Goal: Complete application form: Fill out and submit a form for a specific purpose

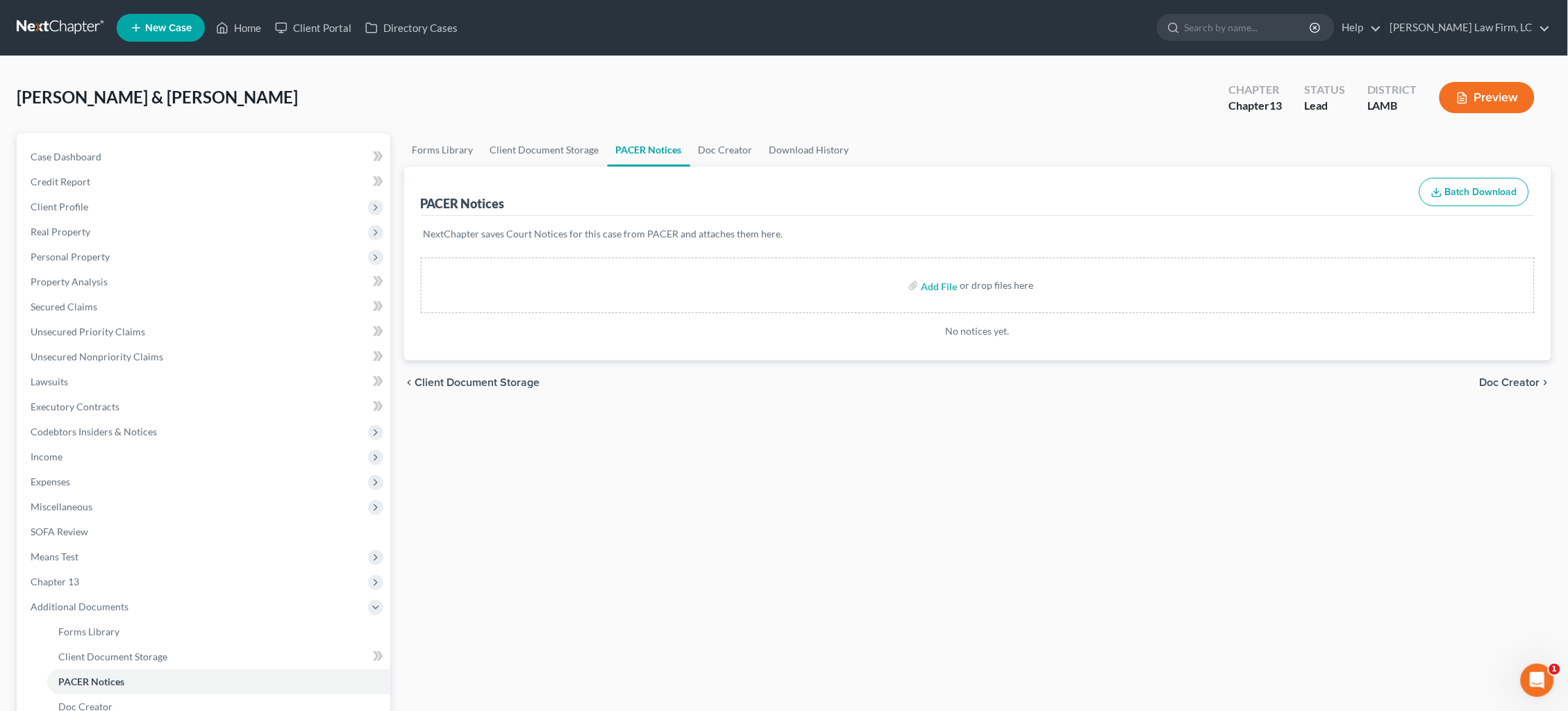
click at [53, 21] on link at bounding box center [61, 28] width 89 height 25
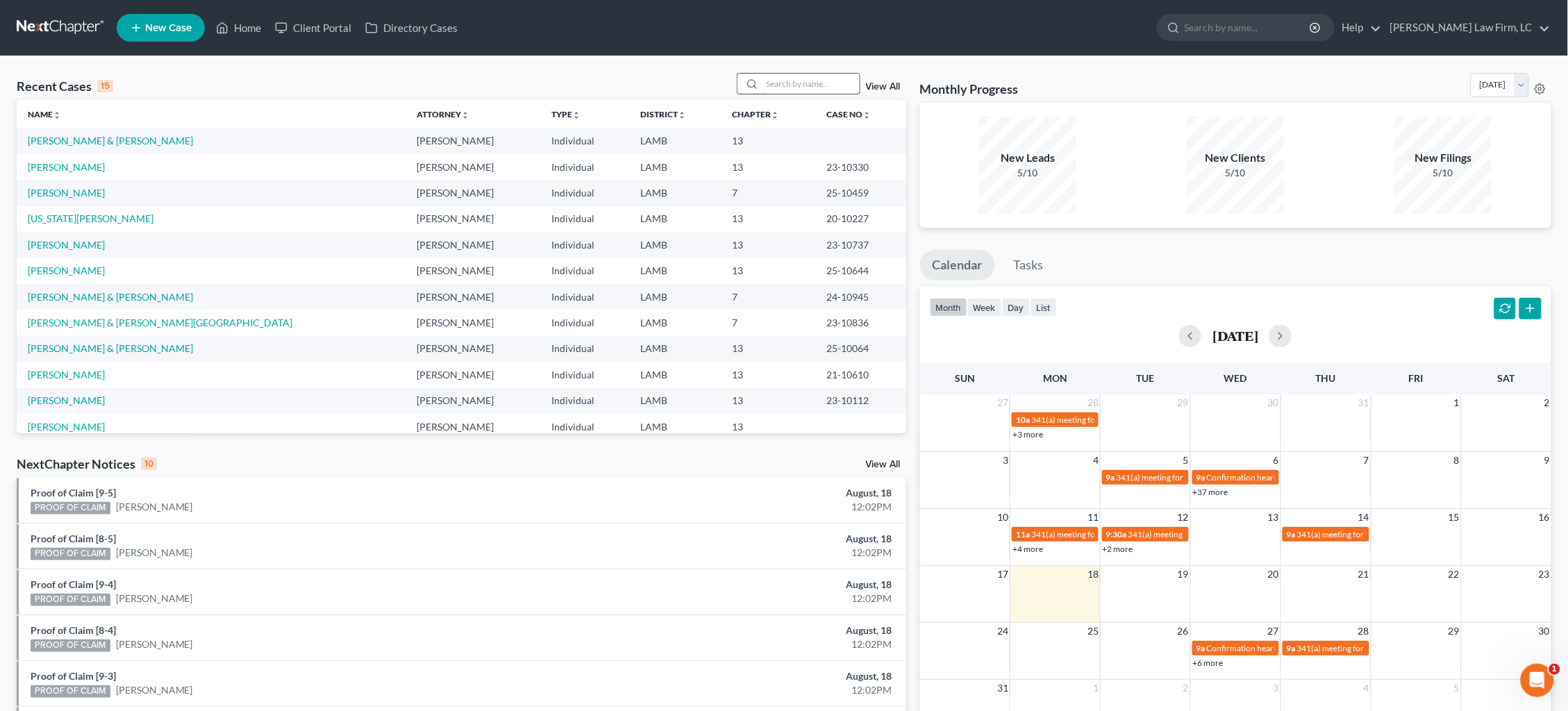
click at [822, 82] on input "search" at bounding box center [810, 83] width 97 height 20
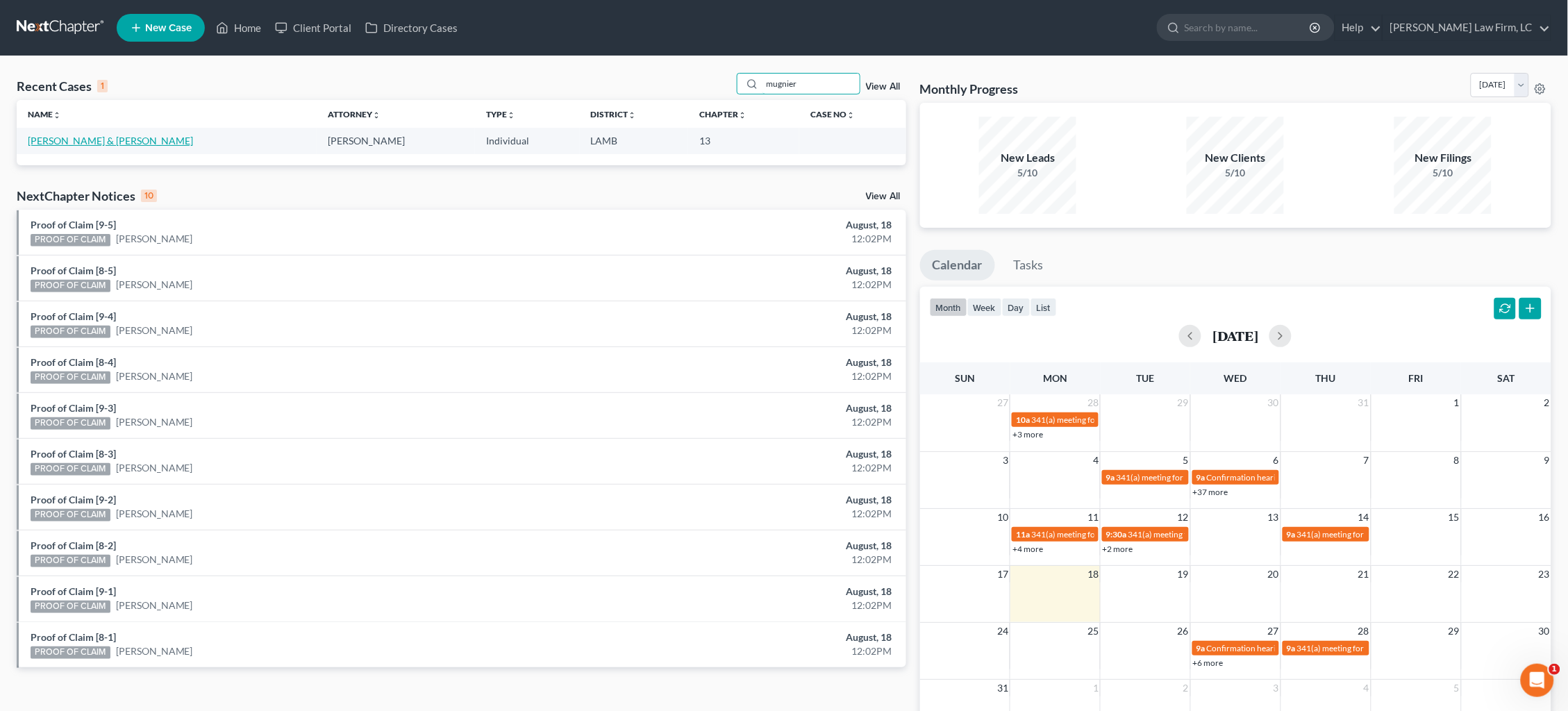
type input "mugnier"
click at [125, 142] on link "[PERSON_NAME] & [PERSON_NAME]" at bounding box center [111, 140] width 165 height 12
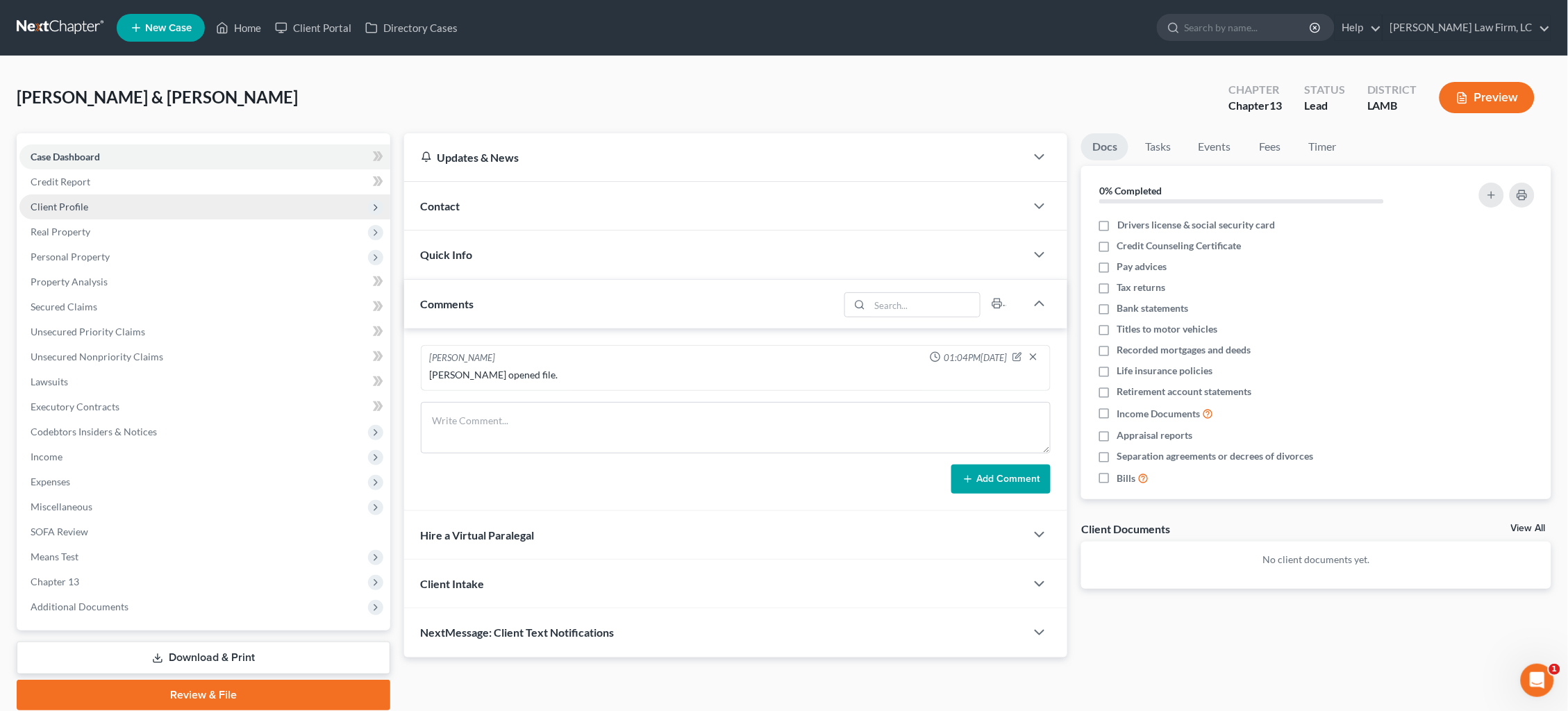
click at [81, 214] on span "Client Profile" at bounding box center [205, 207] width 371 height 25
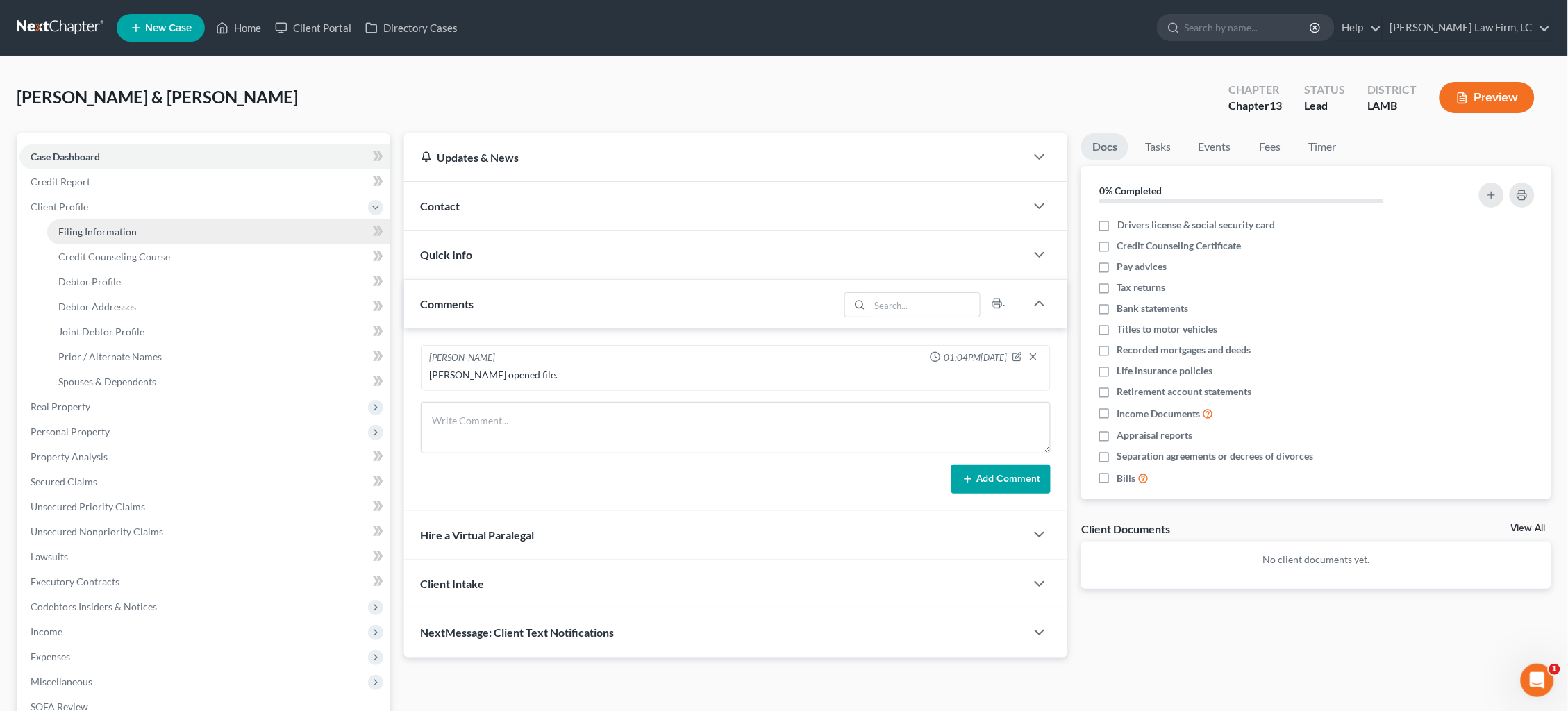
click at [90, 233] on span "Filing Information" at bounding box center [97, 232] width 79 height 12
select select "1"
select select "3"
select select "19"
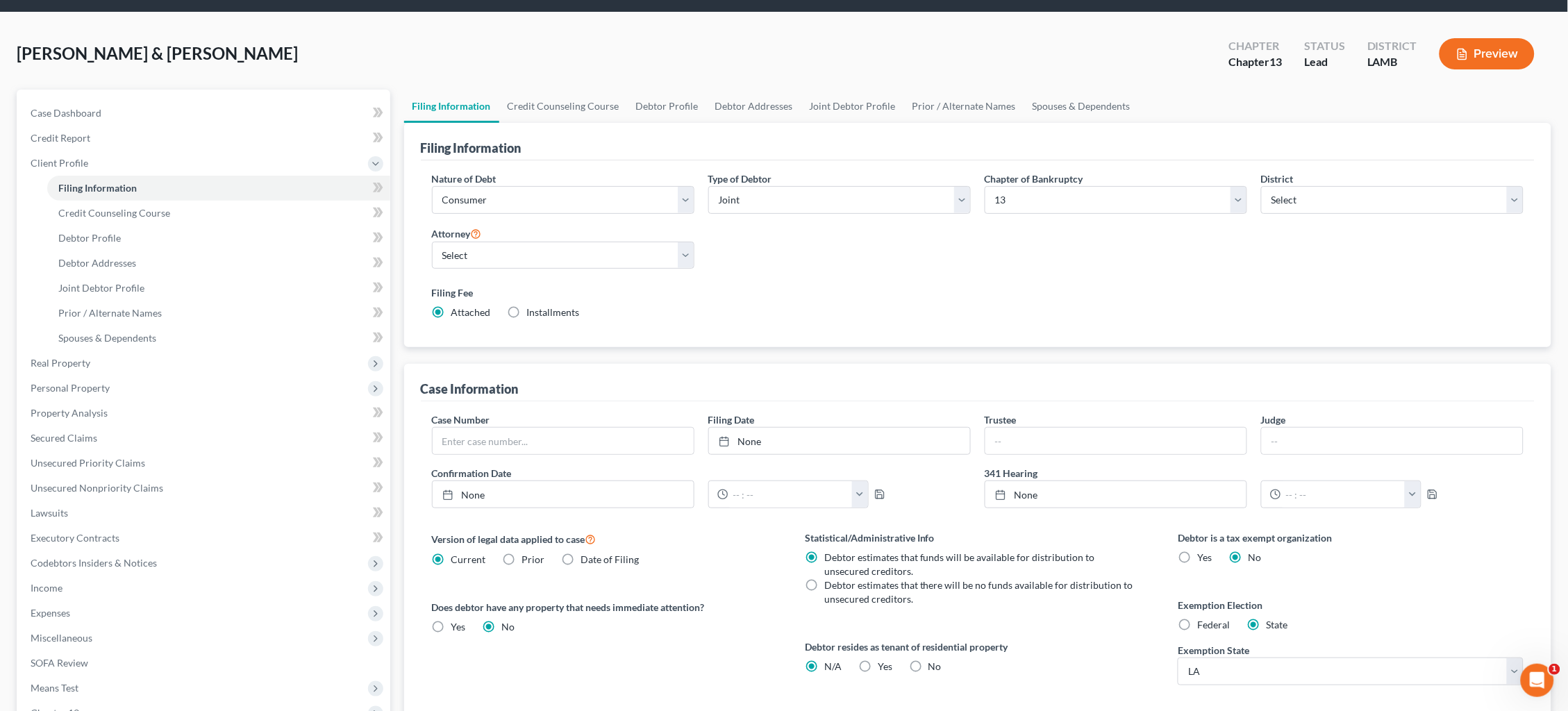
scroll to position [41, 0]
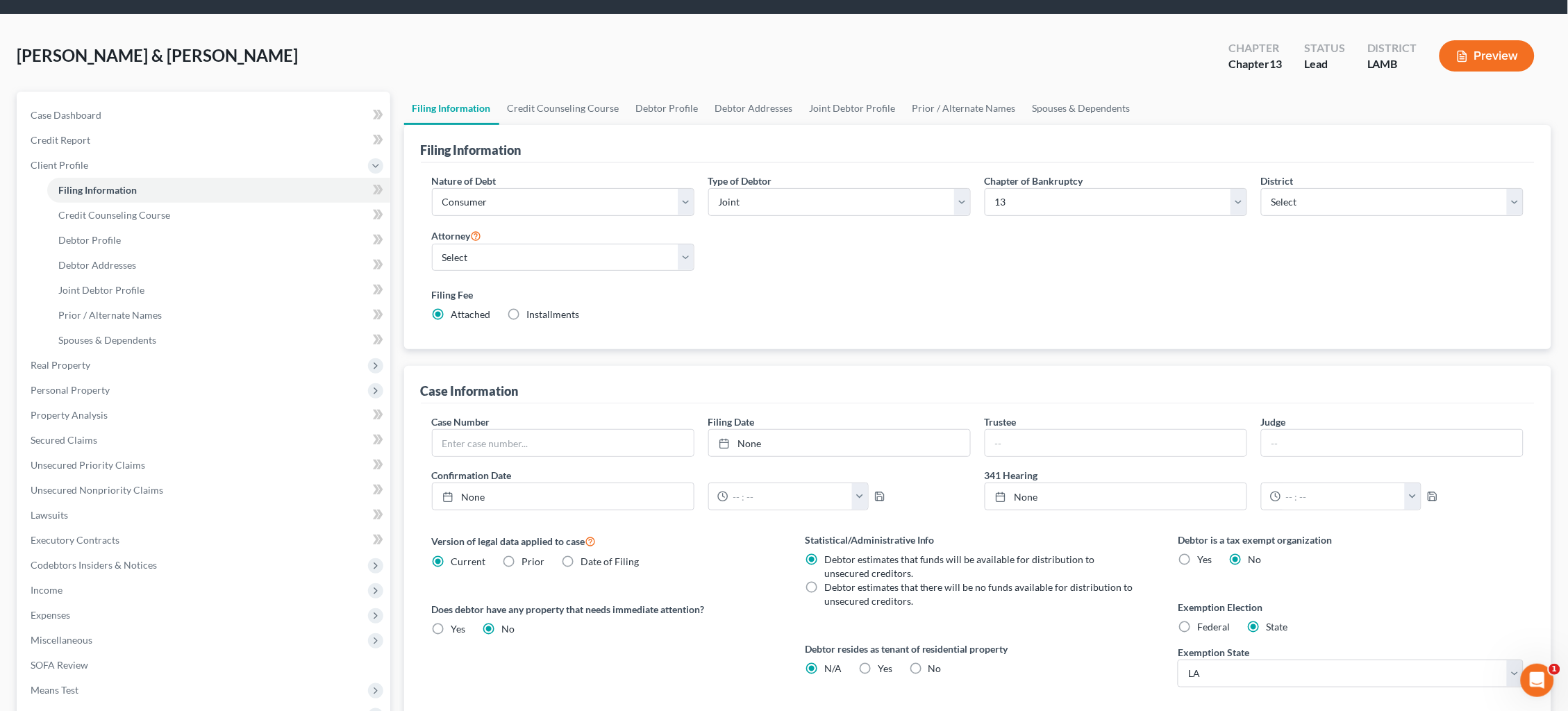
click at [558, 118] on link "Credit Counseling Course" at bounding box center [563, 108] width 129 height 34
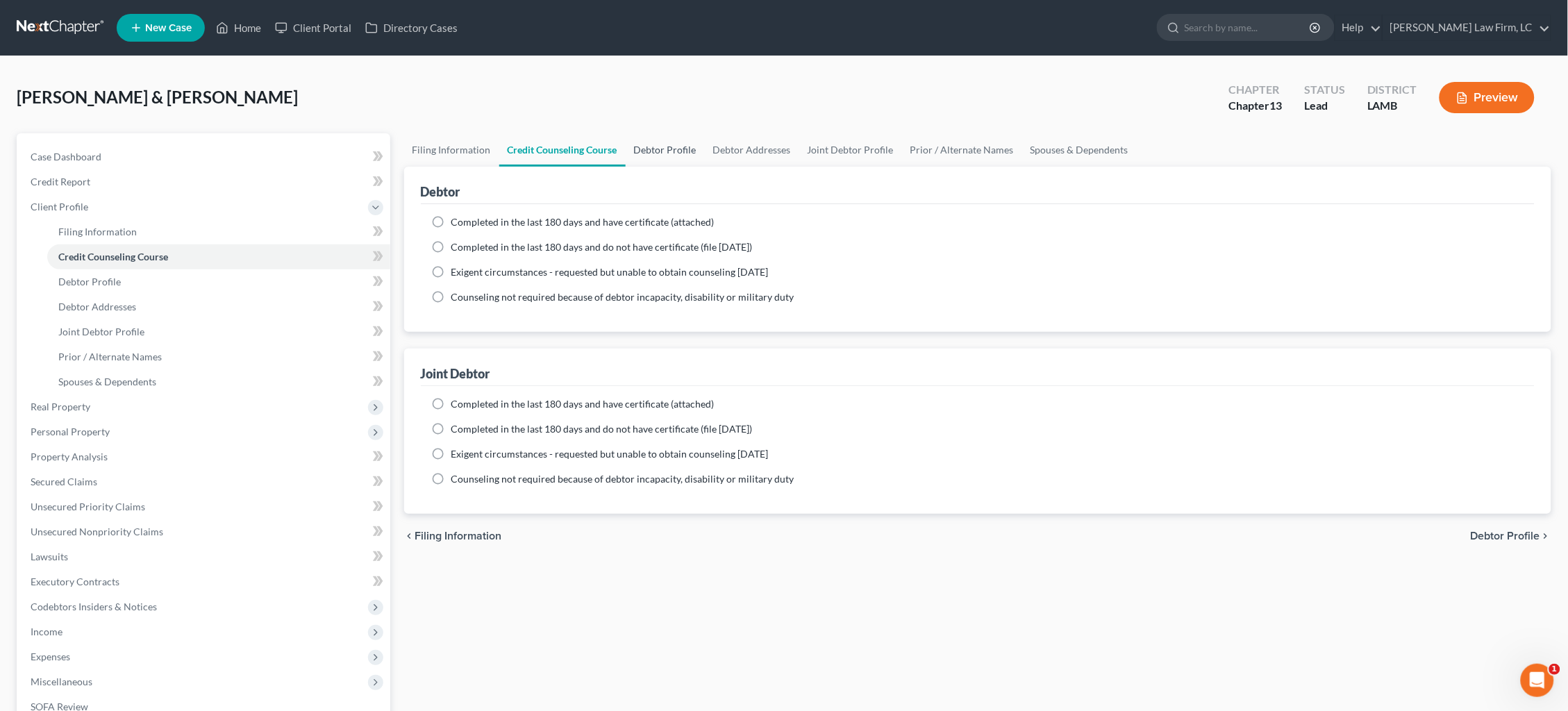
click at [659, 158] on link "Debtor Profile" at bounding box center [666, 150] width 79 height 34
select select "1"
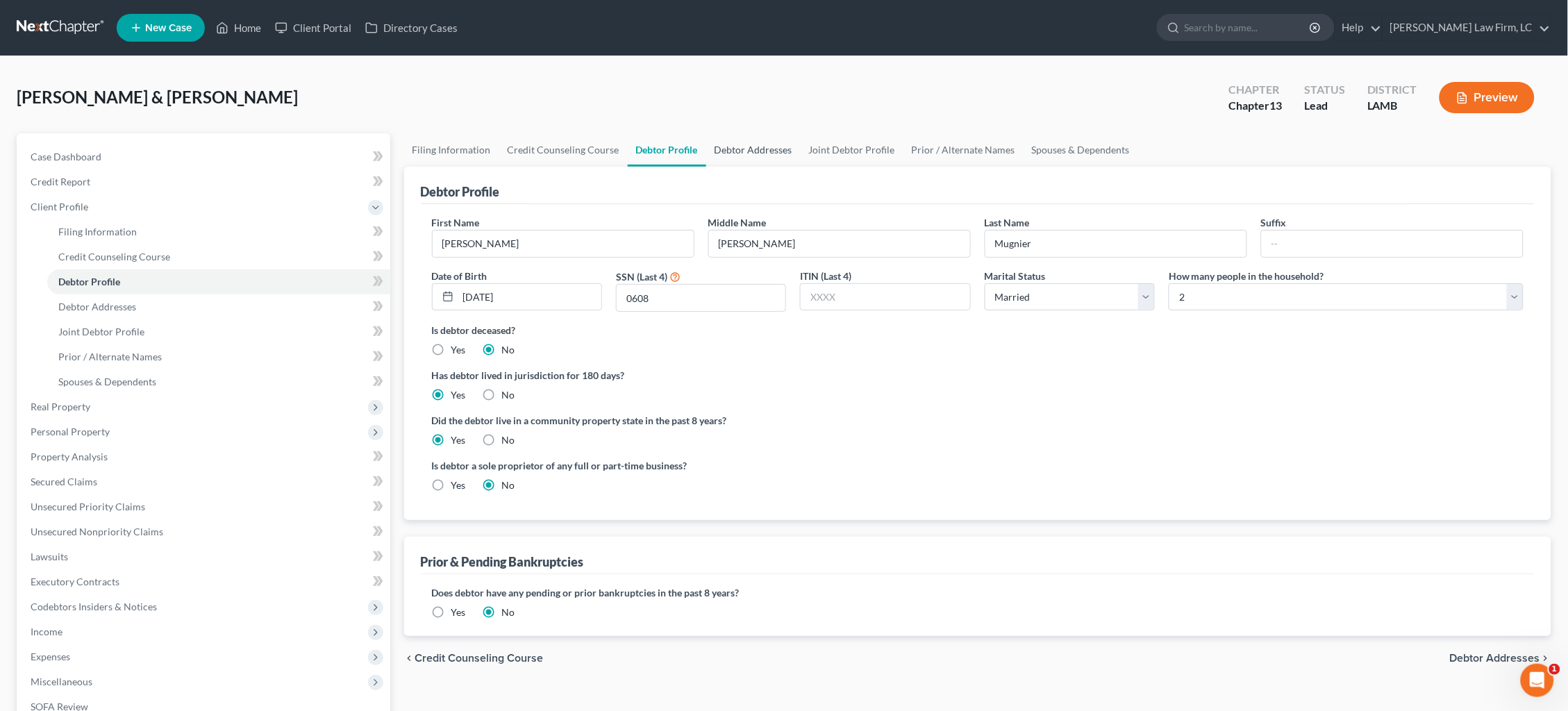
click at [736, 152] on link "Debtor Addresses" at bounding box center [753, 150] width 94 height 34
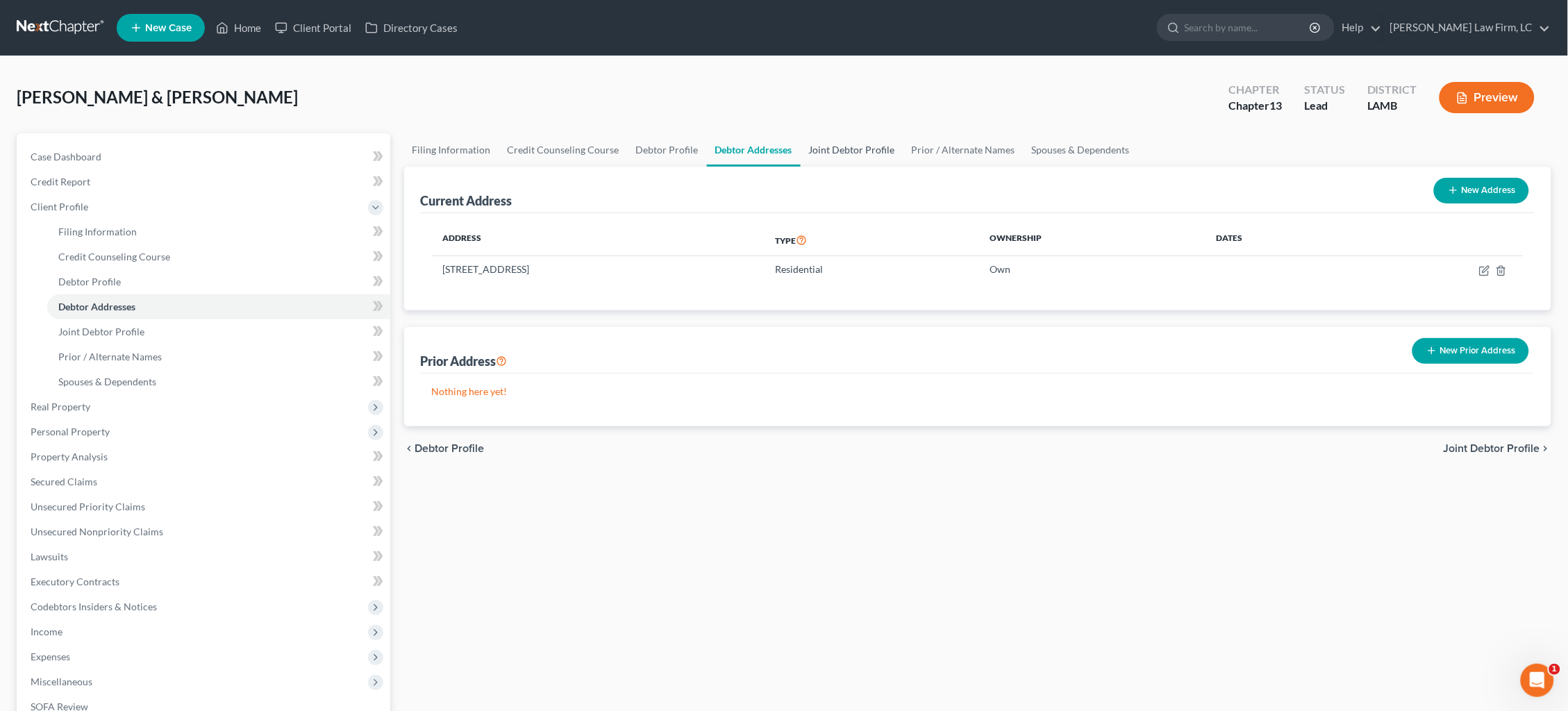
click at [851, 157] on link "Joint Debtor Profile" at bounding box center [852, 150] width 103 height 34
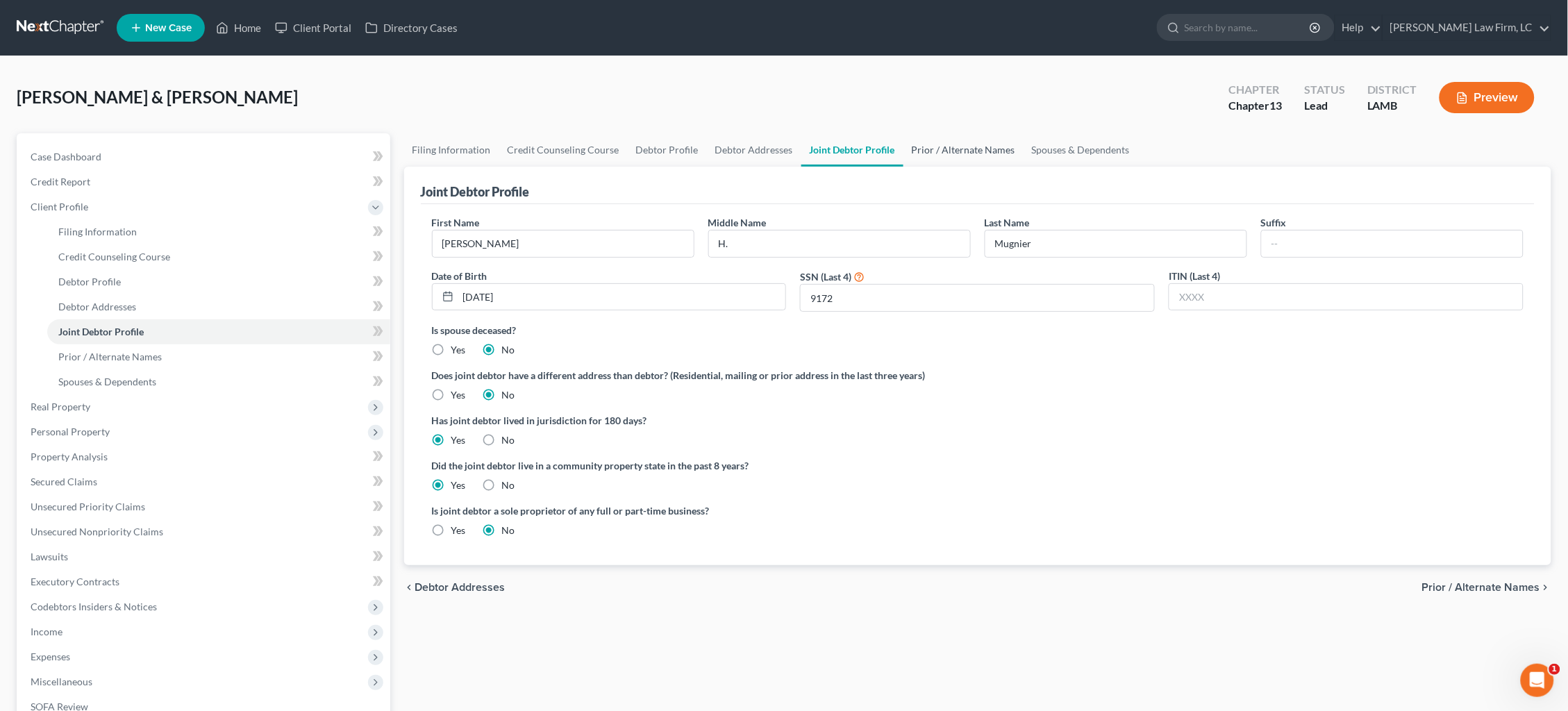
click at [947, 159] on link "Prior / Alternate Names" at bounding box center [963, 150] width 120 height 34
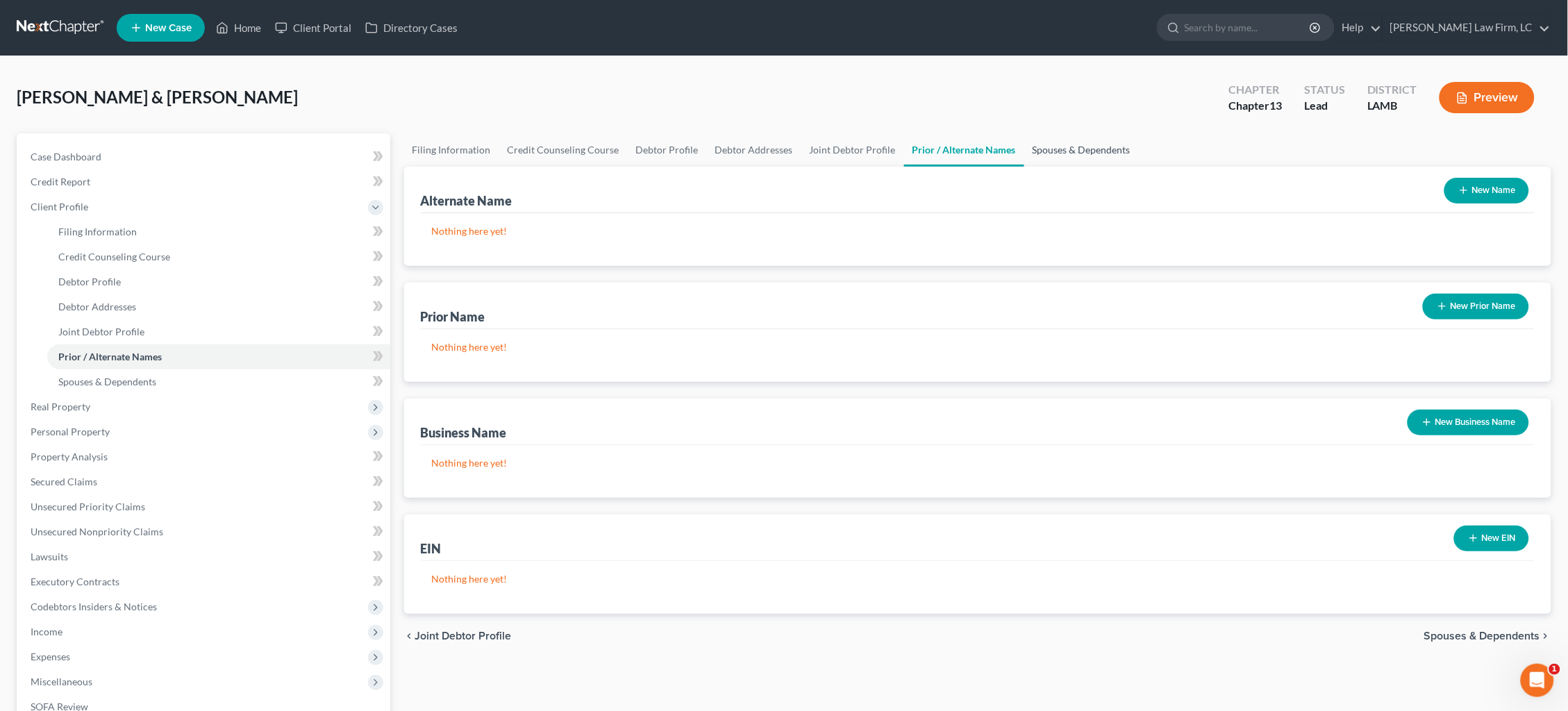
click at [1085, 150] on link "Spouses & Dependents" at bounding box center [1081, 150] width 115 height 34
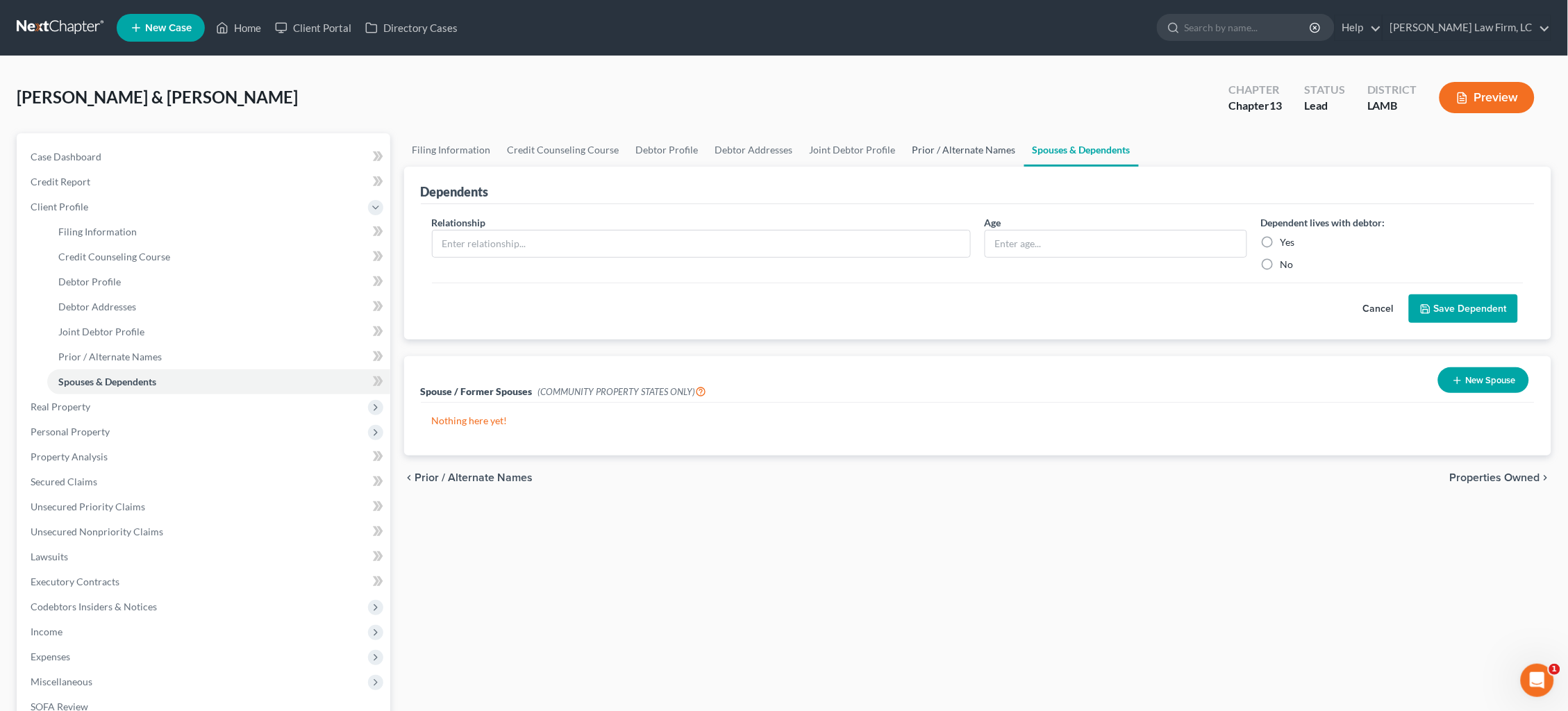
click at [994, 151] on link "Prior / Alternate Names" at bounding box center [964, 150] width 120 height 34
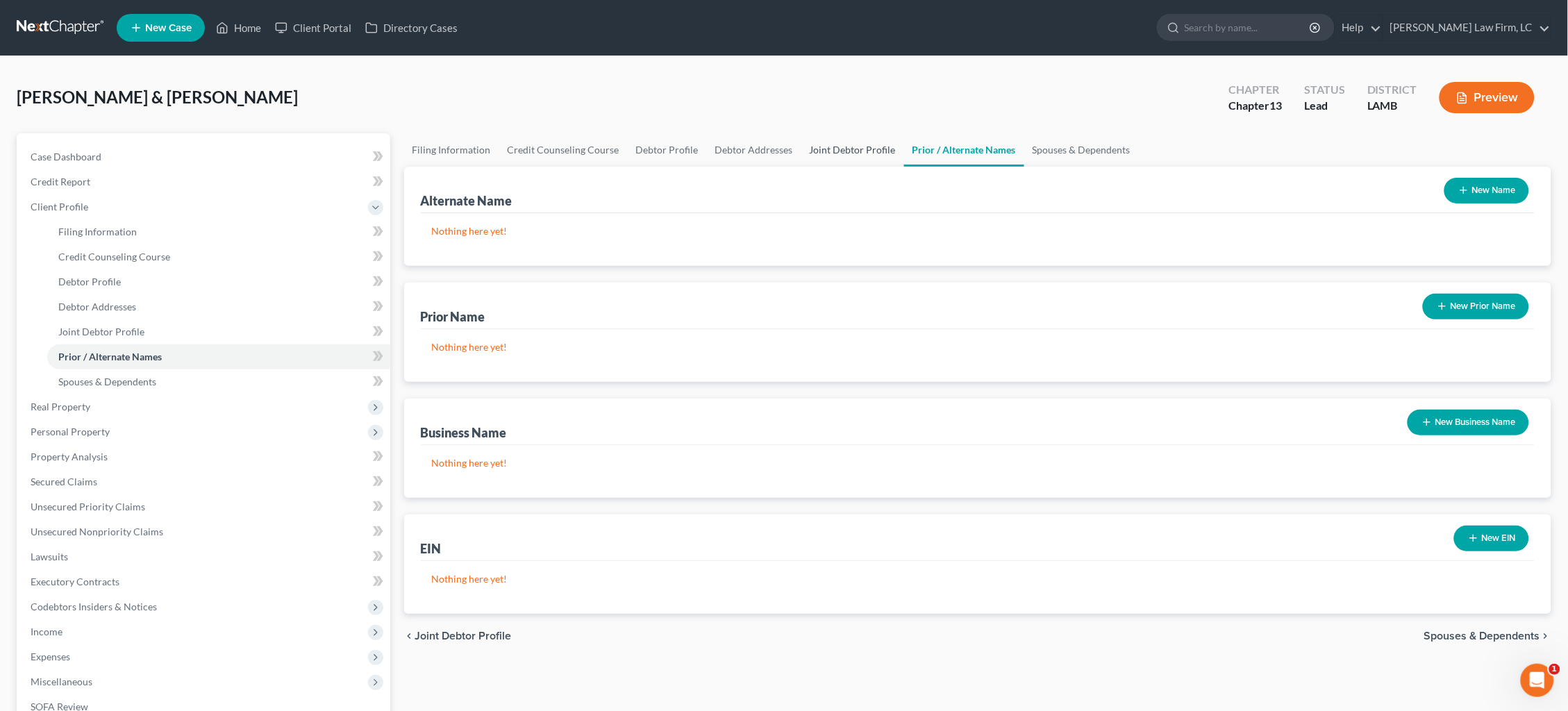
click at [838, 138] on link "Joint Debtor Profile" at bounding box center [853, 150] width 103 height 34
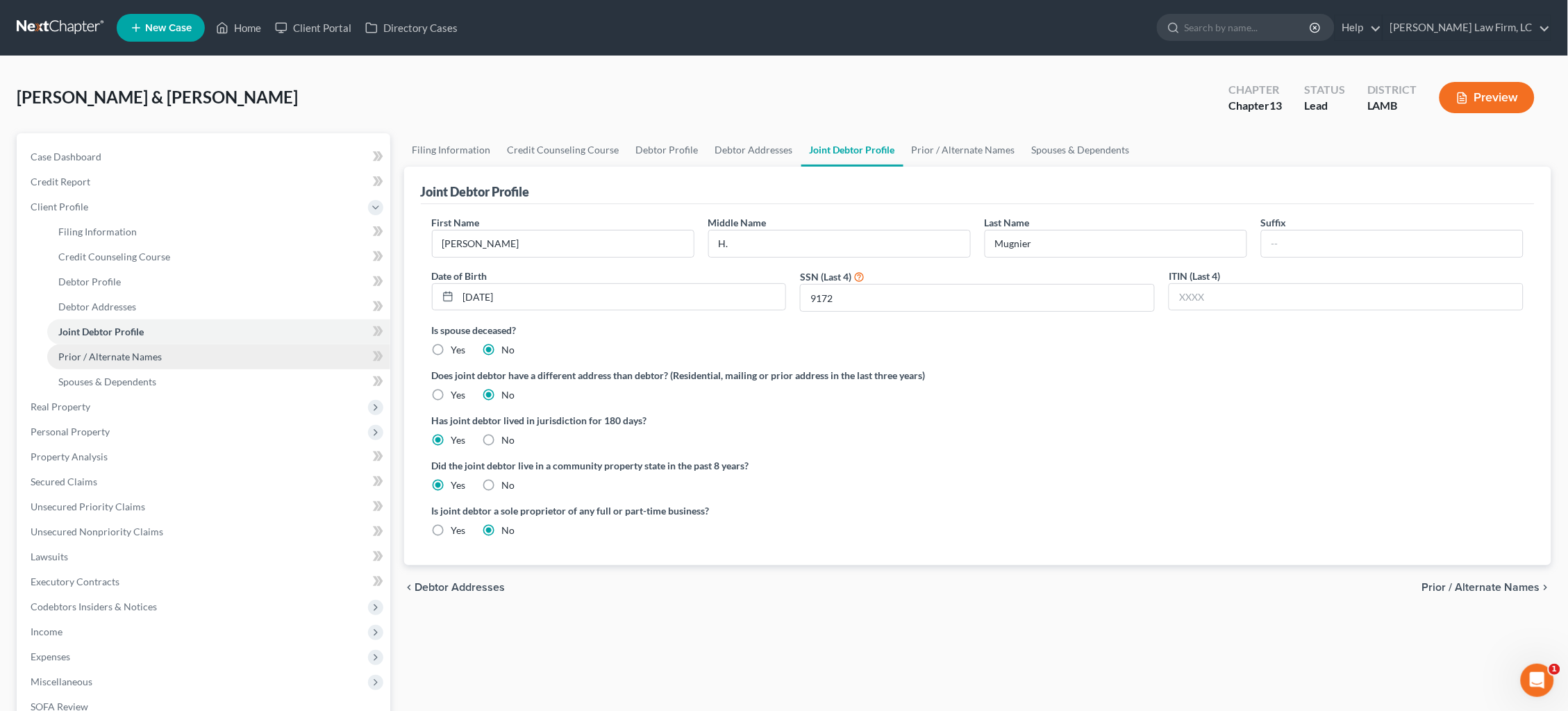
drag, startPoint x: 168, startPoint y: 354, endPoint x: 154, endPoint y: 354, distance: 14.0
click at [166, 354] on link "Prior / Alternate Names" at bounding box center [219, 357] width 343 height 25
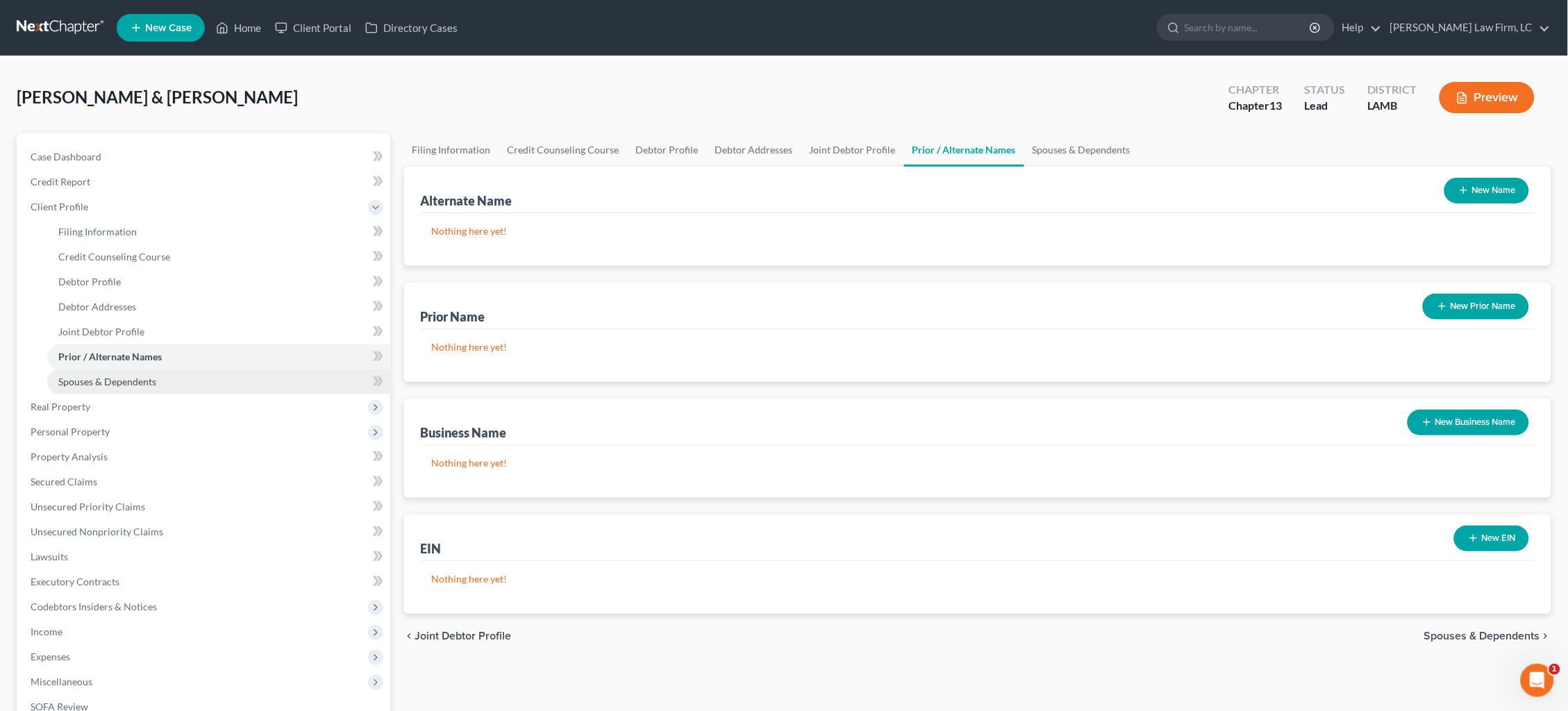
click at [156, 379] on link "Spouses & Dependents" at bounding box center [219, 382] width 343 height 25
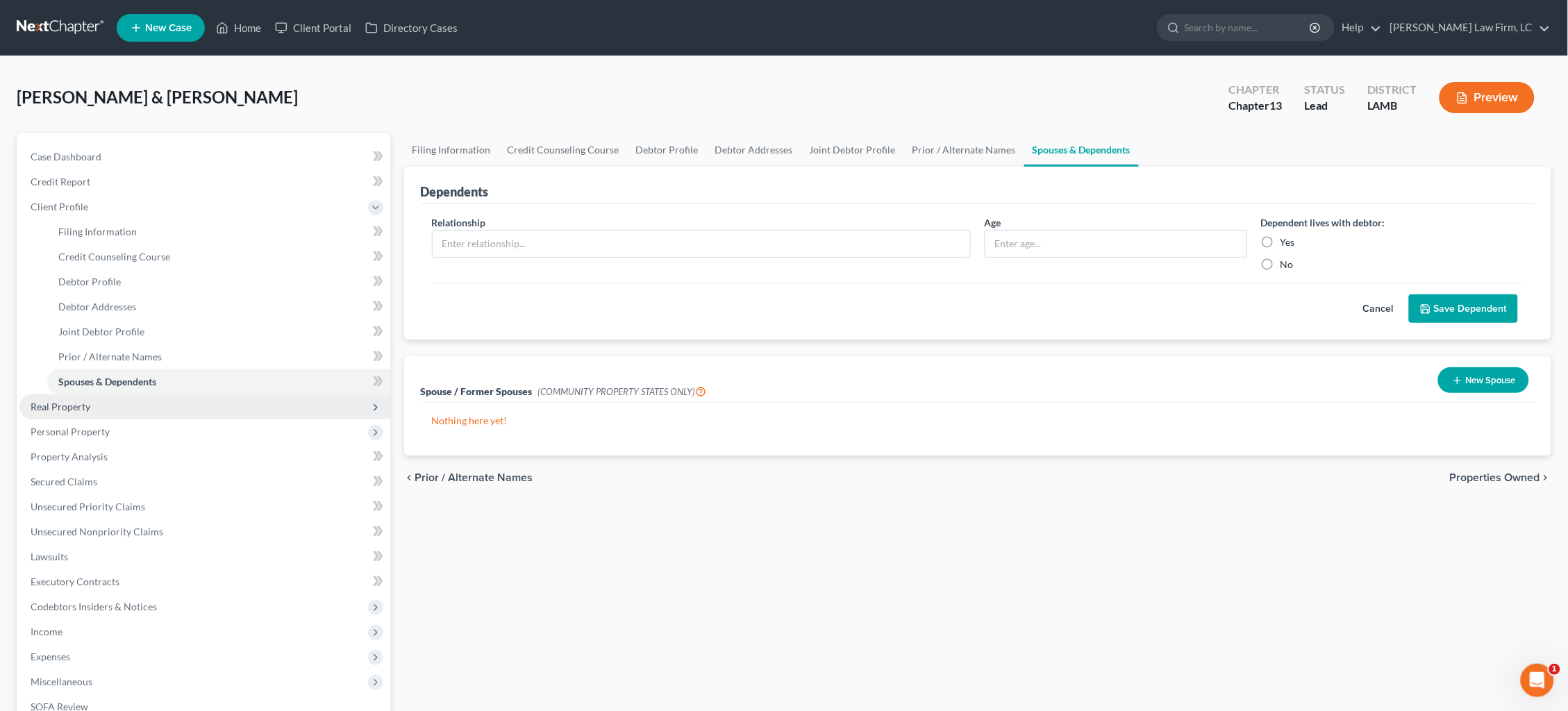
click at [110, 401] on span "Real Property" at bounding box center [205, 407] width 371 height 25
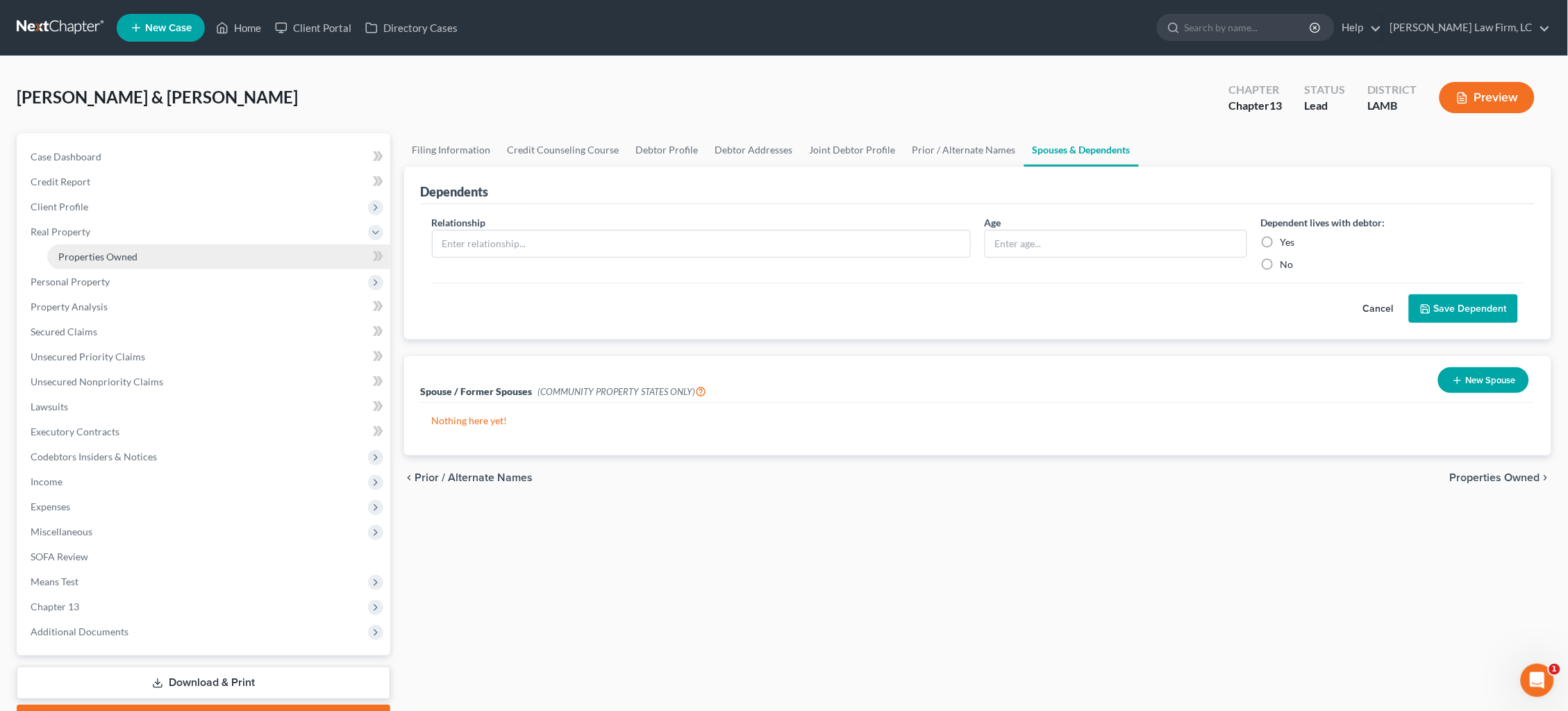
click at [138, 257] on link "Properties Owned" at bounding box center [219, 257] width 343 height 25
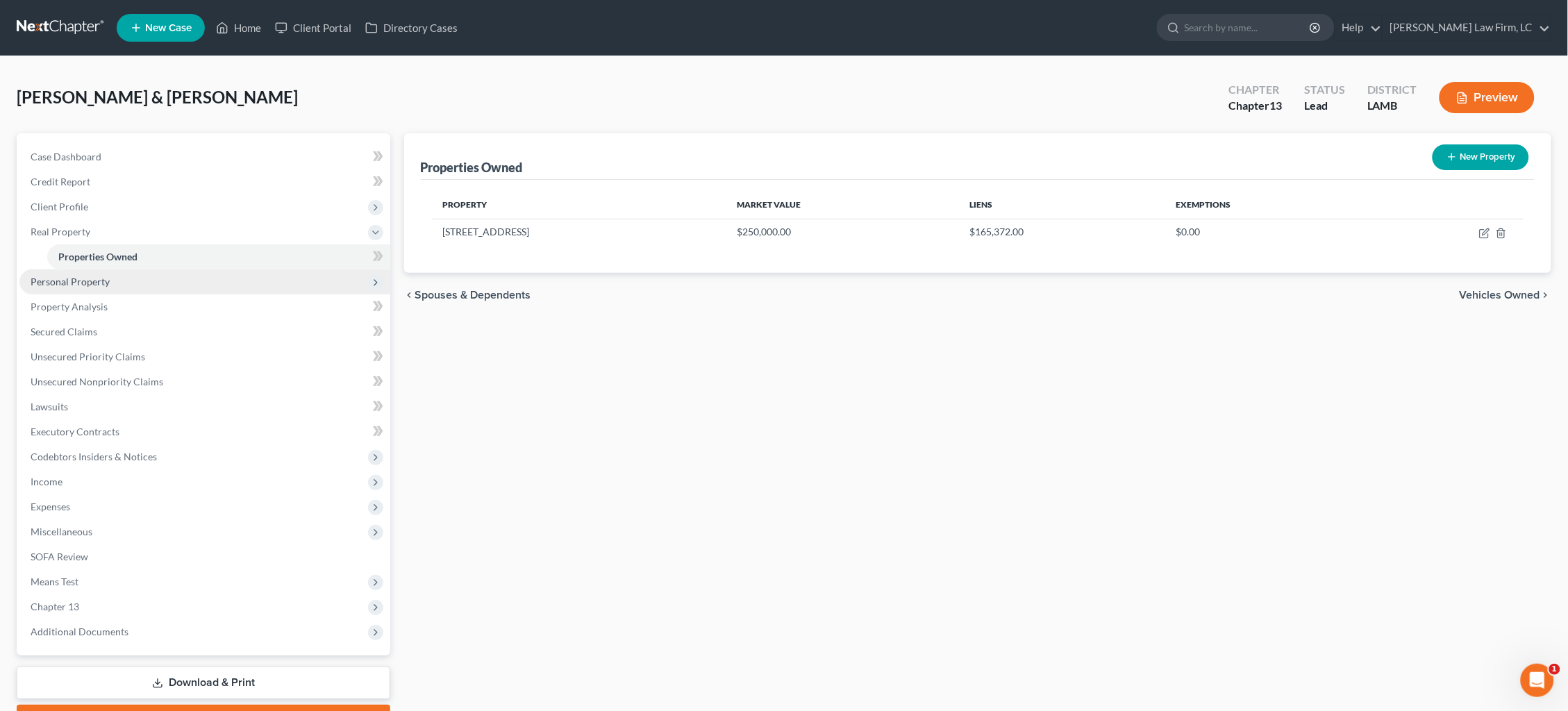
click at [319, 277] on span "Personal Property" at bounding box center [205, 282] width 371 height 25
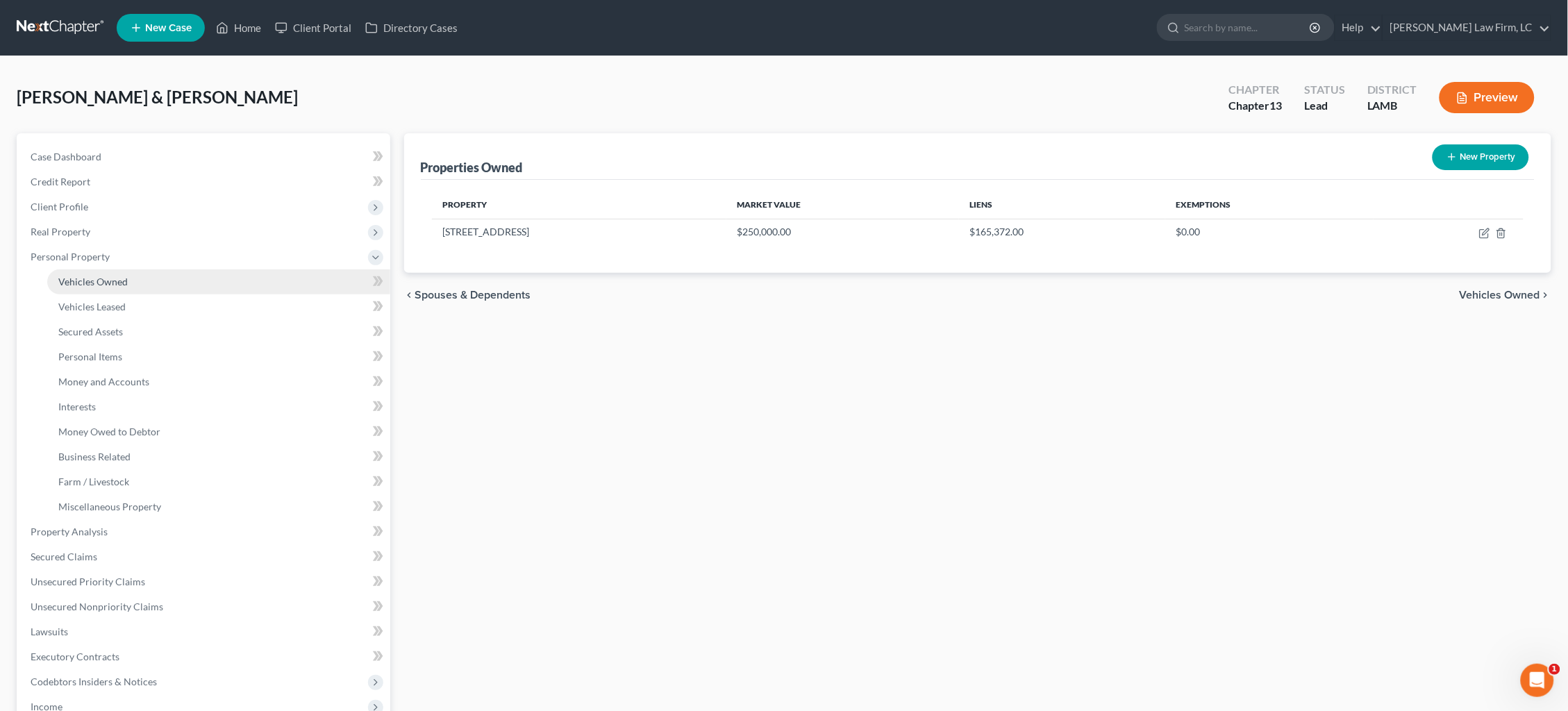
click at [321, 286] on link "Vehicles Owned" at bounding box center [219, 282] width 343 height 25
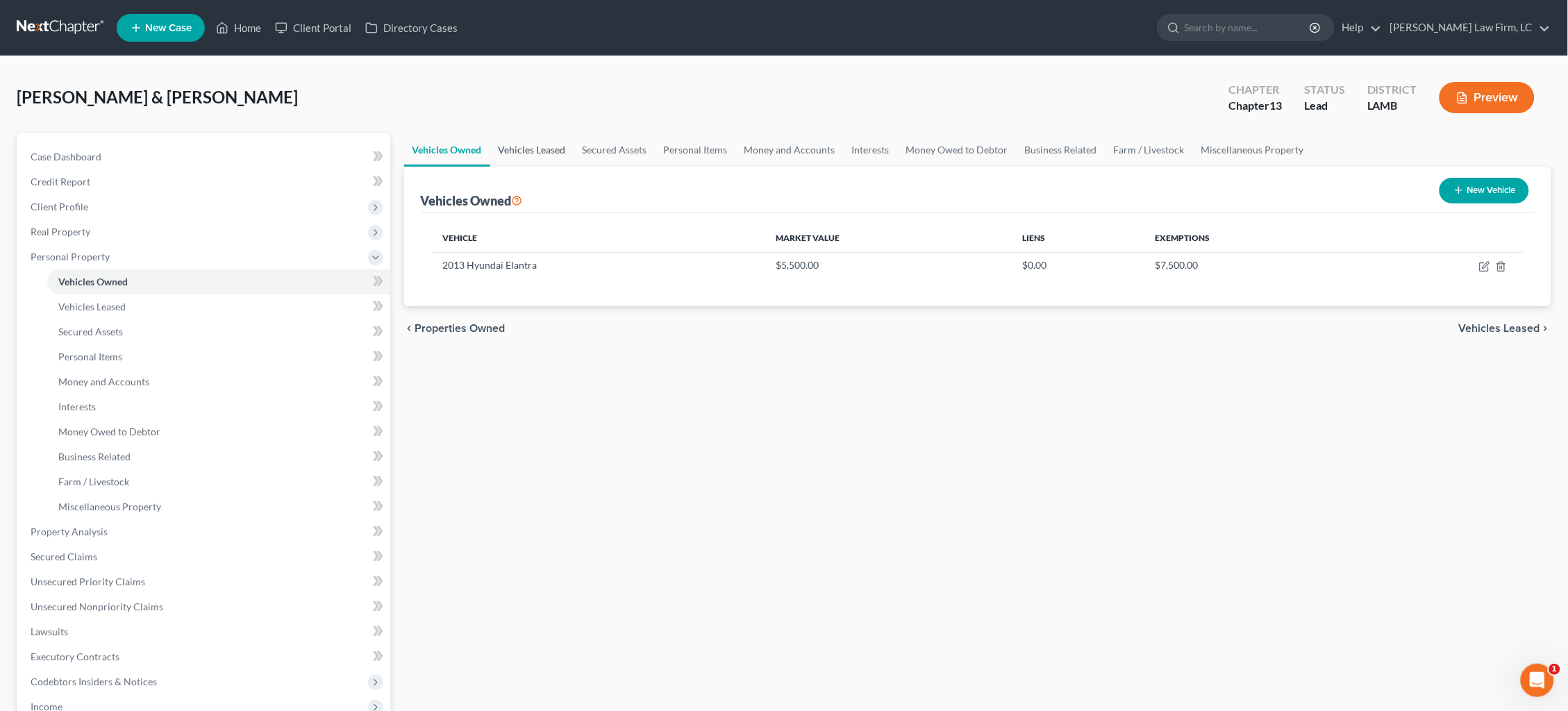
click at [543, 155] on link "Vehicles Leased" at bounding box center [532, 150] width 84 height 34
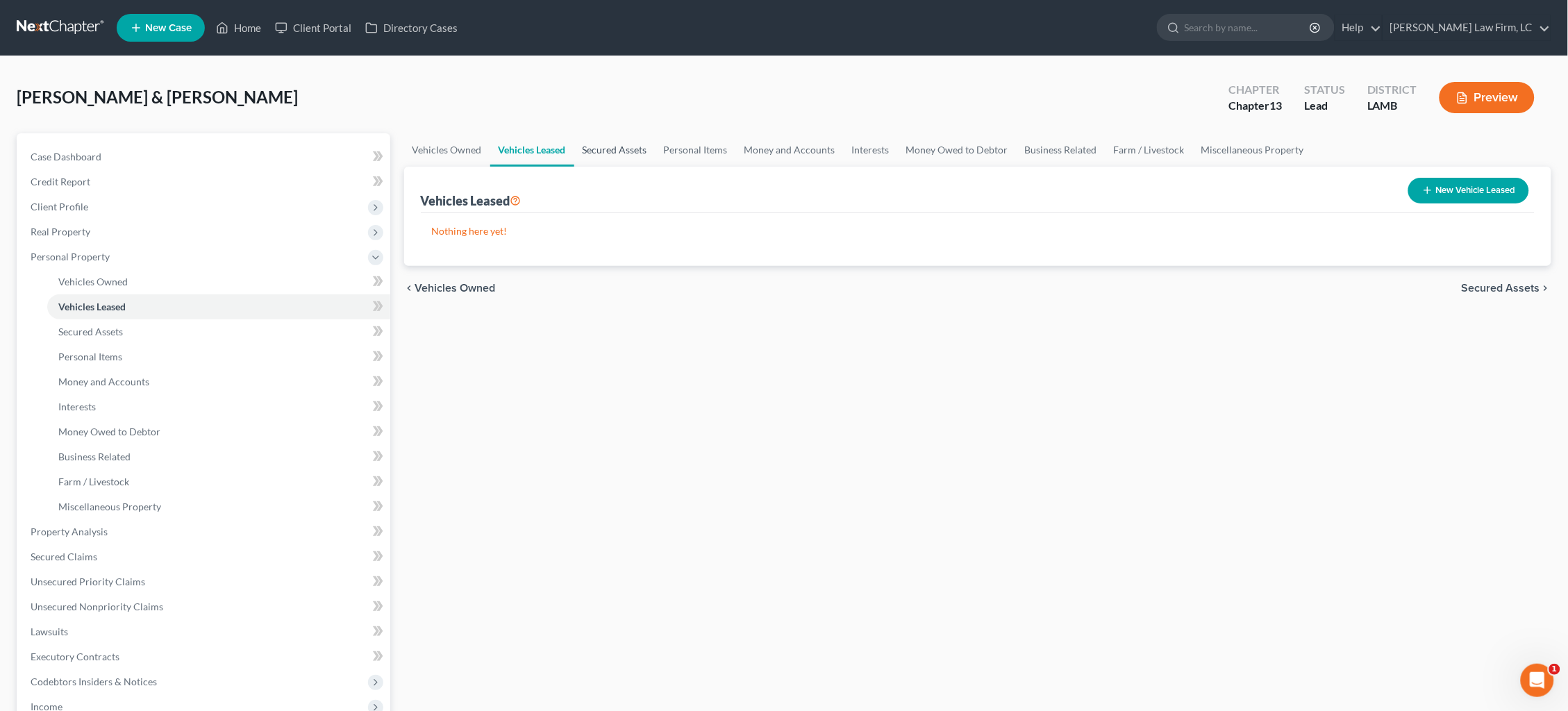
click at [605, 150] on link "Secured Assets" at bounding box center [615, 150] width 81 height 34
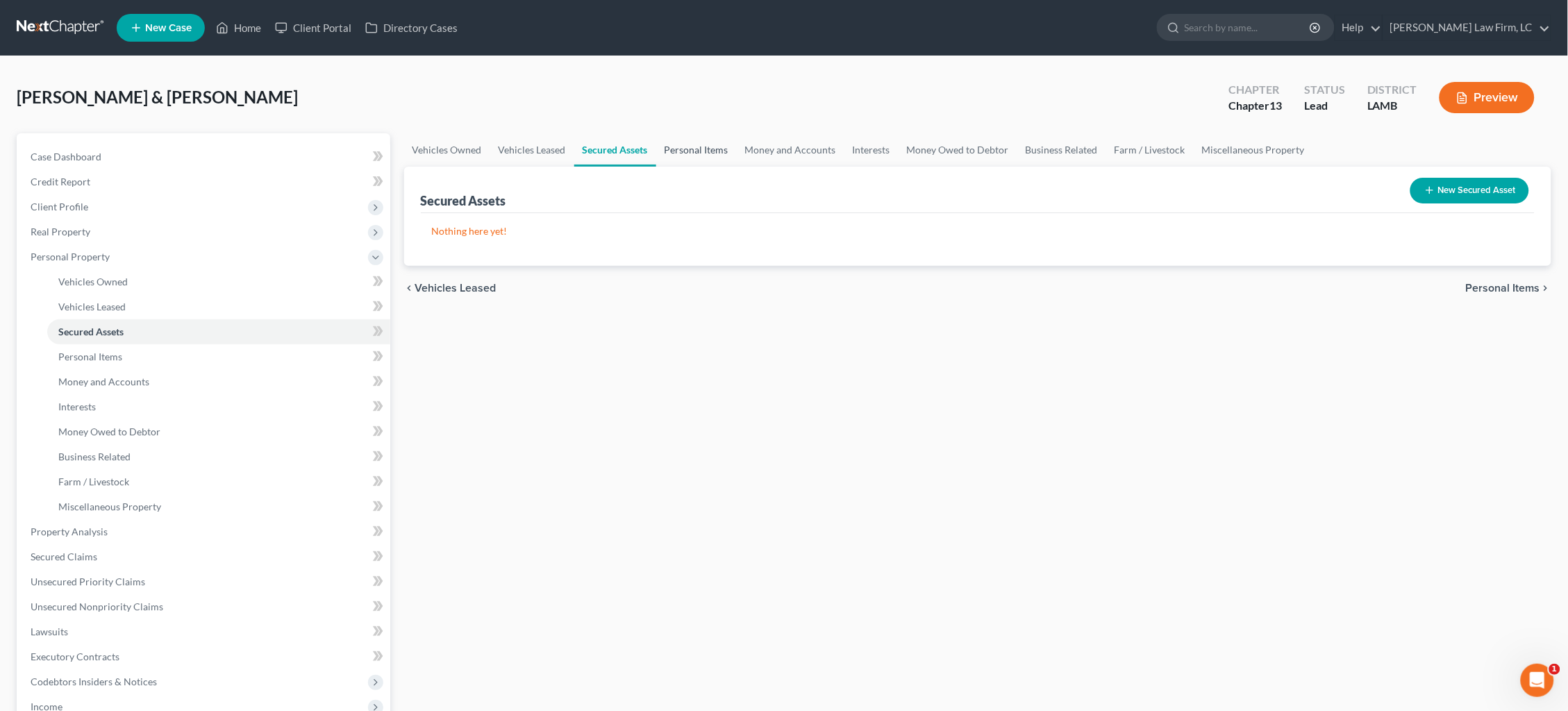
click at [681, 151] on link "Personal Items" at bounding box center [696, 150] width 80 height 34
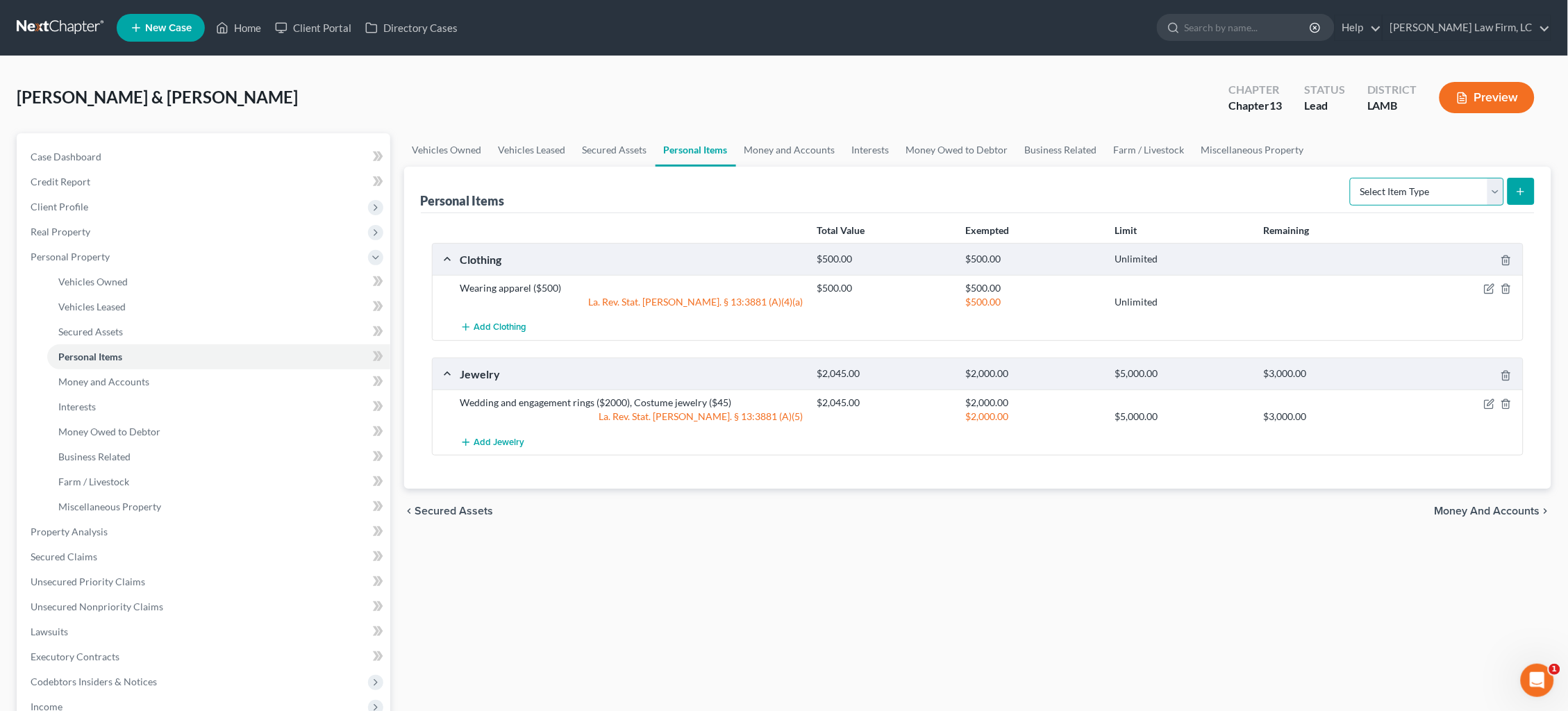
select select "household_goods"
click at [1520, 196] on icon "submit" at bounding box center [1520, 192] width 11 height 11
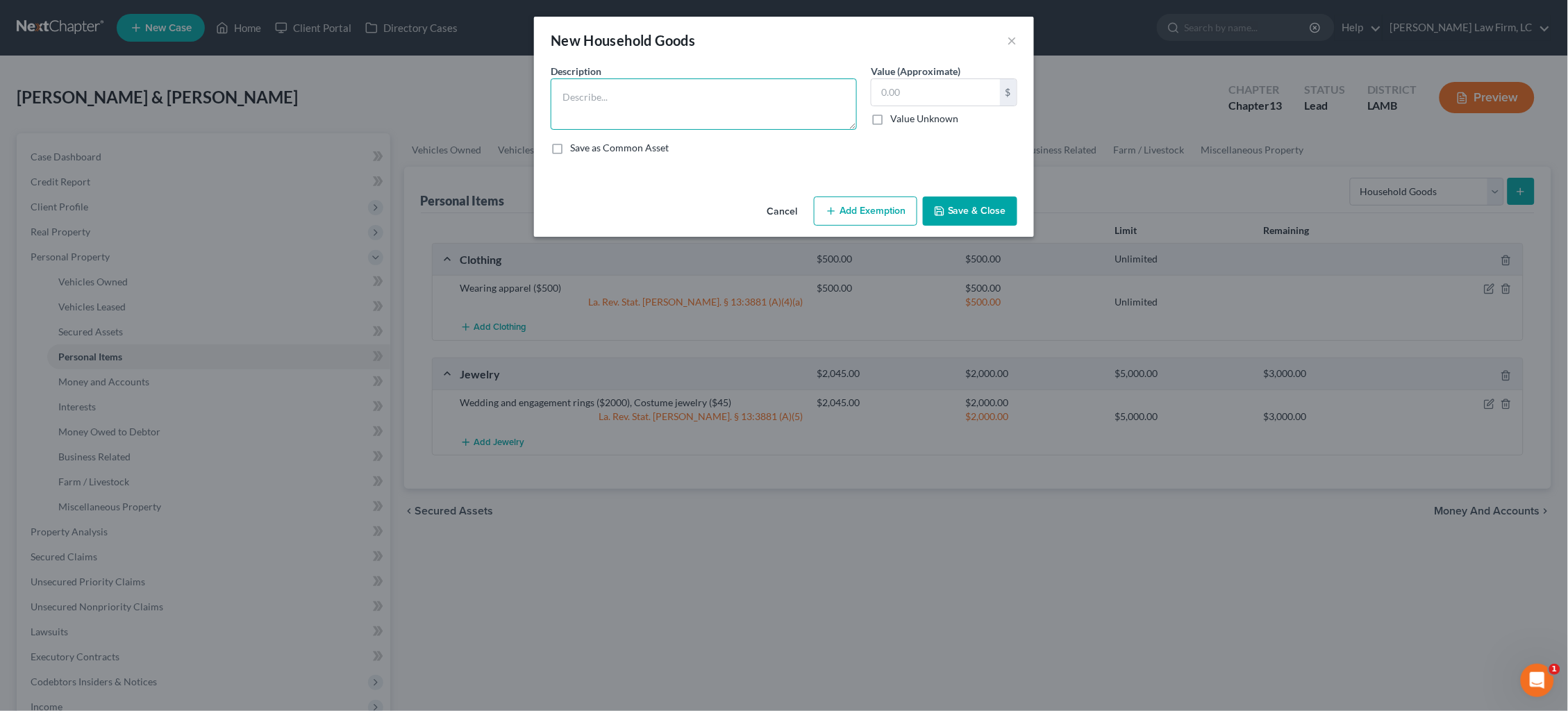
click at [769, 121] on textarea at bounding box center [704, 104] width 306 height 51
click at [687, 94] on textarea "Two queen bedroom sets ($1000), Living room furniture set ($550), Dining room" at bounding box center [704, 104] width 306 height 51
click at [688, 111] on textarea "Two queen bedroom sets ($1100), Living room furniture set ($550), Dining room" at bounding box center [704, 104] width 306 height 51
click at [693, 86] on textarea "Two queen bedroom sets ($1100), Living room furniture set ($550), Dining room" at bounding box center [704, 104] width 306 height 51
click at [691, 95] on textarea "Two queen bedroom sets ($1100), Living room furniture set ($550), Dining room" at bounding box center [704, 104] width 306 height 51
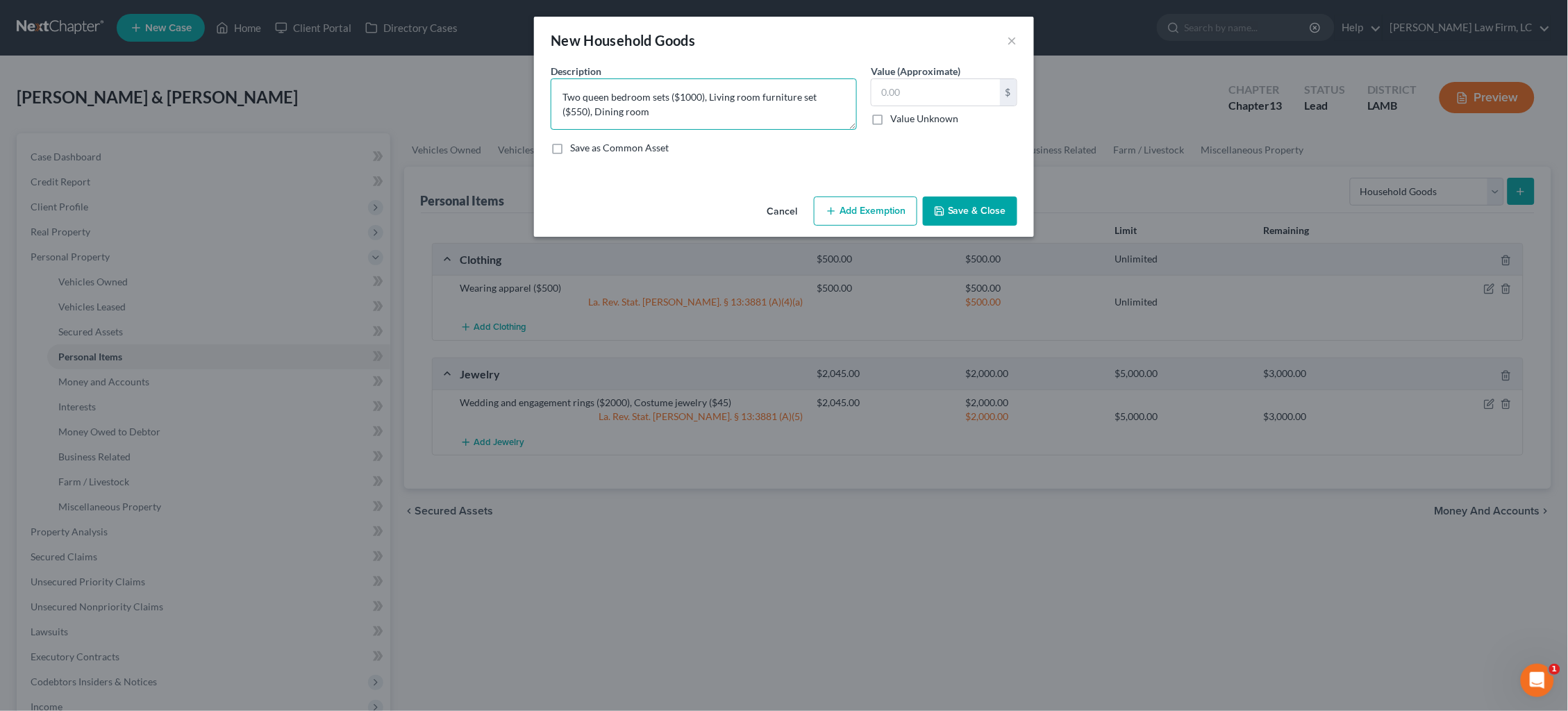
click at [729, 112] on textarea "Two queen bedroom sets ($1000), Living room furniture set ($550), Dining room" at bounding box center [704, 104] width 306 height 51
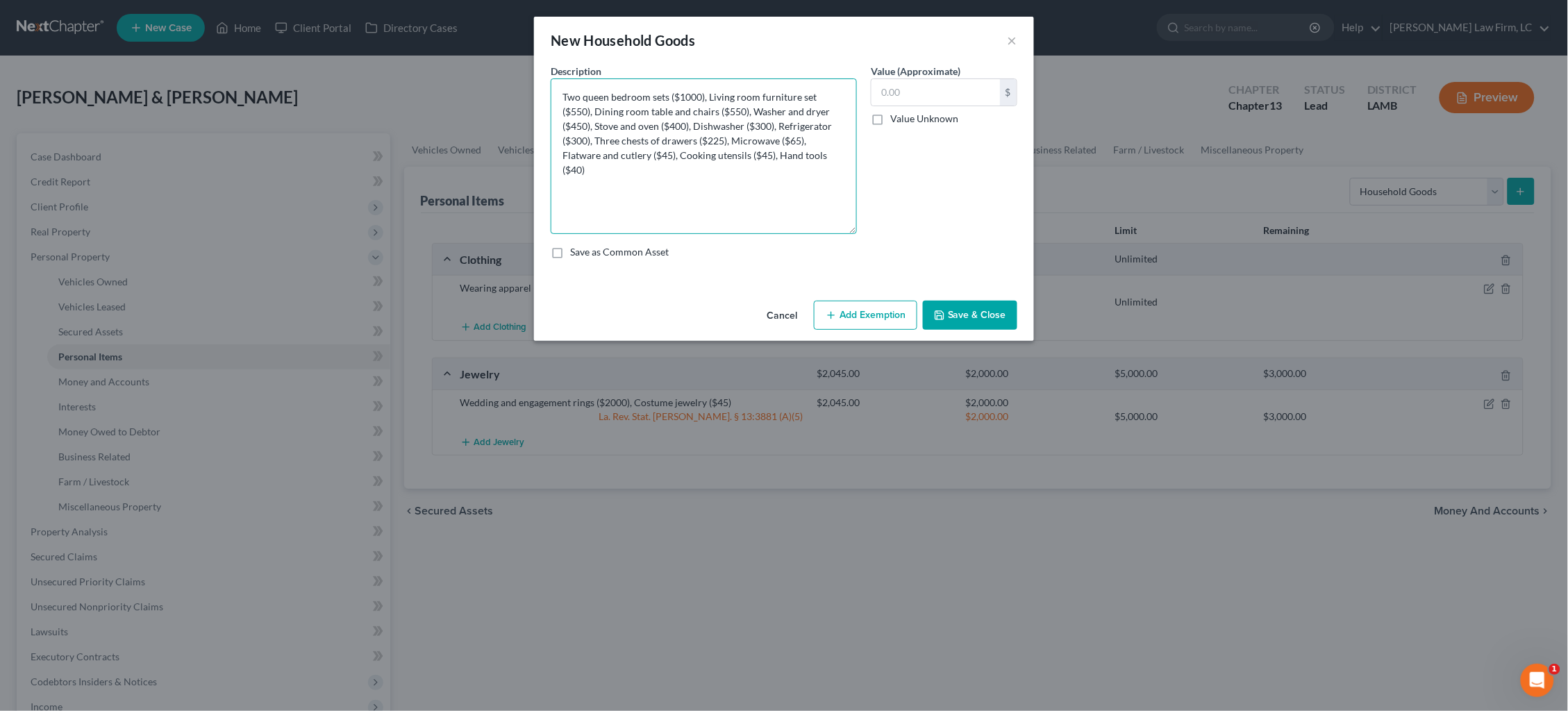
click at [866, 227] on div "Description * Two queen bedroom sets ($1000), Living room furniture set ($550),…" at bounding box center [784, 167] width 481 height 207
type textarea "Two queen bedroom sets ($1000), Living room furniture set ($550), Dining room t…"
click at [899, 99] on input "text" at bounding box center [935, 93] width 129 height 27
type input "3,970"
click at [881, 307] on button "Add Exemption" at bounding box center [865, 315] width 104 height 29
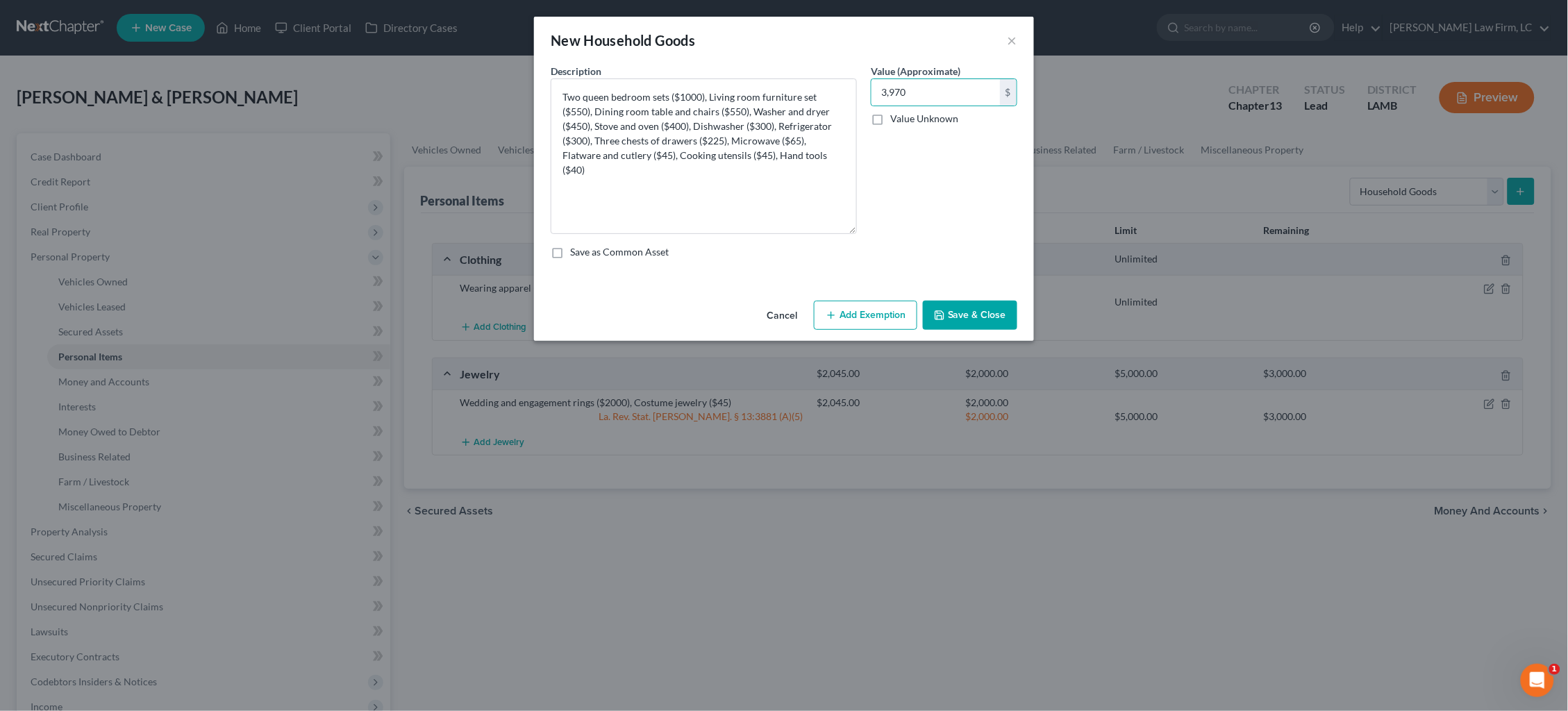
select select "2"
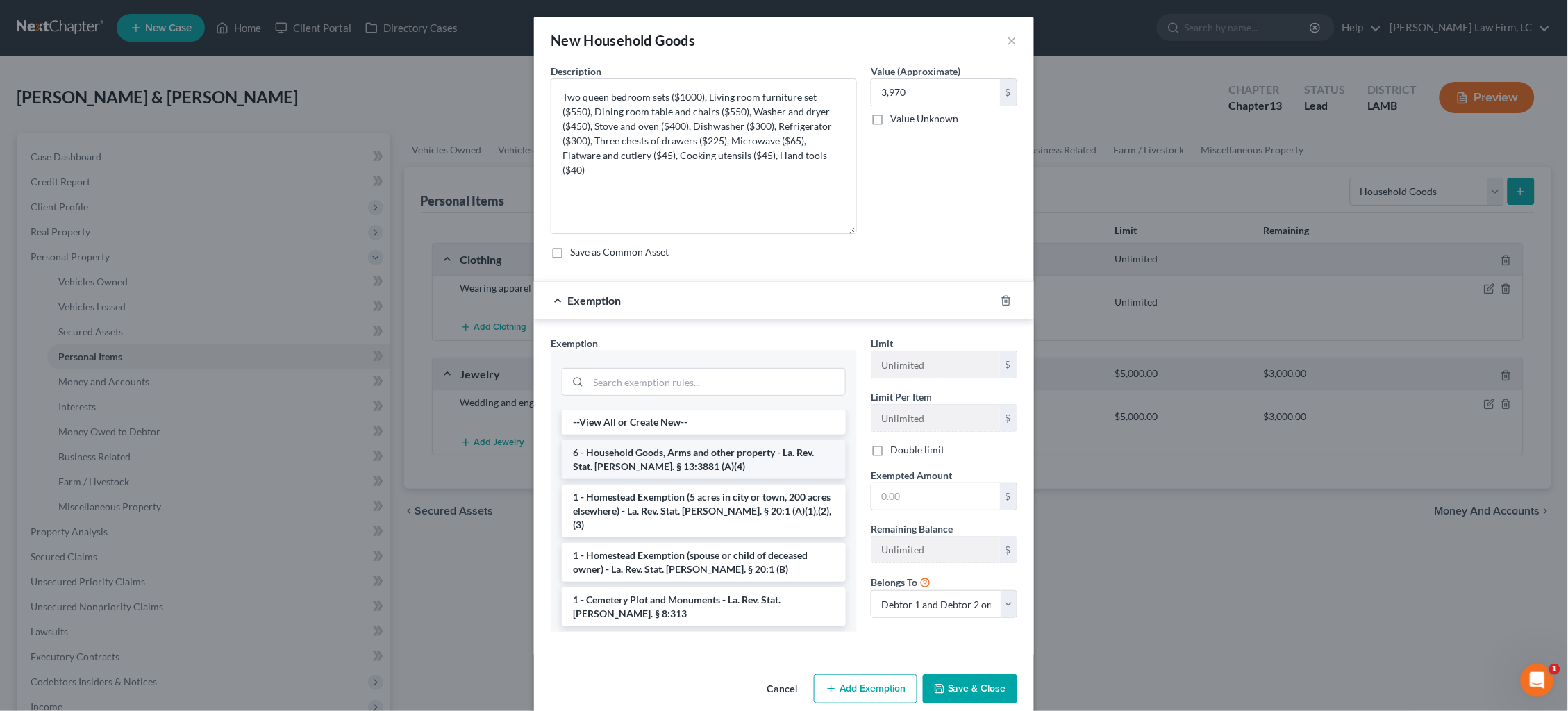
click at [726, 451] on li "6 - Household Goods, Arms and other property - La. Rev. Stat. Ann. § 13:3881 (A…" at bounding box center [704, 460] width 284 height 39
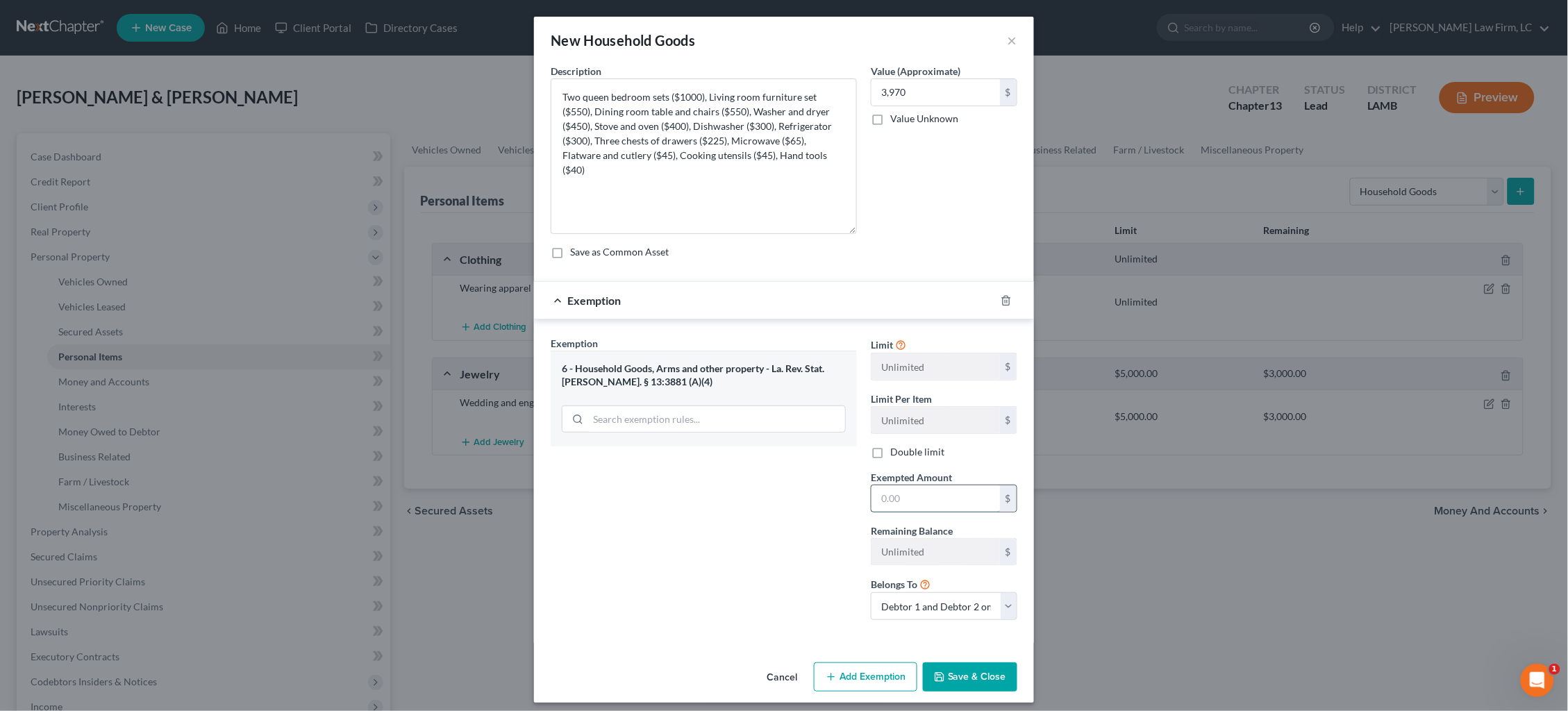
click at [925, 500] on input "text" at bounding box center [935, 499] width 129 height 27
type input "3,970"
click at [978, 668] on button "Save & Close" at bounding box center [969, 677] width 94 height 29
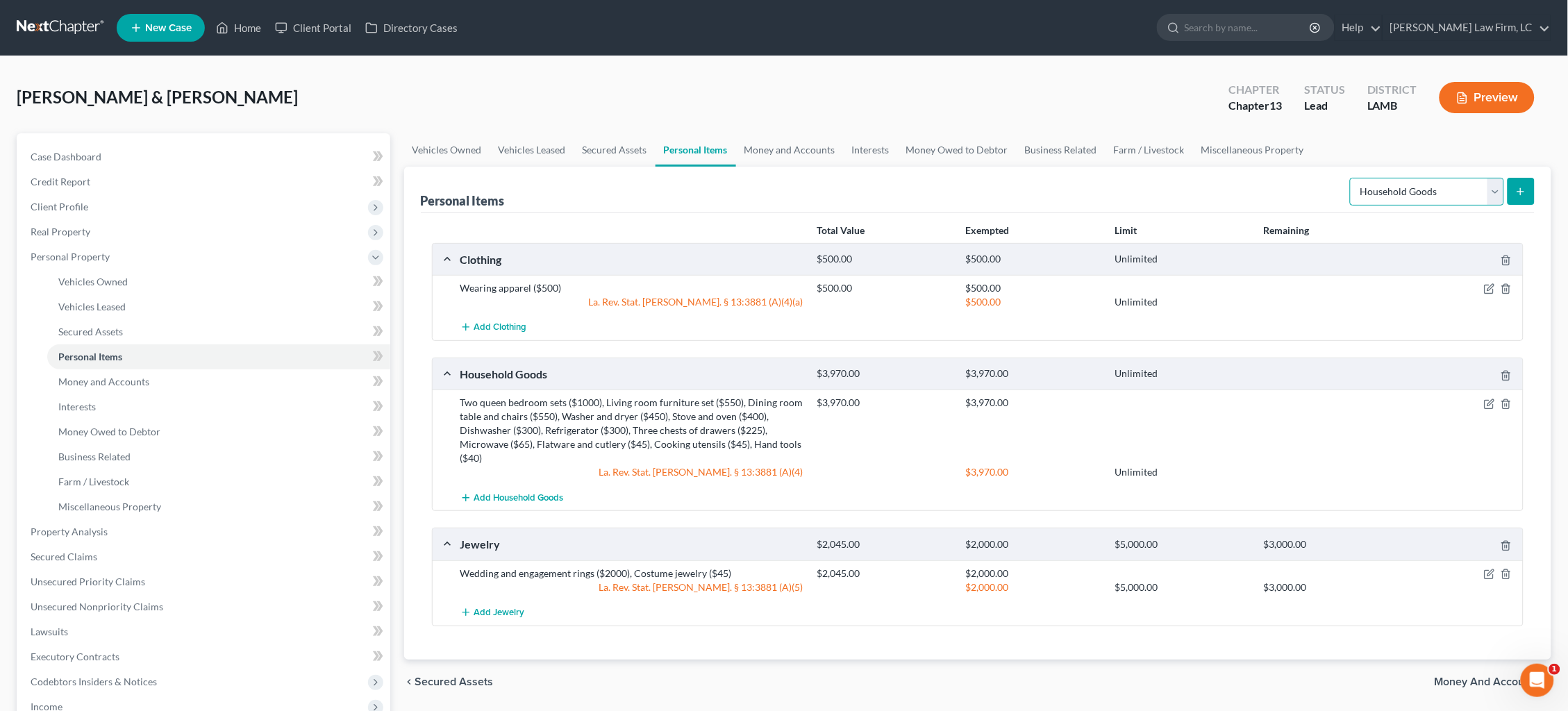
select select "jewelry"
click at [1525, 195] on icon "submit" at bounding box center [1520, 192] width 11 height 11
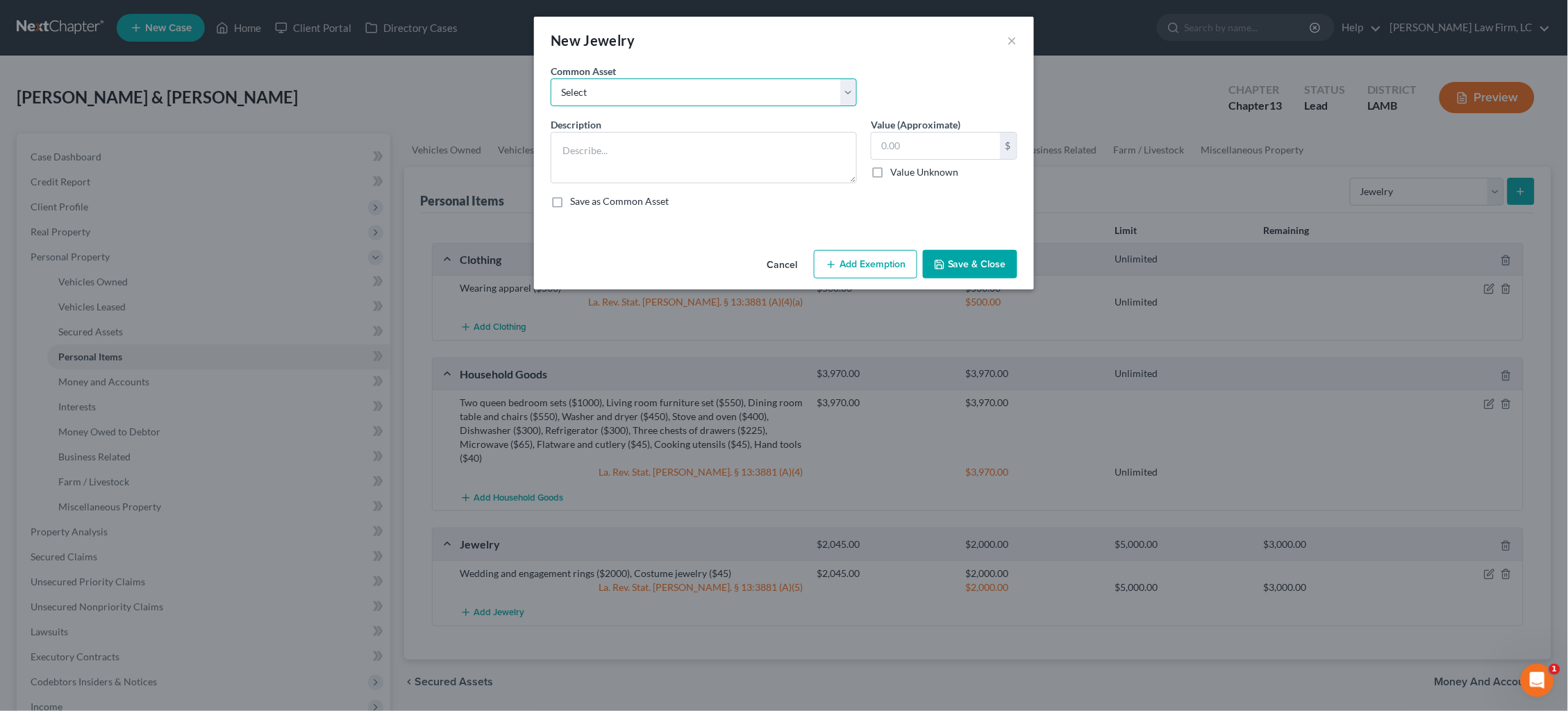
select select "0"
type textarea "Wedding and engagement rings ($2000), Costume jewelry ($30)"
type input "2,030.00"
drag, startPoint x: 822, startPoint y: 150, endPoint x: 834, endPoint y: 149, distance: 12.0
click at [822, 150] on textarea "Wedding and engagement rings ($2000), Costume jewelry ($30)" at bounding box center [704, 157] width 306 height 51
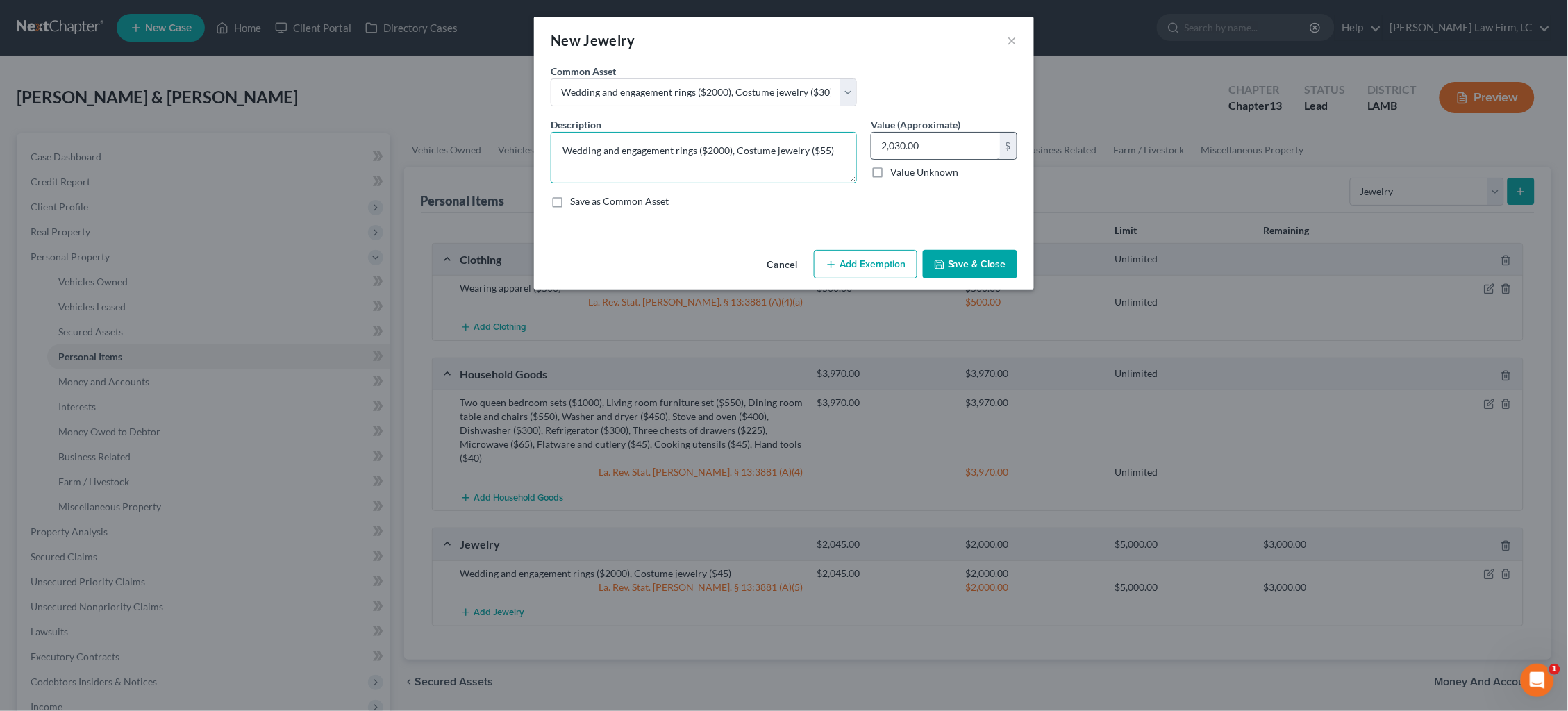
type textarea "Wedding and engagement rings ($2000), Costume jewelry ($55)"
click at [903, 141] on input "2,030.00" at bounding box center [935, 146] width 129 height 27
type input "2"
type input "2,055"
click at [876, 267] on button "Add Exemption" at bounding box center [865, 264] width 104 height 29
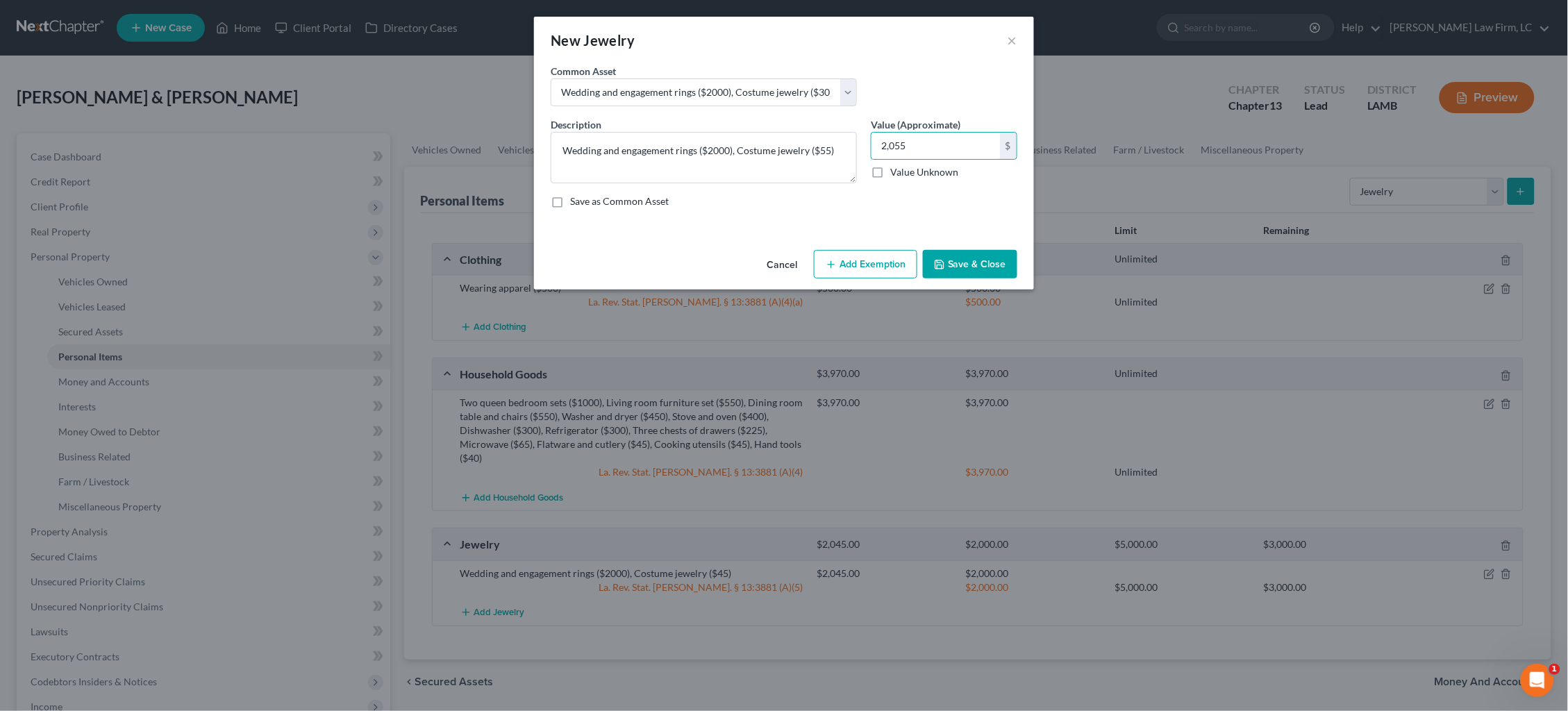
select select "2"
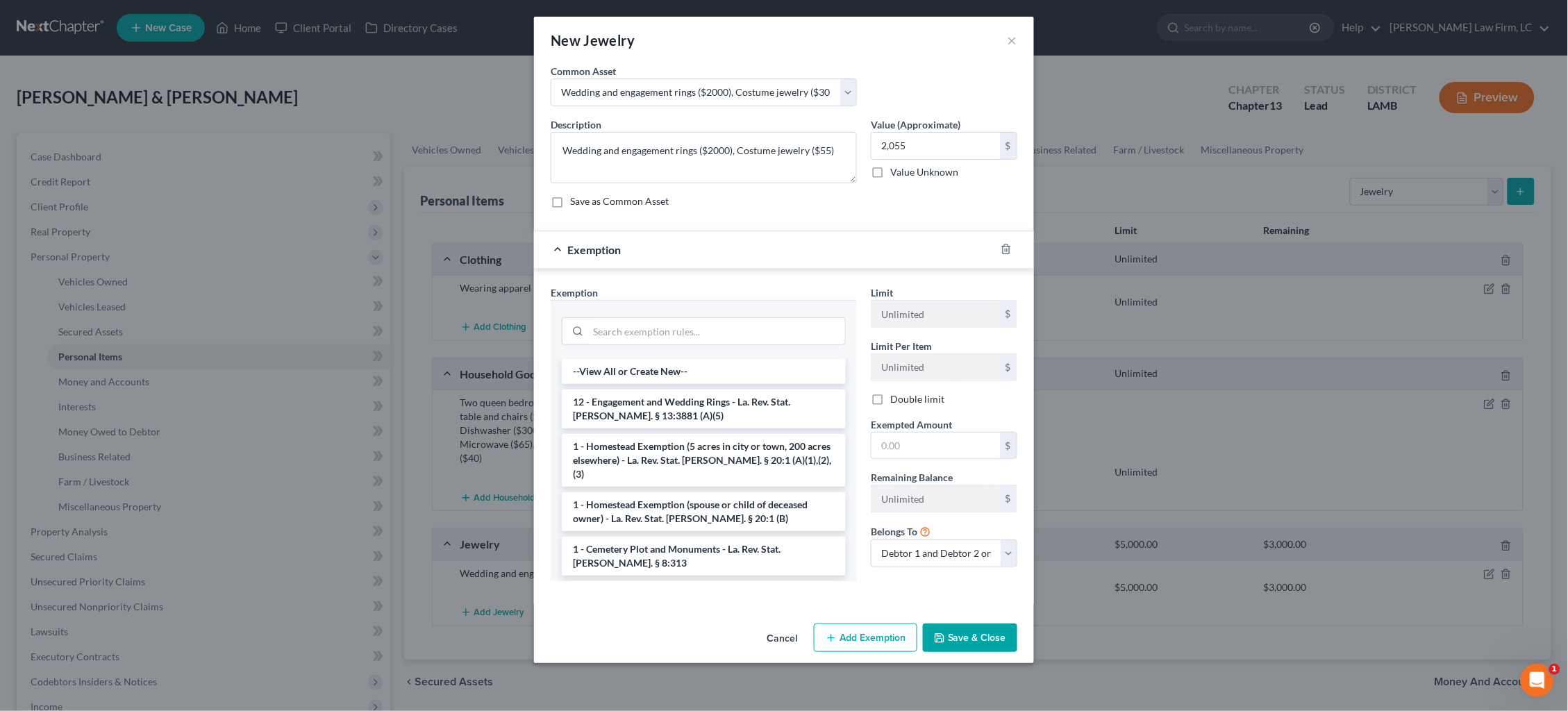
click at [722, 409] on li "12 - Engagement and Wedding Rings - La. Rev. Stat. Ann. § 13:3881 (A)(5)" at bounding box center [704, 409] width 284 height 39
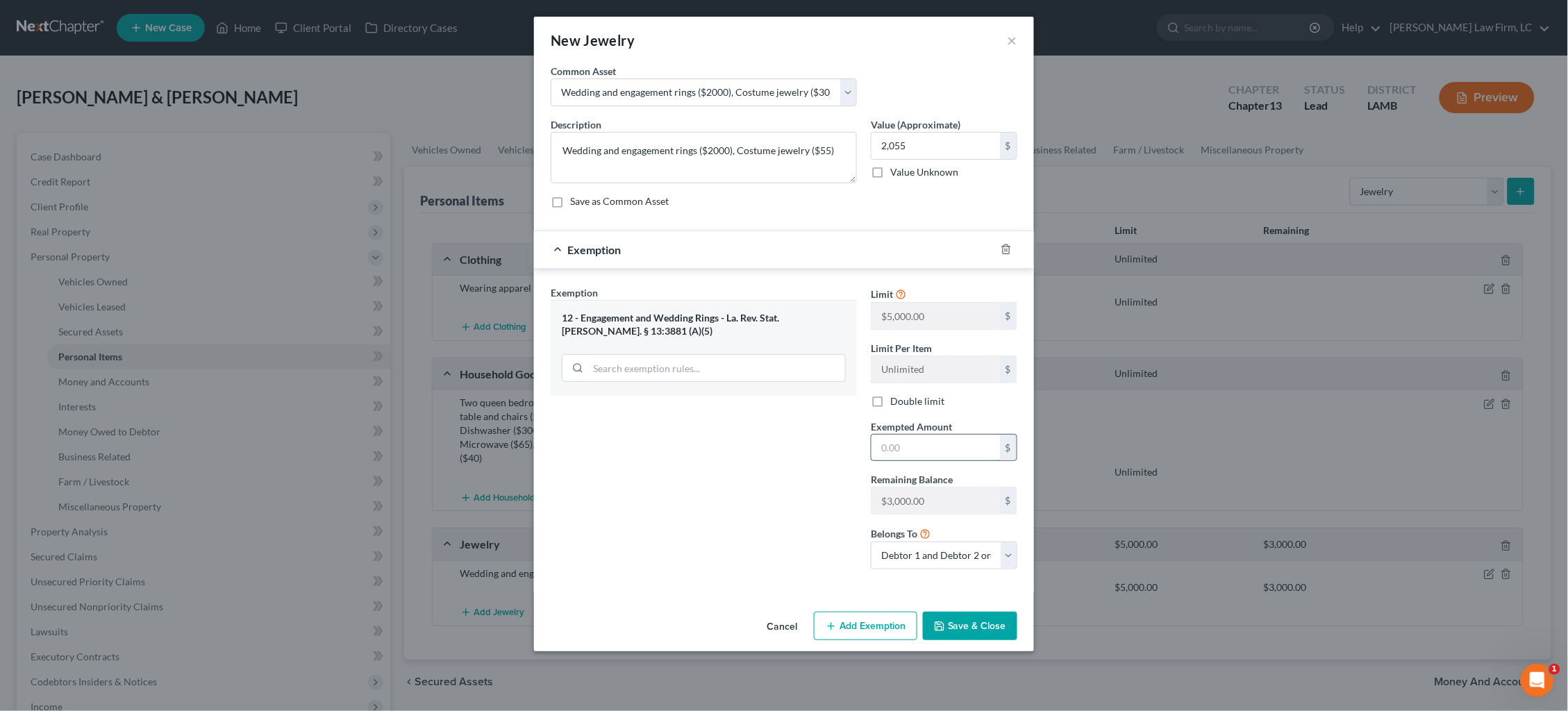
click at [909, 437] on input "text" at bounding box center [935, 448] width 129 height 27
type input "2,000"
click at [961, 619] on button "Save & Close" at bounding box center [969, 626] width 94 height 29
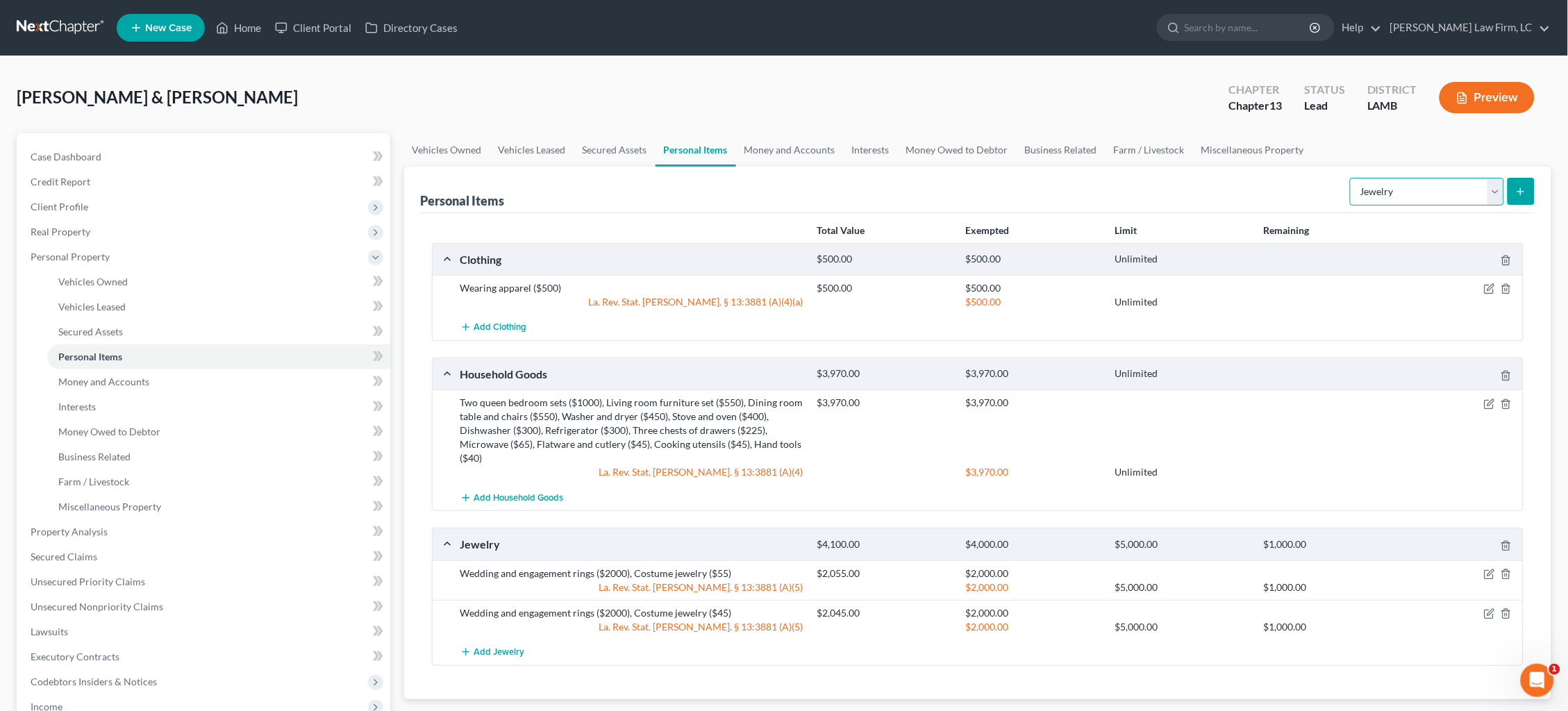
select select "firearms"
click at [1526, 195] on icon "submit" at bounding box center [1520, 192] width 11 height 11
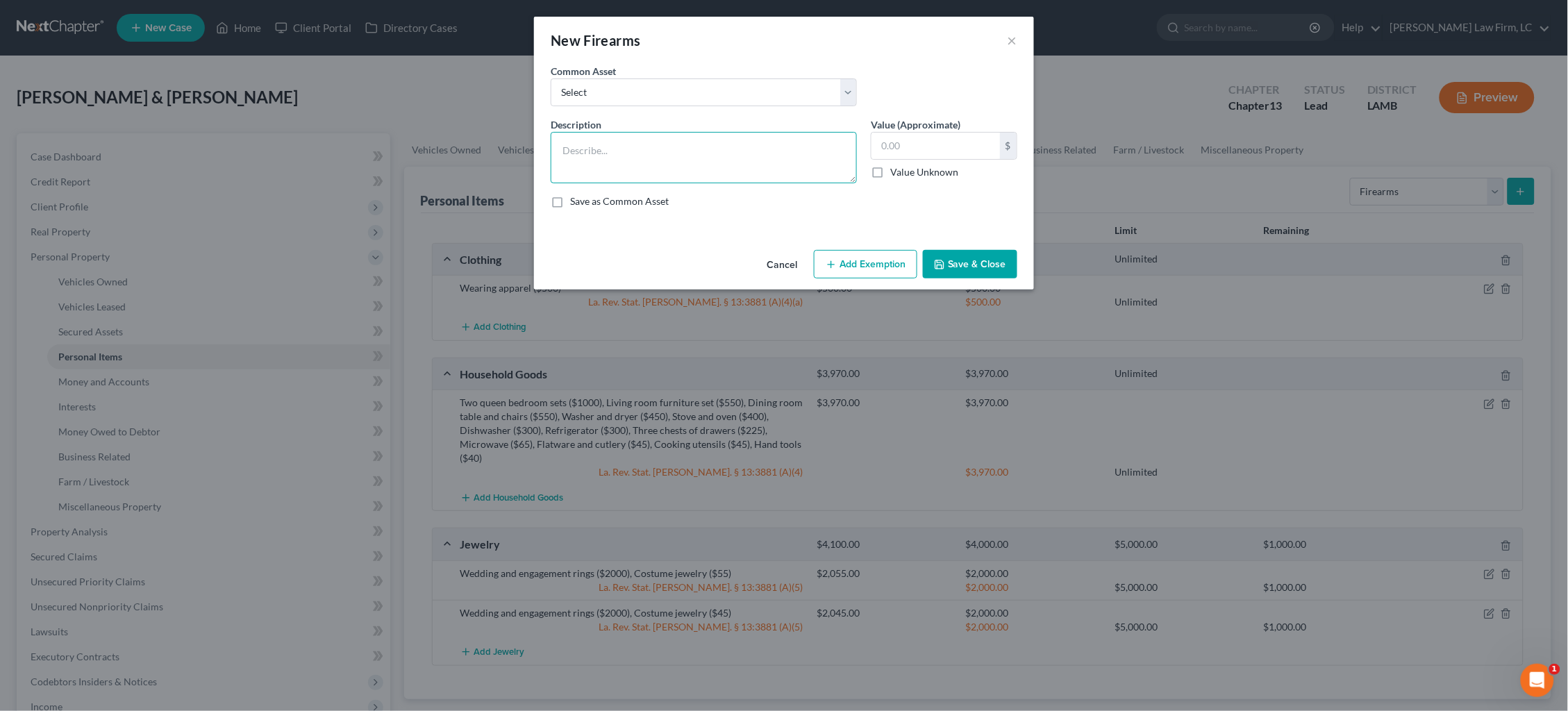
click at [710, 143] on textarea at bounding box center [704, 157] width 306 height 51
type textarea "Three firearms"
type input "1,500"
click at [903, 260] on button "Add Exemption" at bounding box center [865, 264] width 104 height 29
select select "2"
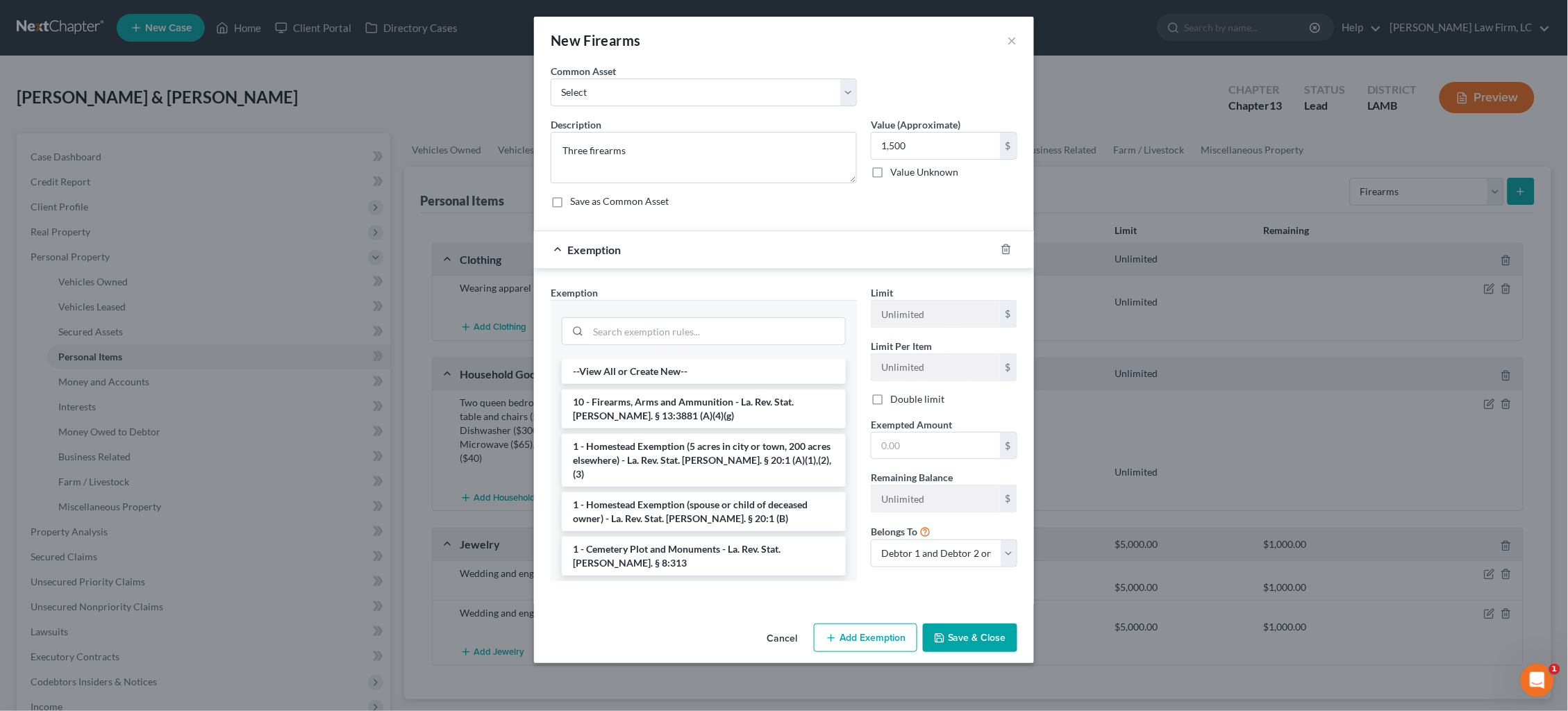
click at [704, 405] on li "10 - Firearms, Arms and Ammunition - La. Rev. Stat. Ann. § 13:3881 (A)(4)(g)" at bounding box center [704, 409] width 284 height 39
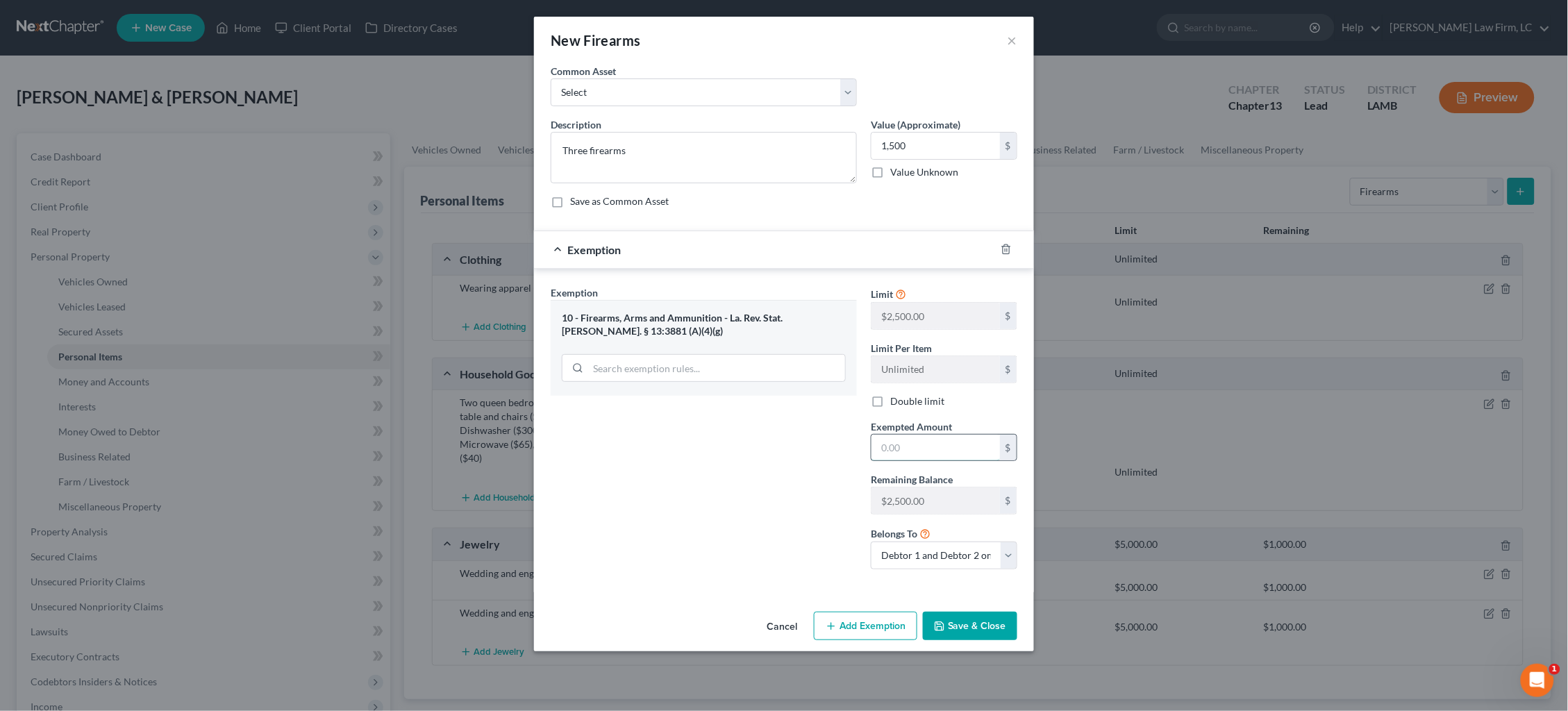
click at [959, 439] on input "text" at bounding box center [935, 448] width 129 height 27
type input "1,500"
click at [730, 154] on textarea "Three firearms" at bounding box center [704, 157] width 306 height 51
type textarea "Three firearms ($1500)"
click at [945, 614] on button "Save & Close" at bounding box center [969, 626] width 94 height 29
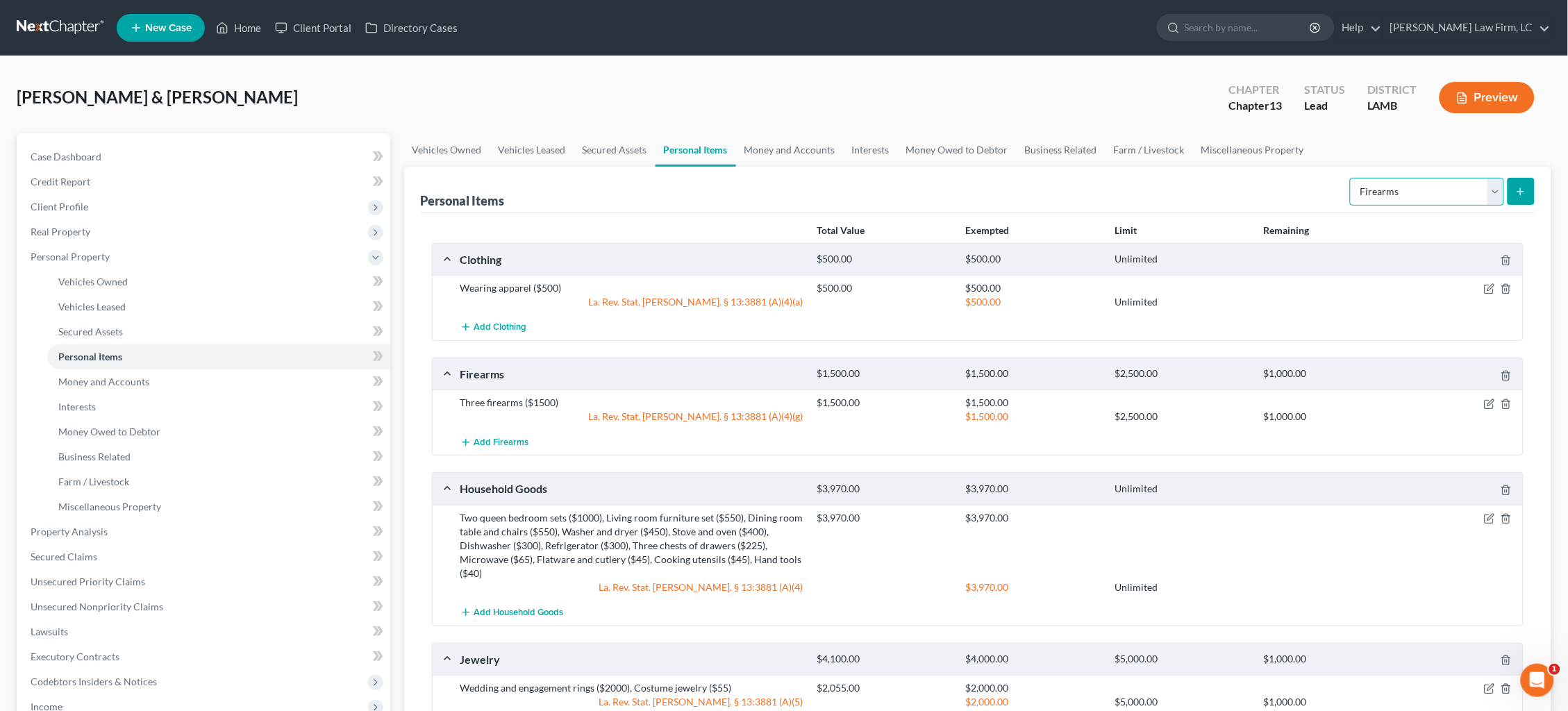
select select "electronics"
click at [1517, 189] on icon "submit" at bounding box center [1520, 192] width 11 height 11
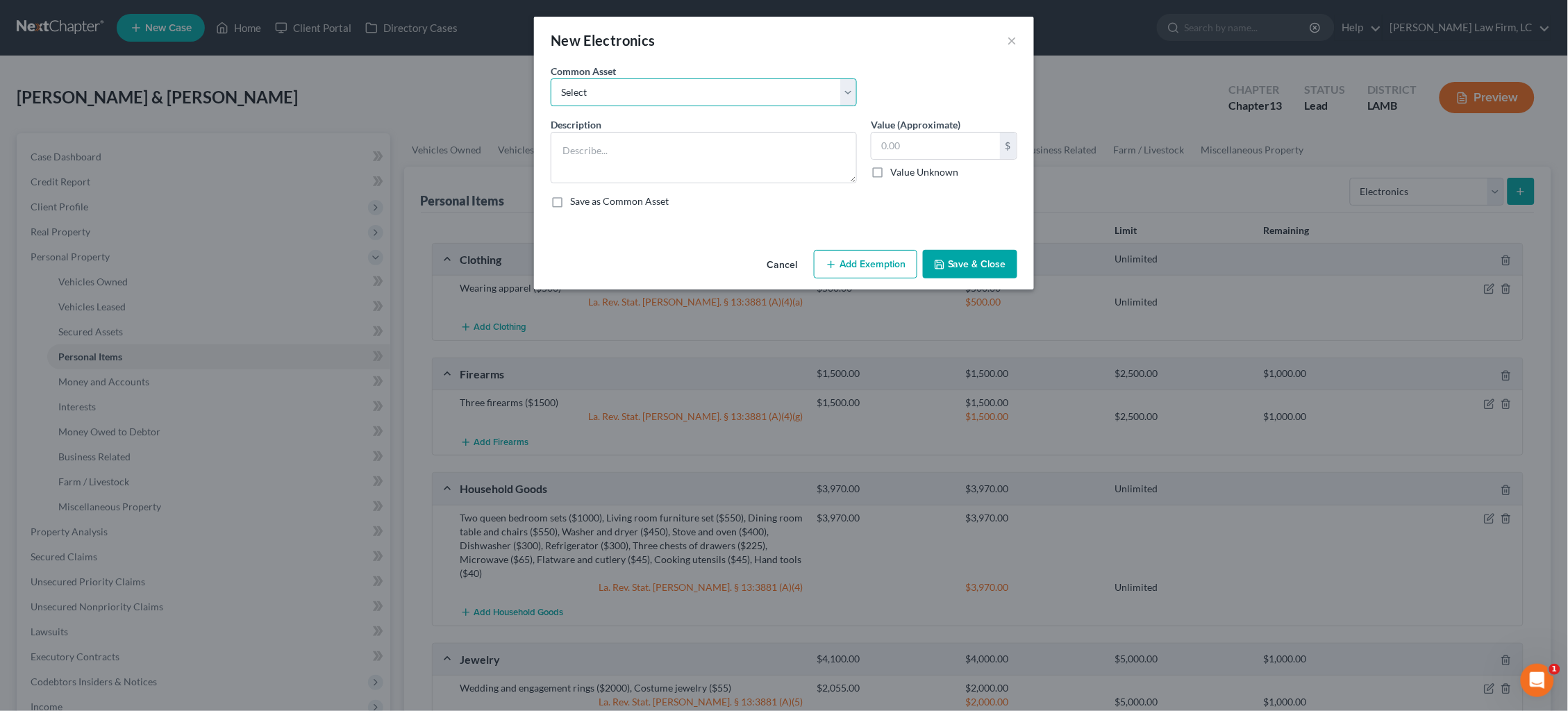
select select "0"
type textarea "Three televisions ($160), Stereo ($100), Computer ($100), Cell phone ($40),"
type input "40.00"
drag, startPoint x: 729, startPoint y: 150, endPoint x: 669, endPoint y: 143, distance: 60.4
click at [669, 143] on textarea "Three televisions ($160), Stereo ($100), Computer ($100), Cell phone ($40)," at bounding box center [704, 157] width 306 height 51
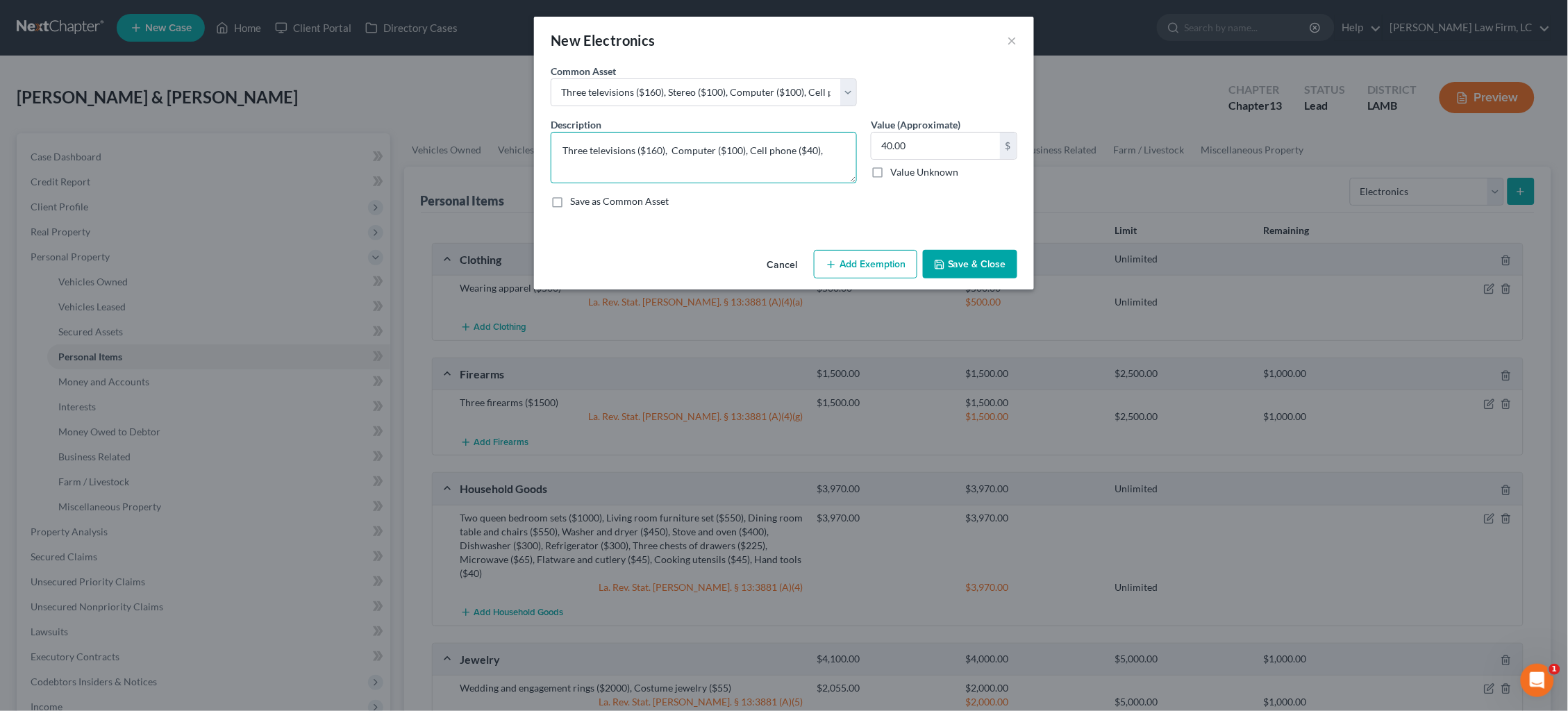
click at [654, 149] on textarea "Three televisions ($160), Computer ($100), Cell phone ($40)," at bounding box center [704, 157] width 306 height 51
click at [827, 150] on textarea "Three televisions ($180), Computer ($100), Cell phone ($40)," at bounding box center [704, 157] width 306 height 51
type textarea "Three televisions ($180), Computer ($100), Cell phone ($40), DVD player ($10)"
drag, startPoint x: 908, startPoint y: 150, endPoint x: 807, endPoint y: 143, distance: 101.2
click at [807, 143] on div "Description * Three televisions ($180), Computer ($100), Cell phone ($40), DVD …" at bounding box center [784, 168] width 481 height 102
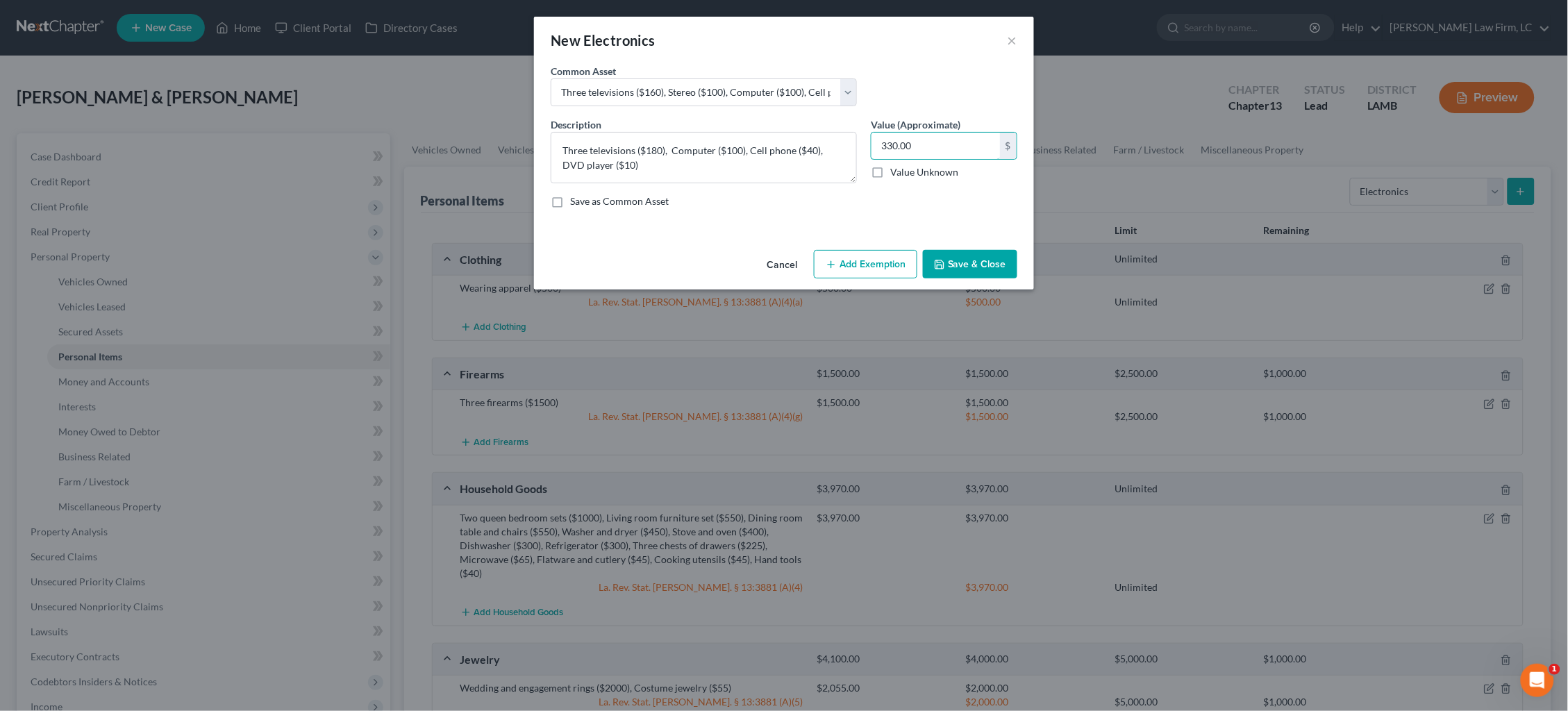
type input "330.00"
click at [982, 266] on button "Save & Close" at bounding box center [969, 264] width 94 height 29
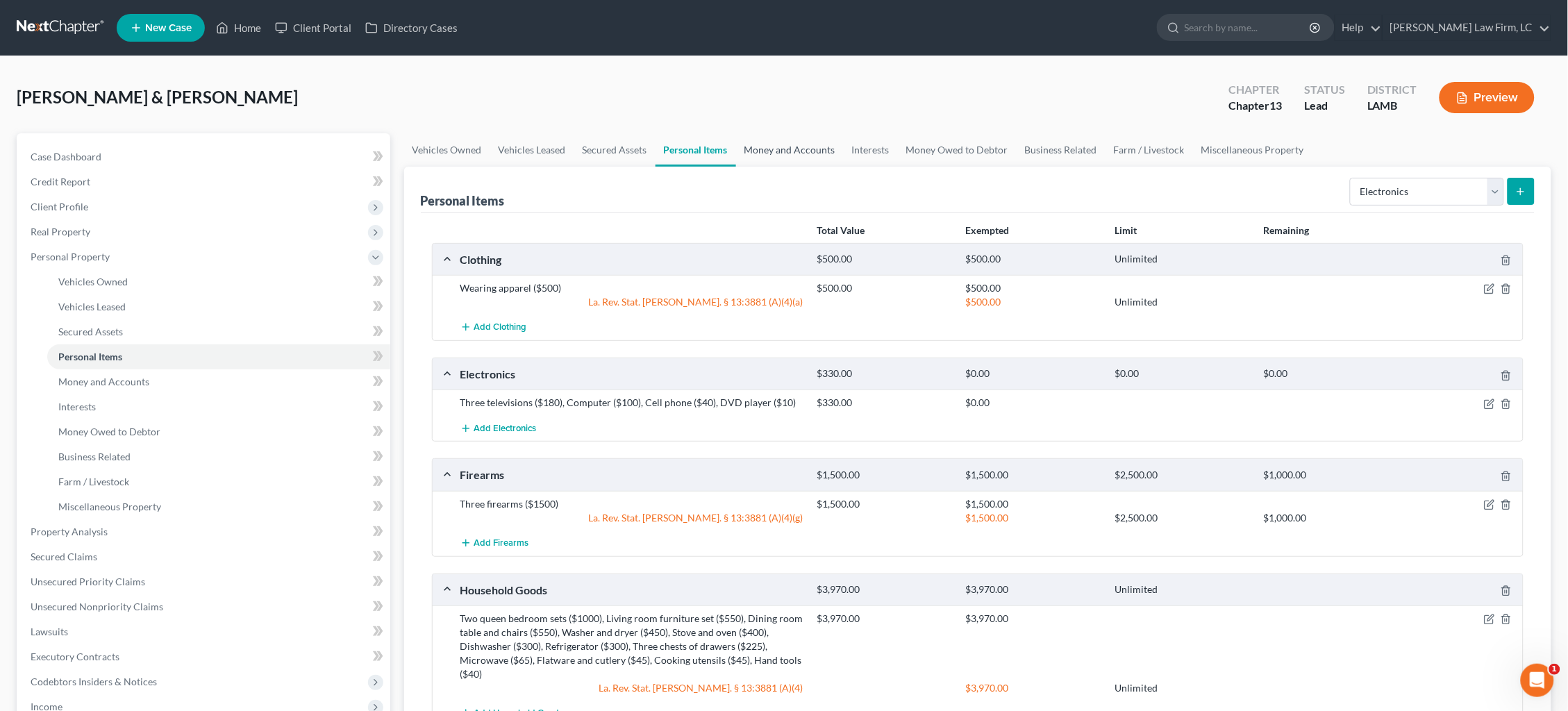
click at [794, 147] on link "Money and Accounts" at bounding box center [789, 150] width 108 height 34
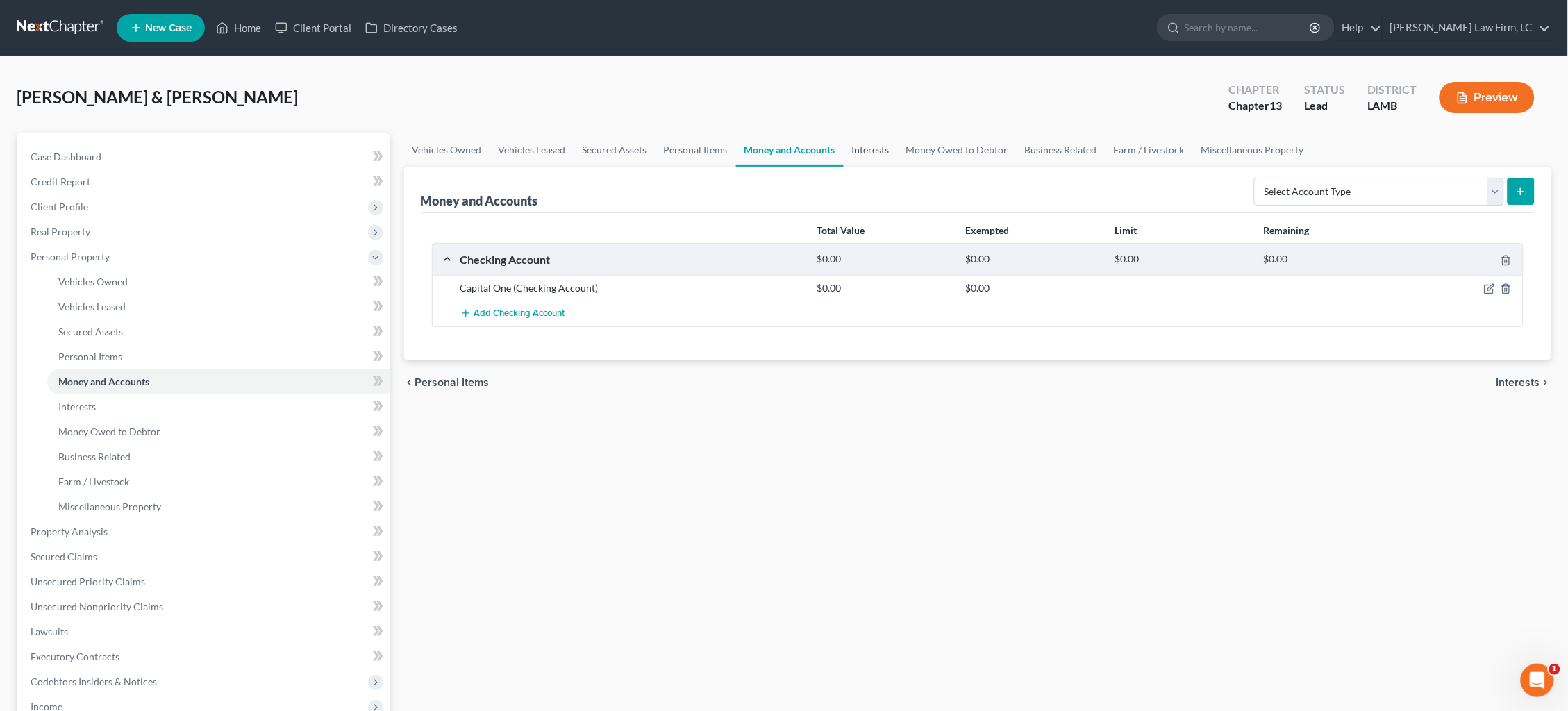
click at [871, 150] on link "Interests" at bounding box center [871, 150] width 54 height 34
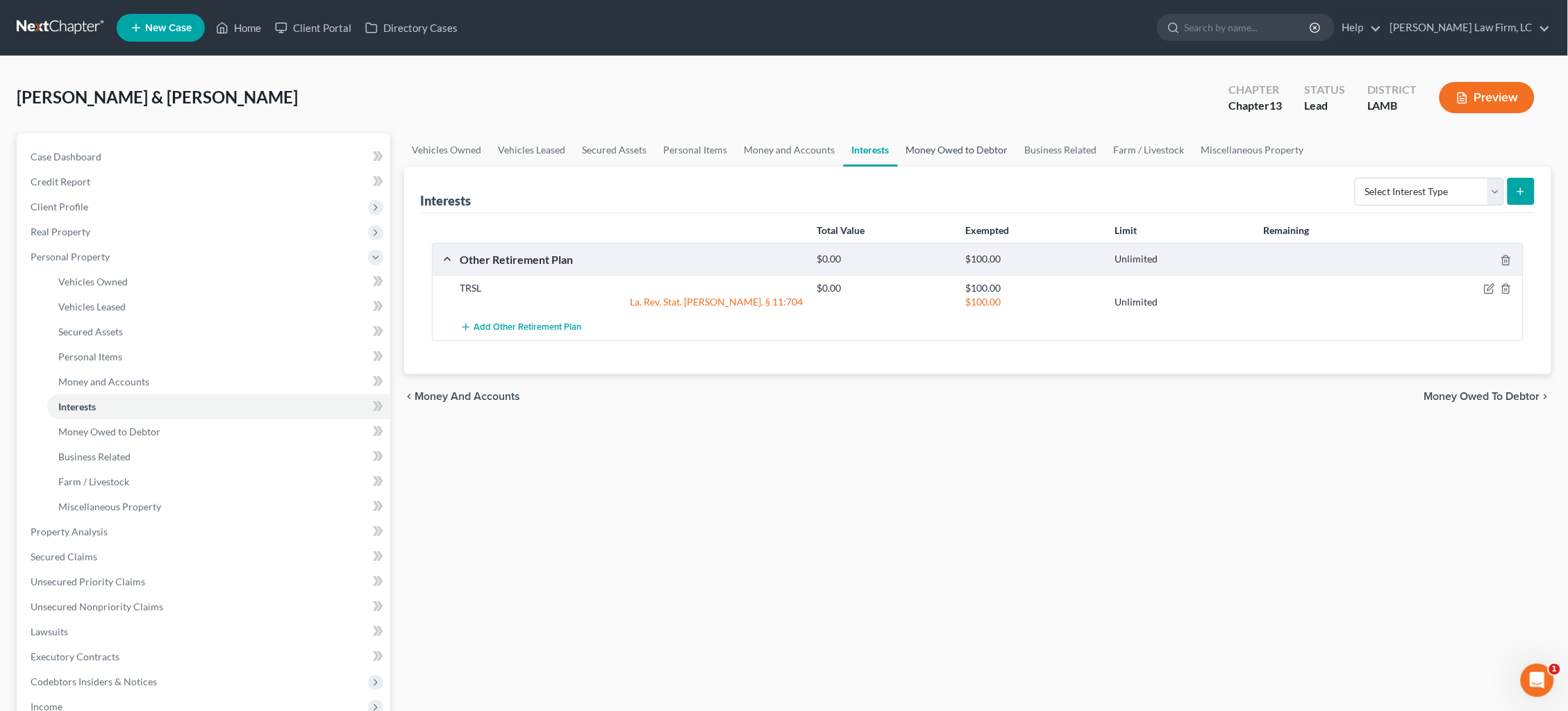
click at [971, 151] on link "Money Owed to Debtor" at bounding box center [957, 150] width 118 height 34
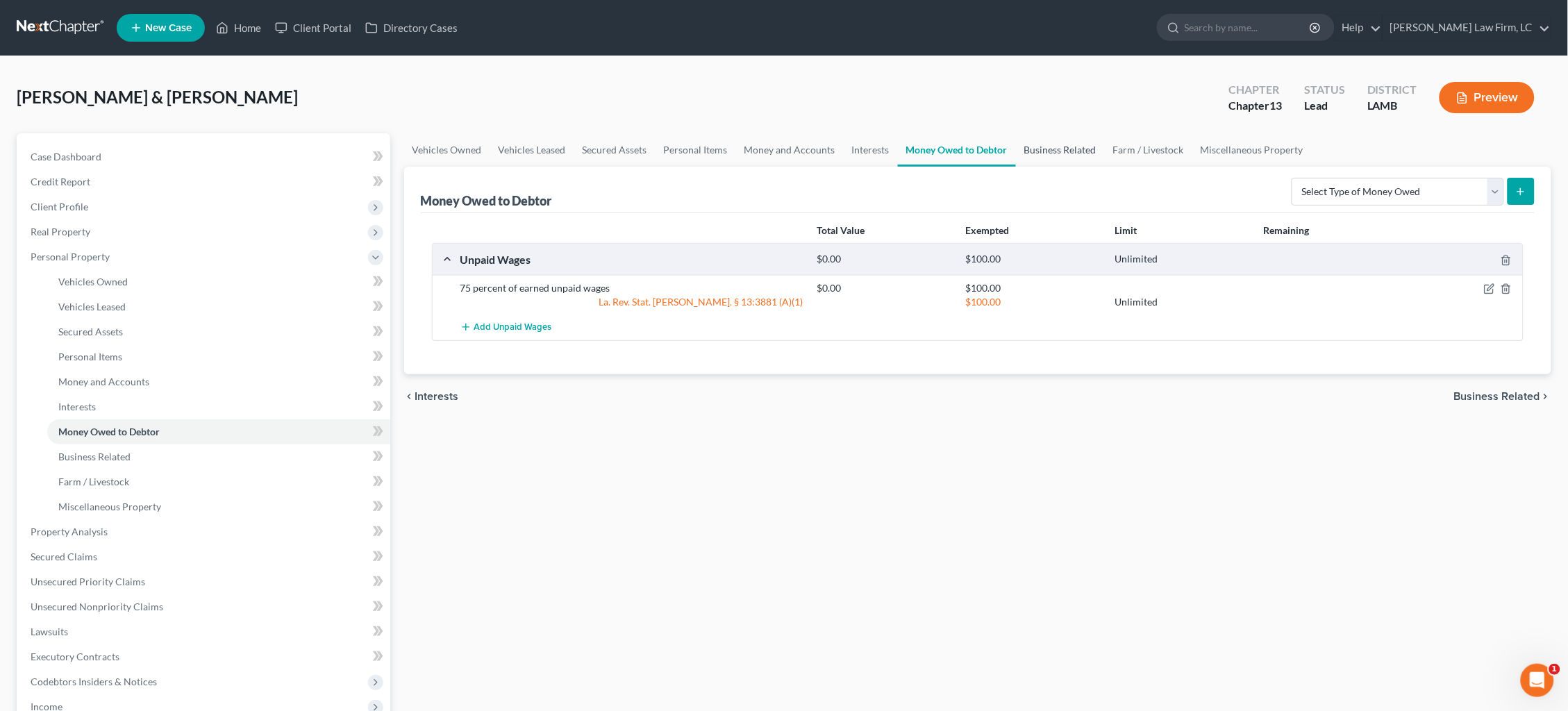
click at [1065, 145] on link "Business Related" at bounding box center [1061, 150] width 89 height 34
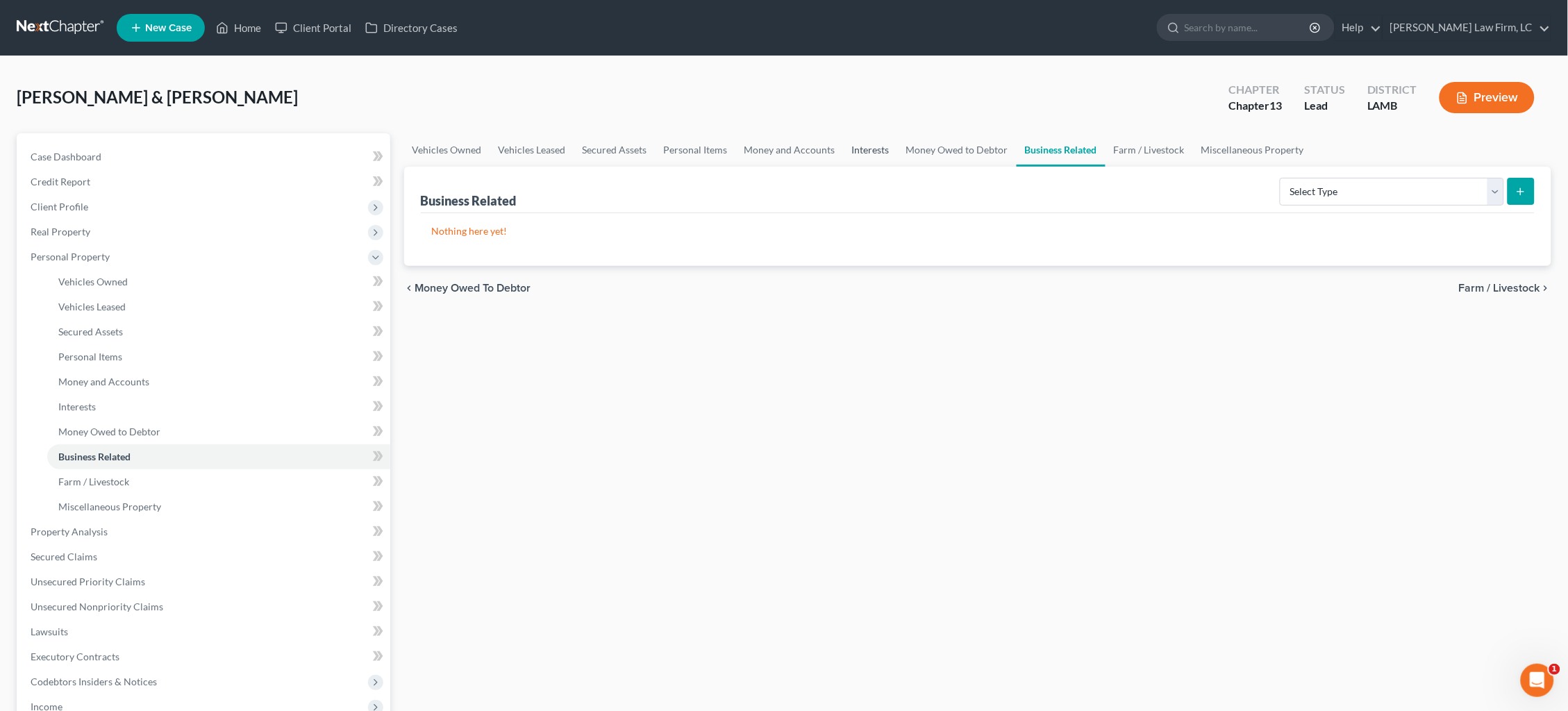
click at [867, 154] on link "Interests" at bounding box center [871, 150] width 54 height 34
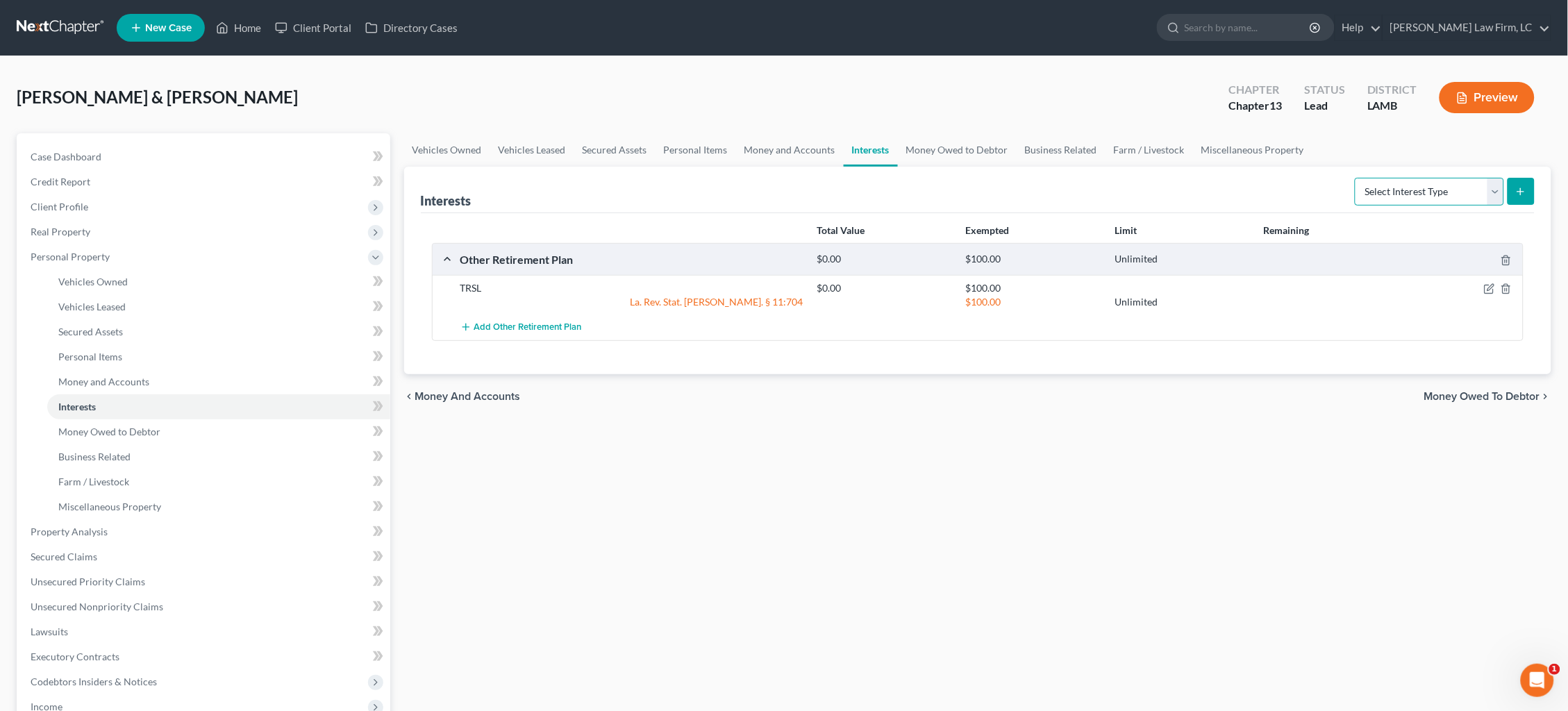
select select "incorporated_business"
click at [1520, 192] on line "submit" at bounding box center [1521, 192] width 6 height 0
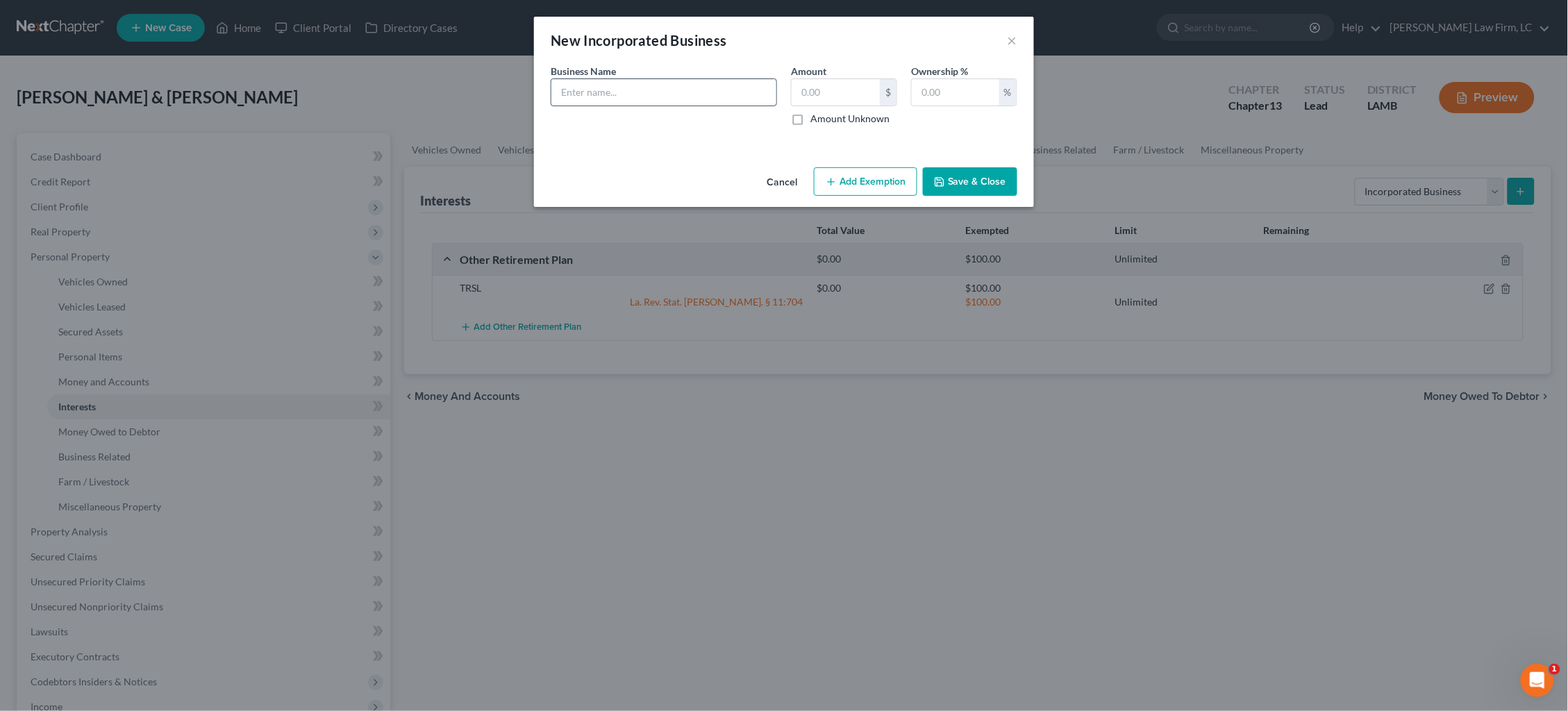
click at [763, 89] on input "text" at bounding box center [663, 93] width 225 height 27
type input "MHM Human Translations"
click at [878, 118] on label "Amount Unknown" at bounding box center [850, 118] width 79 height 14
click at [825, 118] on input "Amount Unknown" at bounding box center [821, 116] width 9 height 9
checkbox input "true"
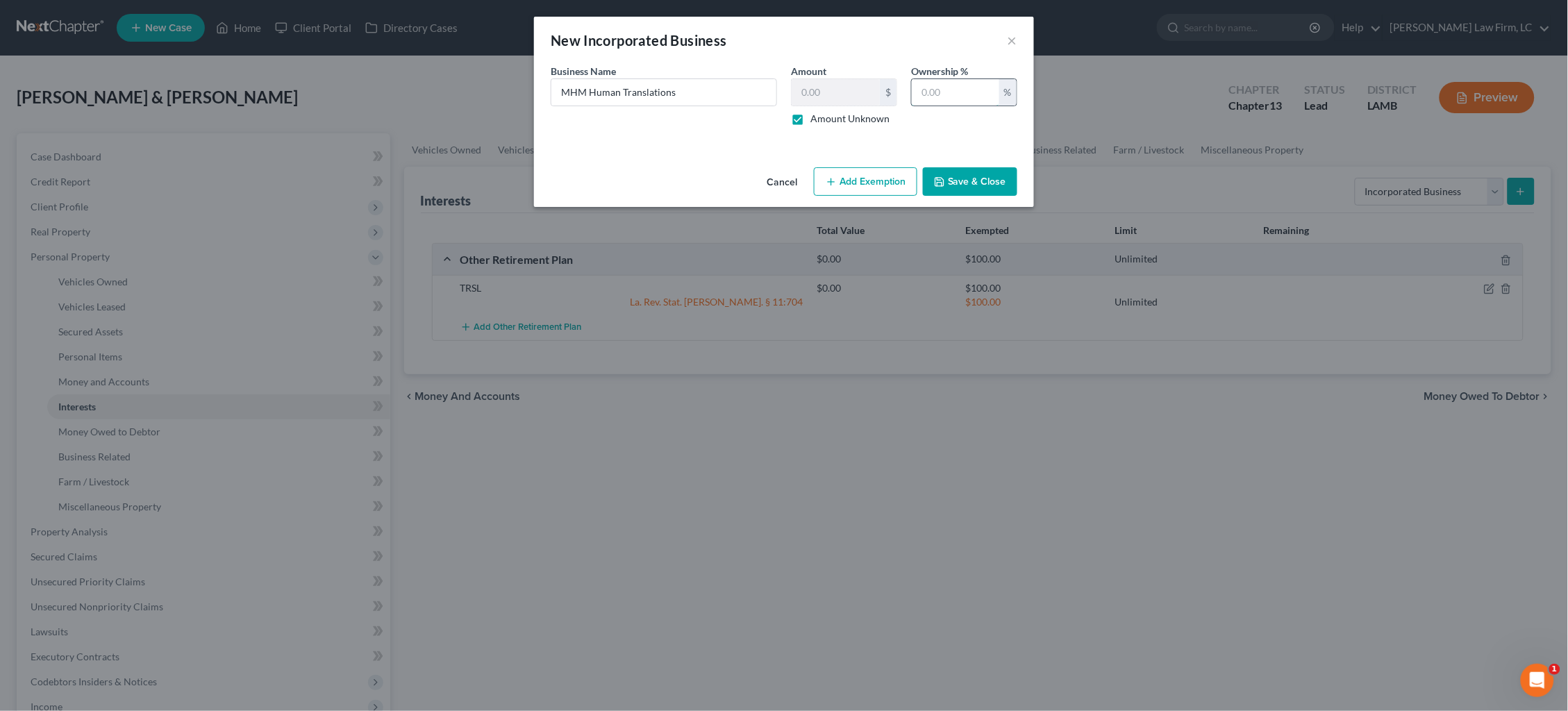
click at [928, 97] on input "text" at bounding box center [955, 93] width 87 height 27
type input "100"
click at [707, 88] on input "MHM Human Translations" at bounding box center [663, 93] width 225 height 27
type input "MHM Human Translations, LLC"
click at [949, 183] on button "Save & Close" at bounding box center [969, 182] width 94 height 29
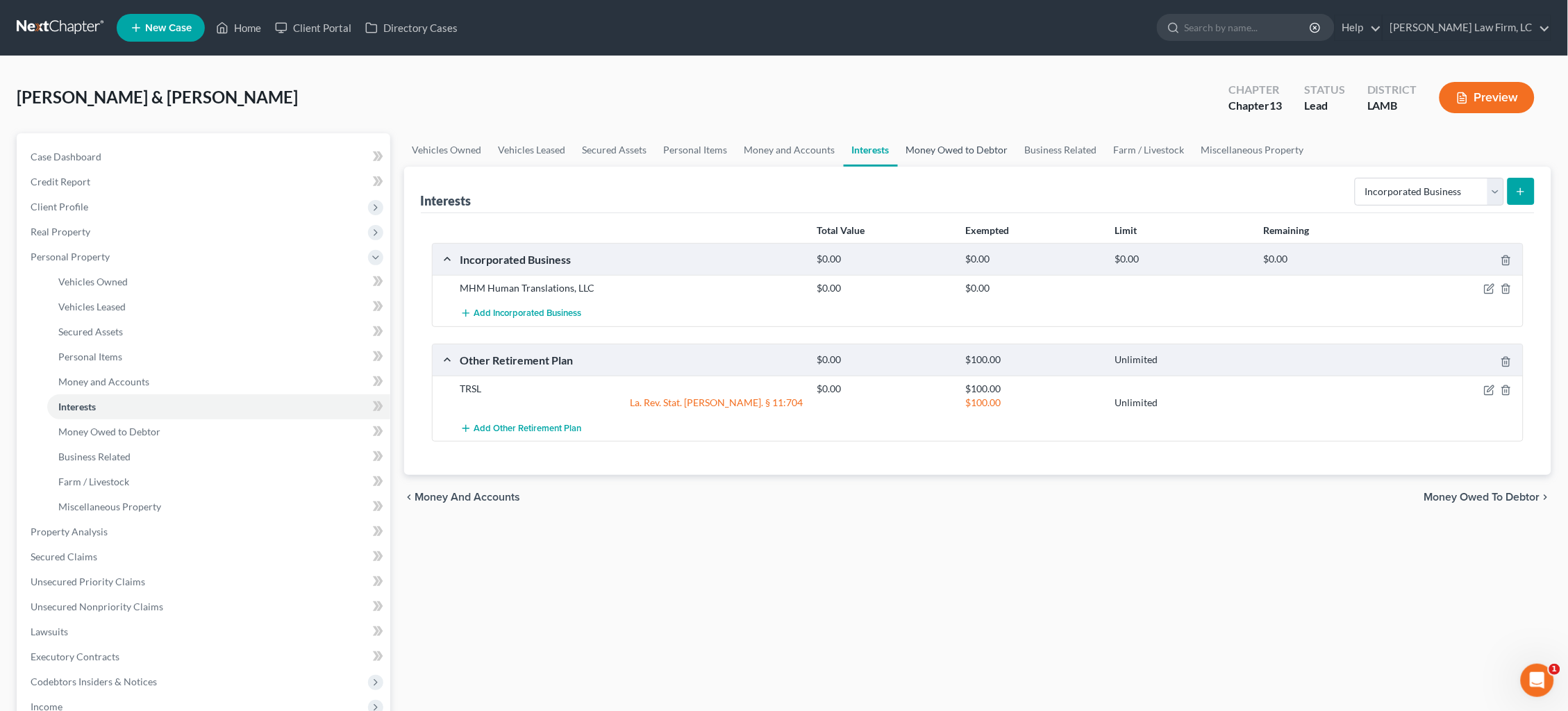
click at [952, 152] on link "Money Owed to Debtor" at bounding box center [957, 150] width 118 height 34
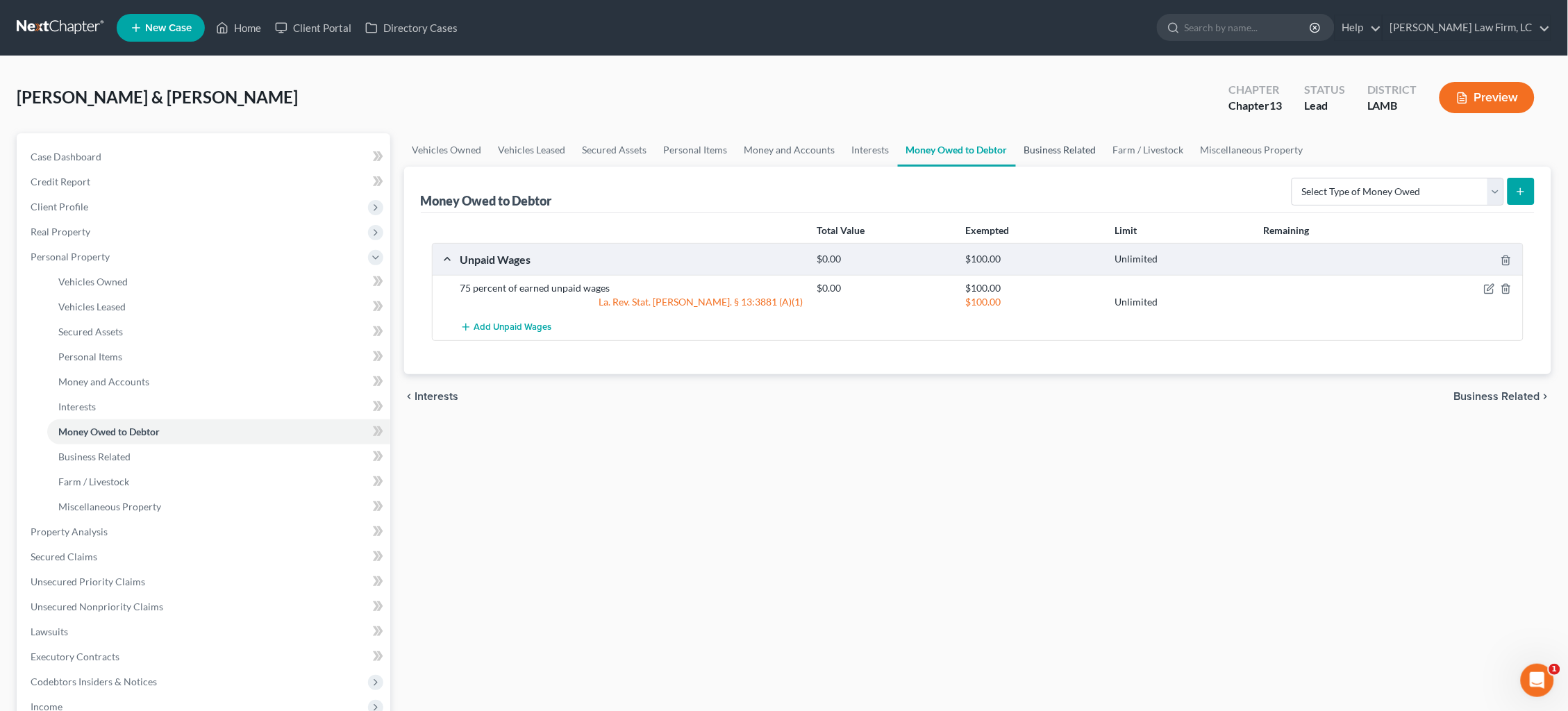
click at [1065, 150] on link "Business Related" at bounding box center [1061, 150] width 89 height 34
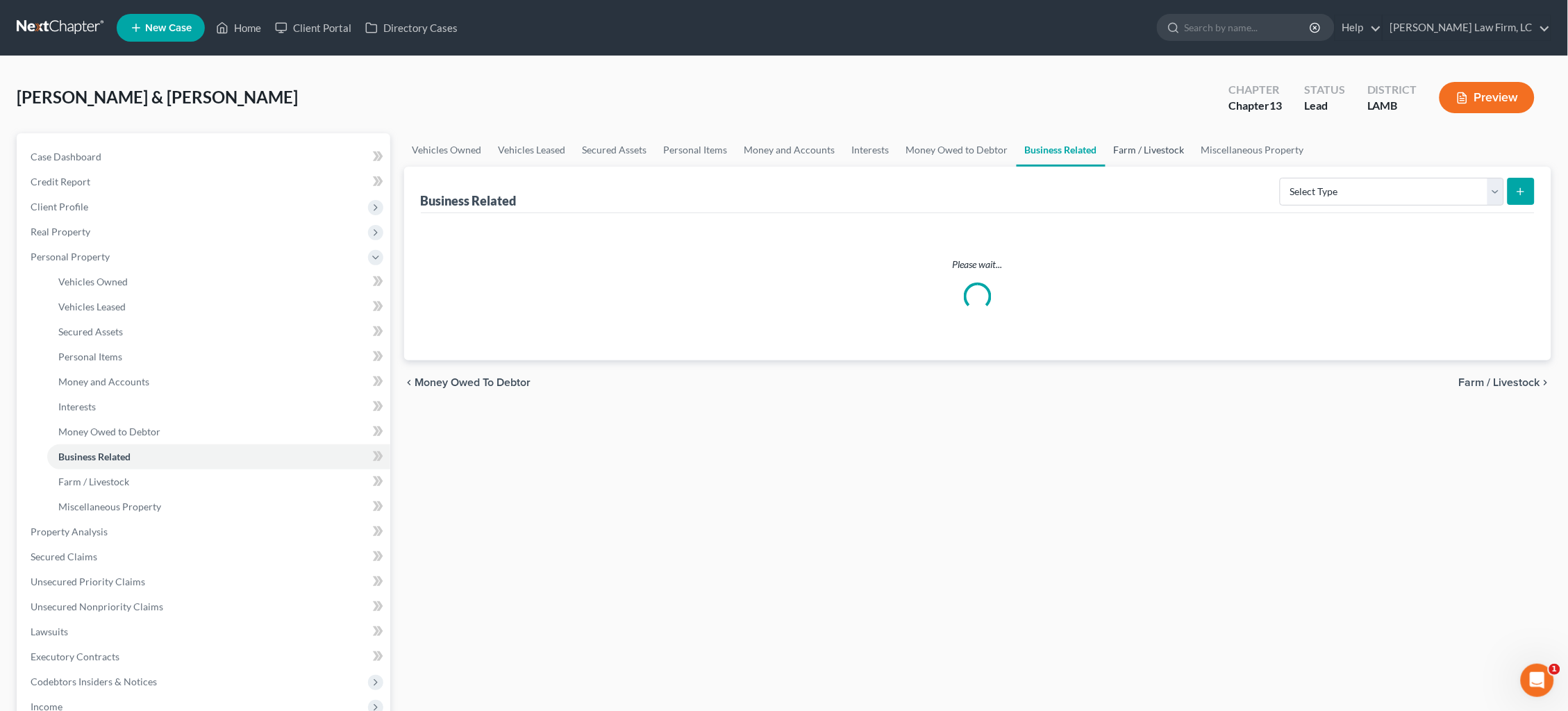
click at [1150, 151] on link "Farm / Livestock" at bounding box center [1150, 150] width 87 height 34
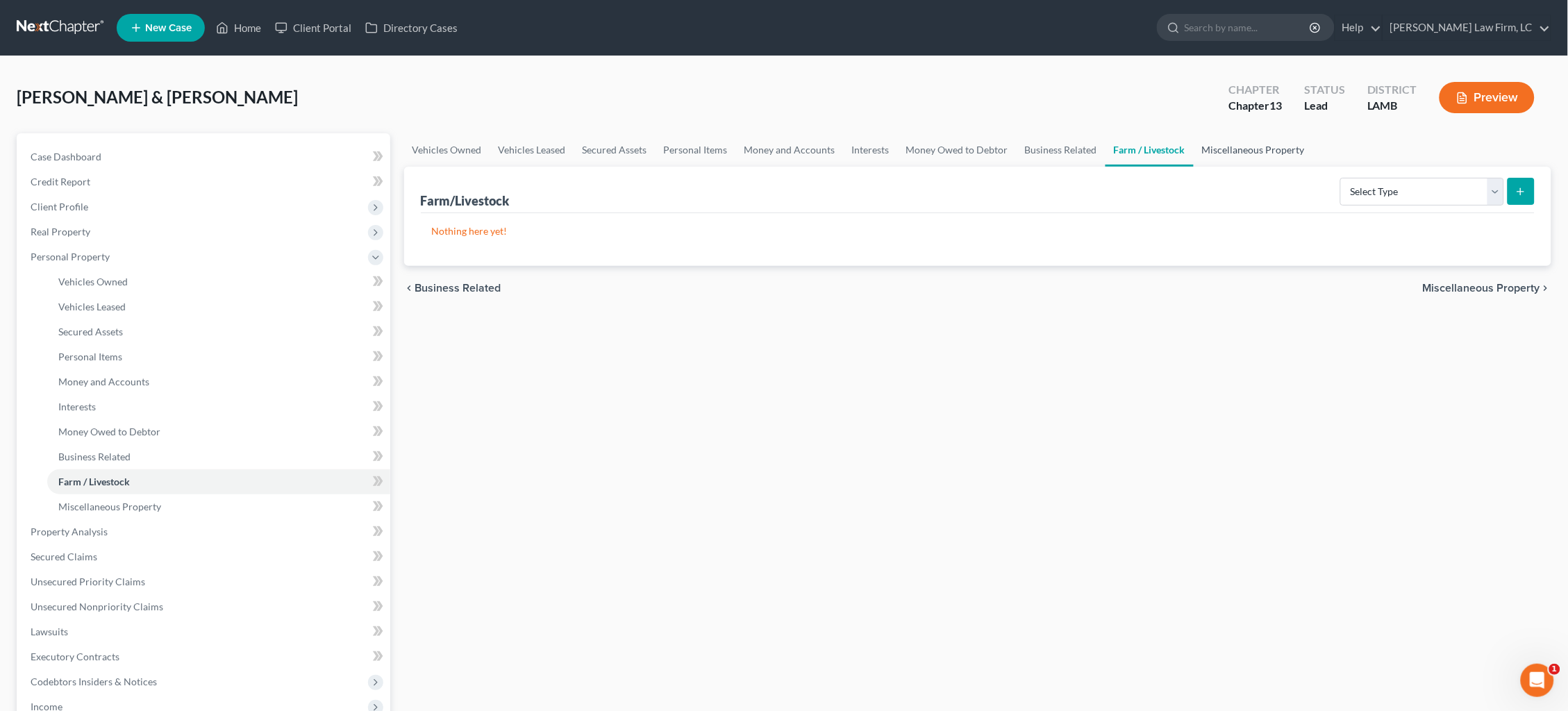
click at [1245, 150] on link "Miscellaneous Property" at bounding box center [1253, 150] width 119 height 34
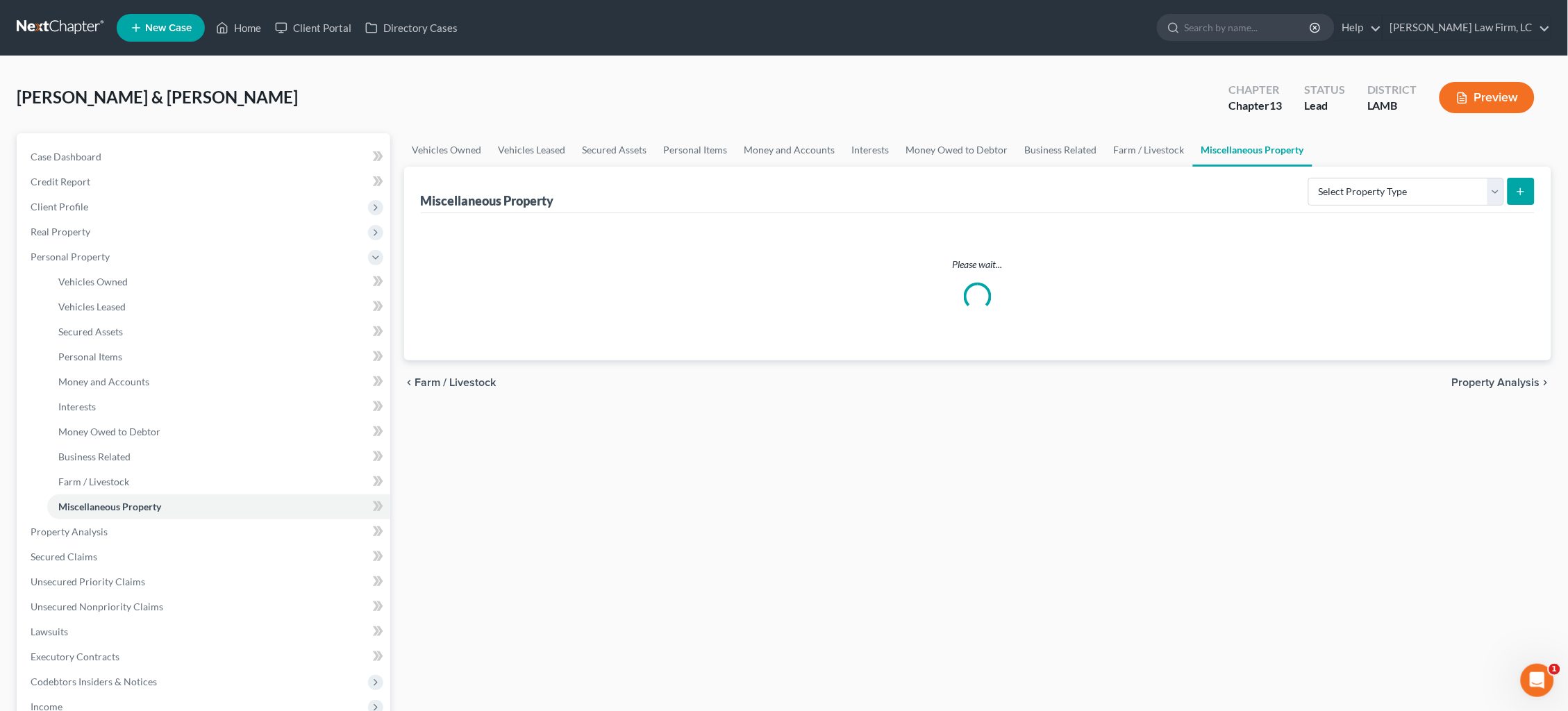
click at [1520, 378] on div "Vehicles Owned Vehicles Leased Secured Assets Personal Items Money and Accounts…" at bounding box center [978, 547] width 1162 height 827
drag, startPoint x: 1499, startPoint y: 298, endPoint x: 1499, endPoint y: 288, distance: 10.0
click at [1499, 298] on div "chevron_left Farm / Livestock Property Analysis chevron_right" at bounding box center [978, 288] width 1148 height 44
click at [1499, 288] on span "Property Analysis" at bounding box center [1496, 288] width 88 height 11
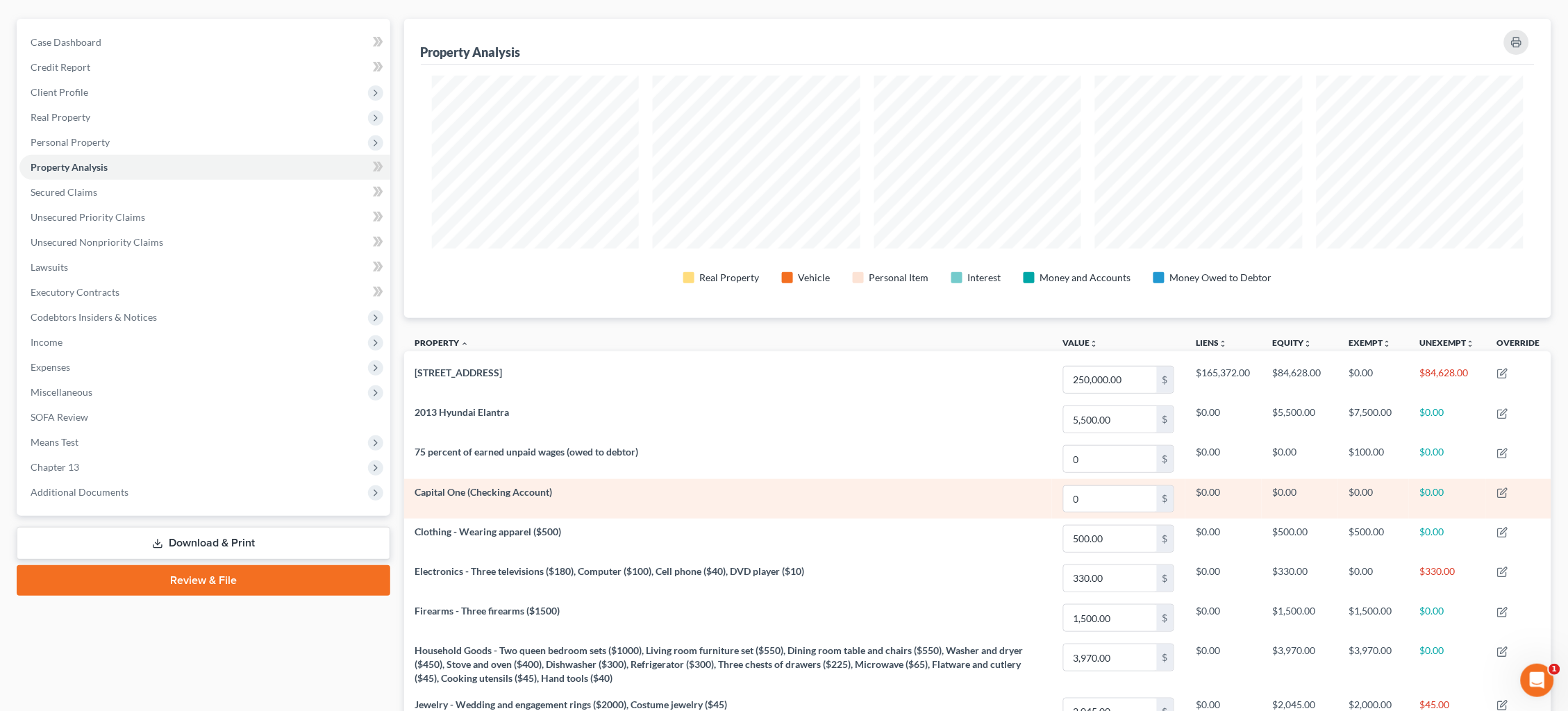
scroll to position [118, 0]
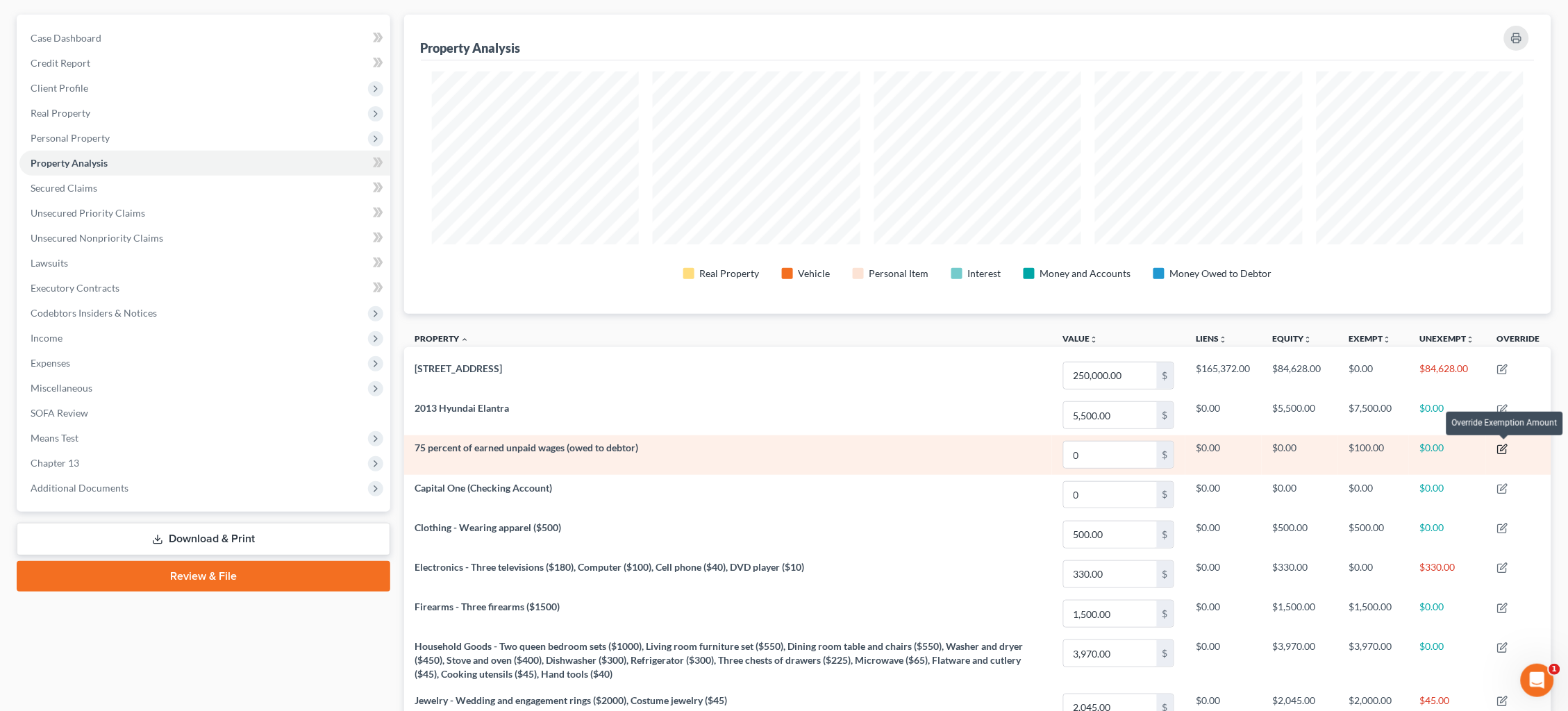
click at [1501, 444] on icon "button" at bounding box center [1503, 449] width 11 height 11
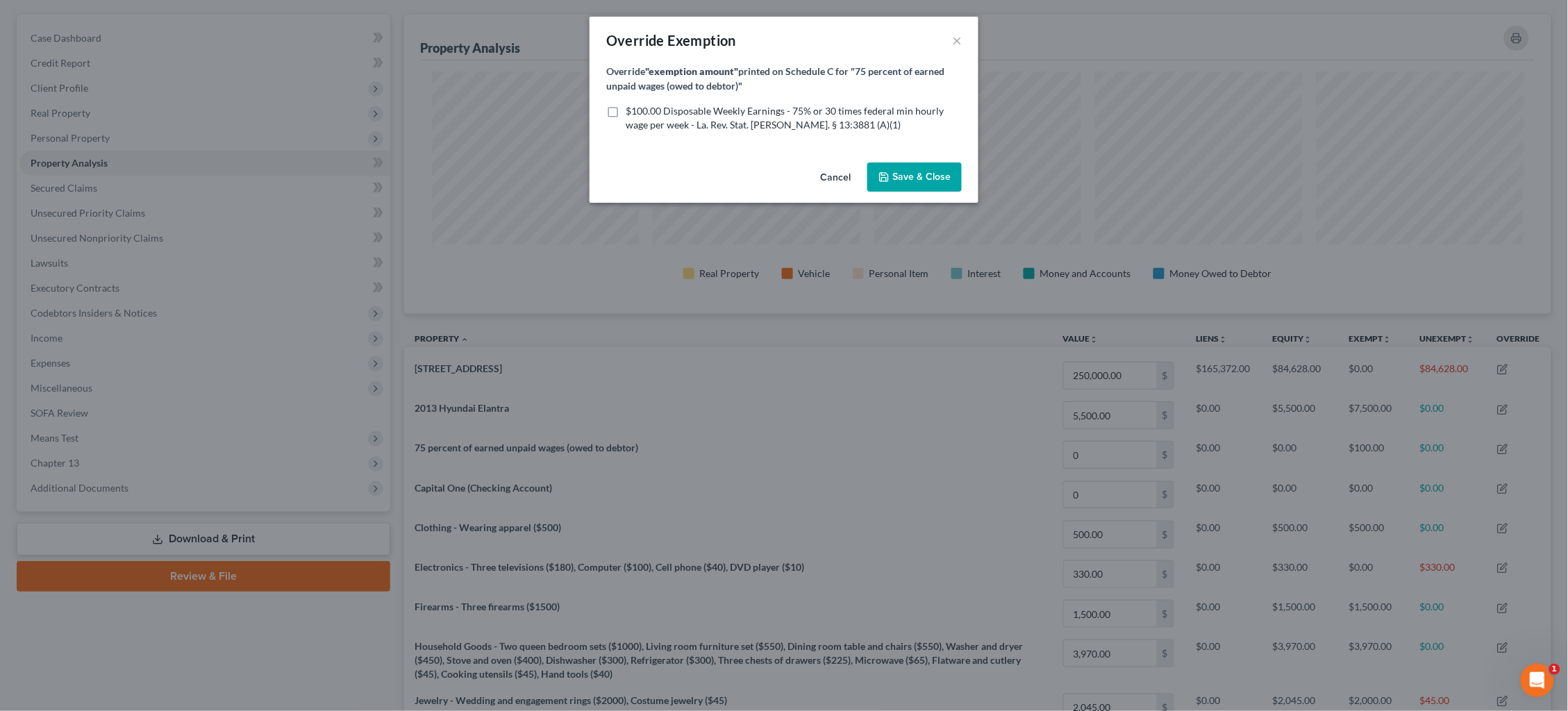
drag, startPoint x: 674, startPoint y: 118, endPoint x: 695, endPoint y: 136, distance: 27.7
click at [674, 117] on span "$100.00 Disposable Weekly Earnings - 75% or 30 times federal min hourly wage pe…" at bounding box center [785, 118] width 318 height 26
click at [641, 113] on input "$100.00 Disposable Weekly Earnings - 75% or 30 times federal min hourly wage pe…" at bounding box center [636, 109] width 9 height 9
checkbox input "true"
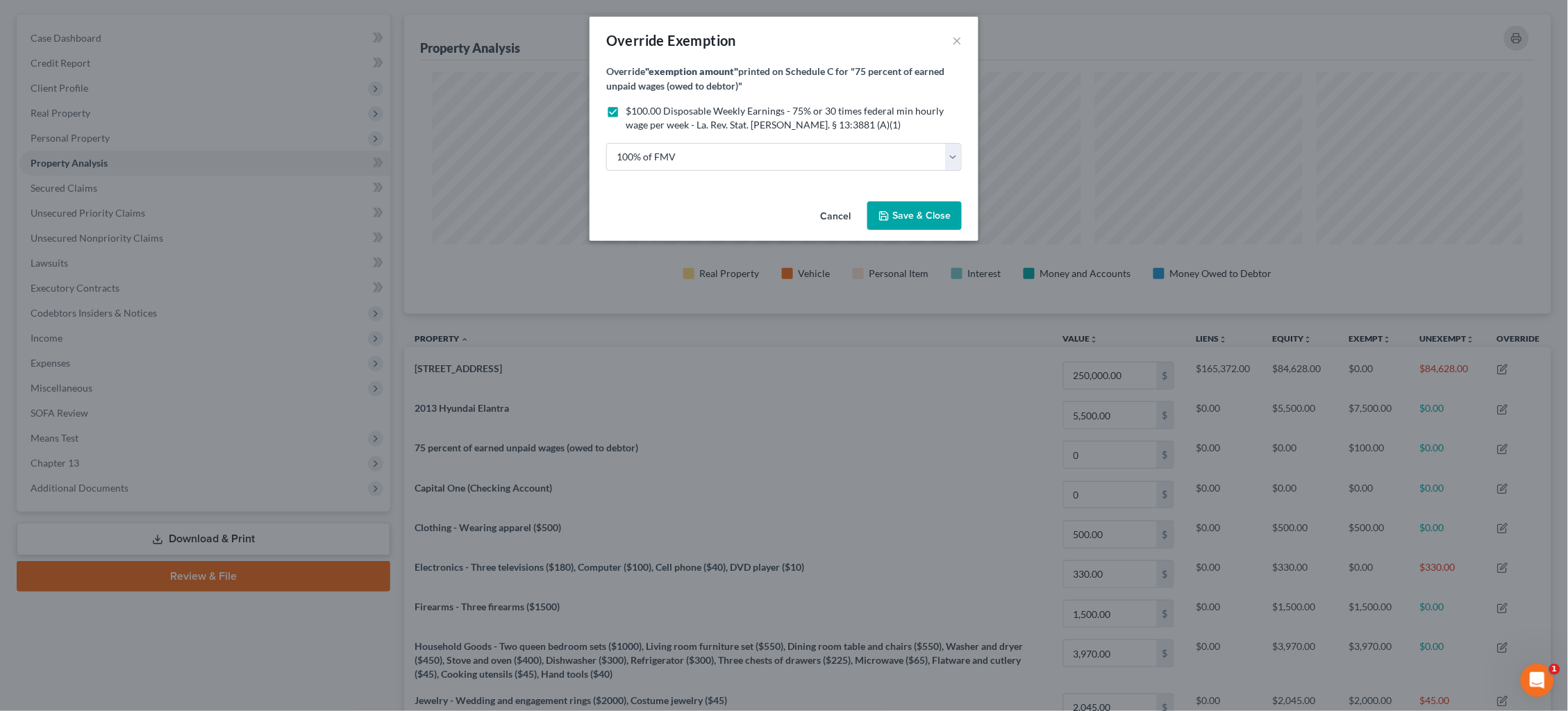
drag, startPoint x: 913, startPoint y: 209, endPoint x: 915, endPoint y: 232, distance: 23.1
click at [913, 210] on span "Save & Close" at bounding box center [921, 215] width 58 height 12
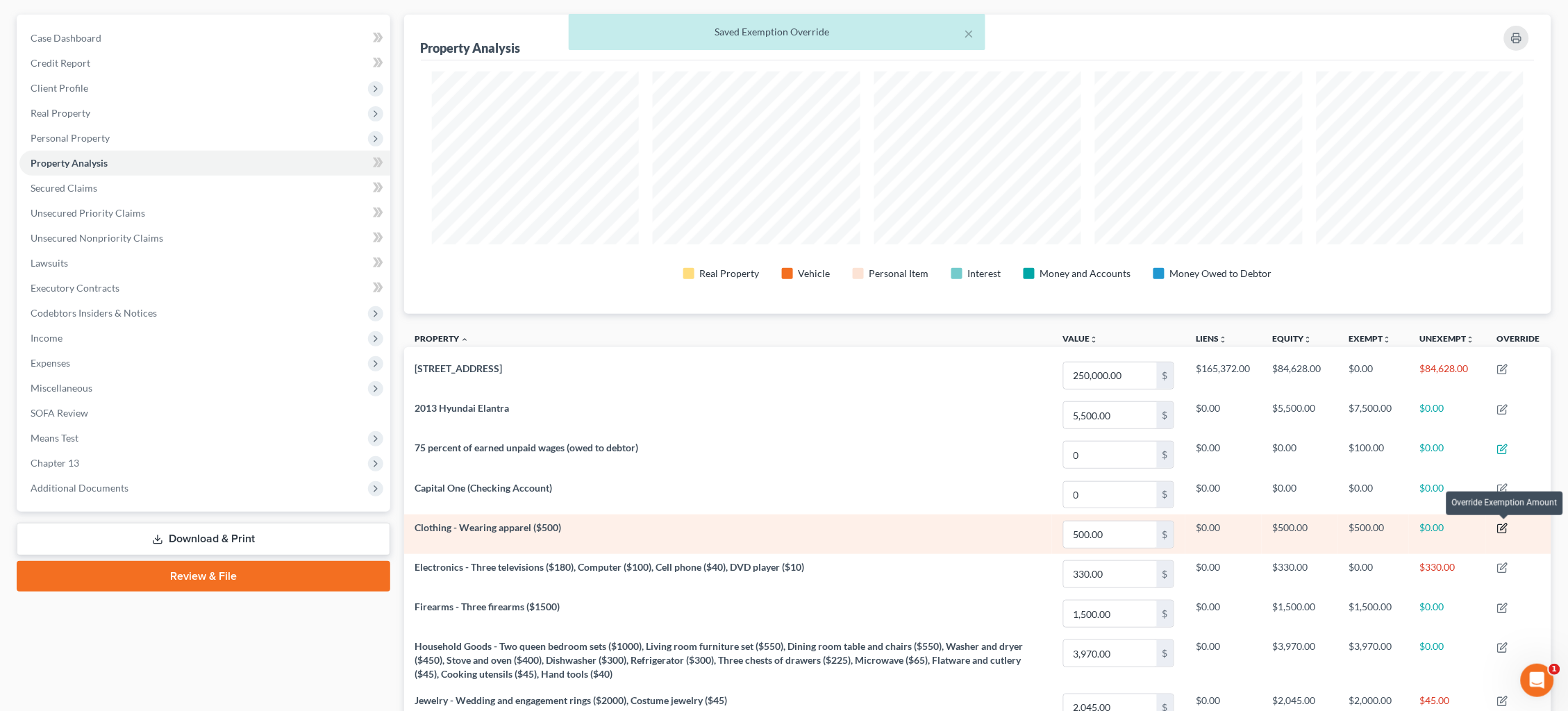
click at [1506, 525] on icon "button" at bounding box center [1503, 529] width 11 height 11
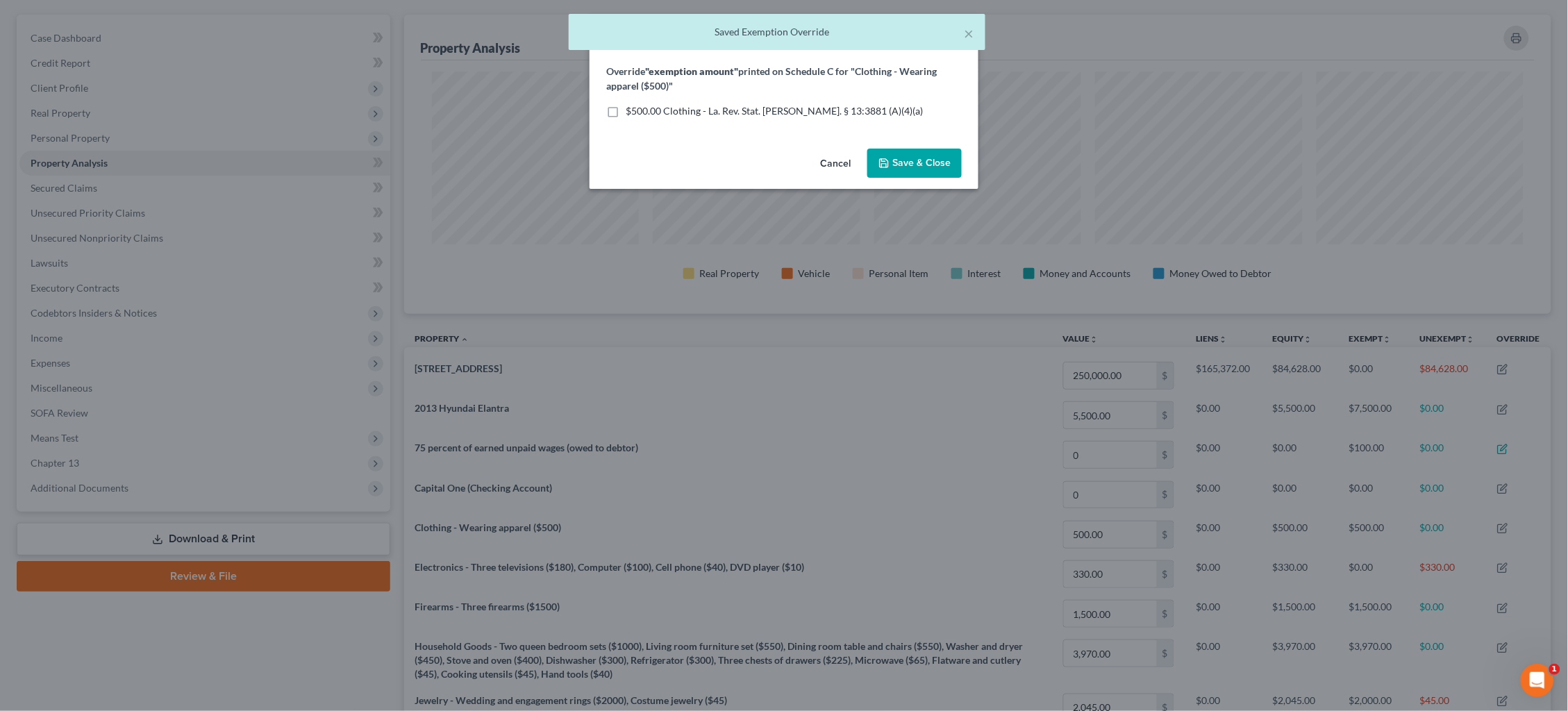
click at [672, 105] on span "$500.00 Clothing - La. Rev. Stat. Ann. § 13:3881 (A)(4)(a)" at bounding box center [774, 111] width 297 height 12
click at [641, 104] on input "$500.00 Clothing - La. Rev. Stat. Ann. § 13:3881 (A)(4)(a)" at bounding box center [636, 109] width 9 height 9
checkbox input "true"
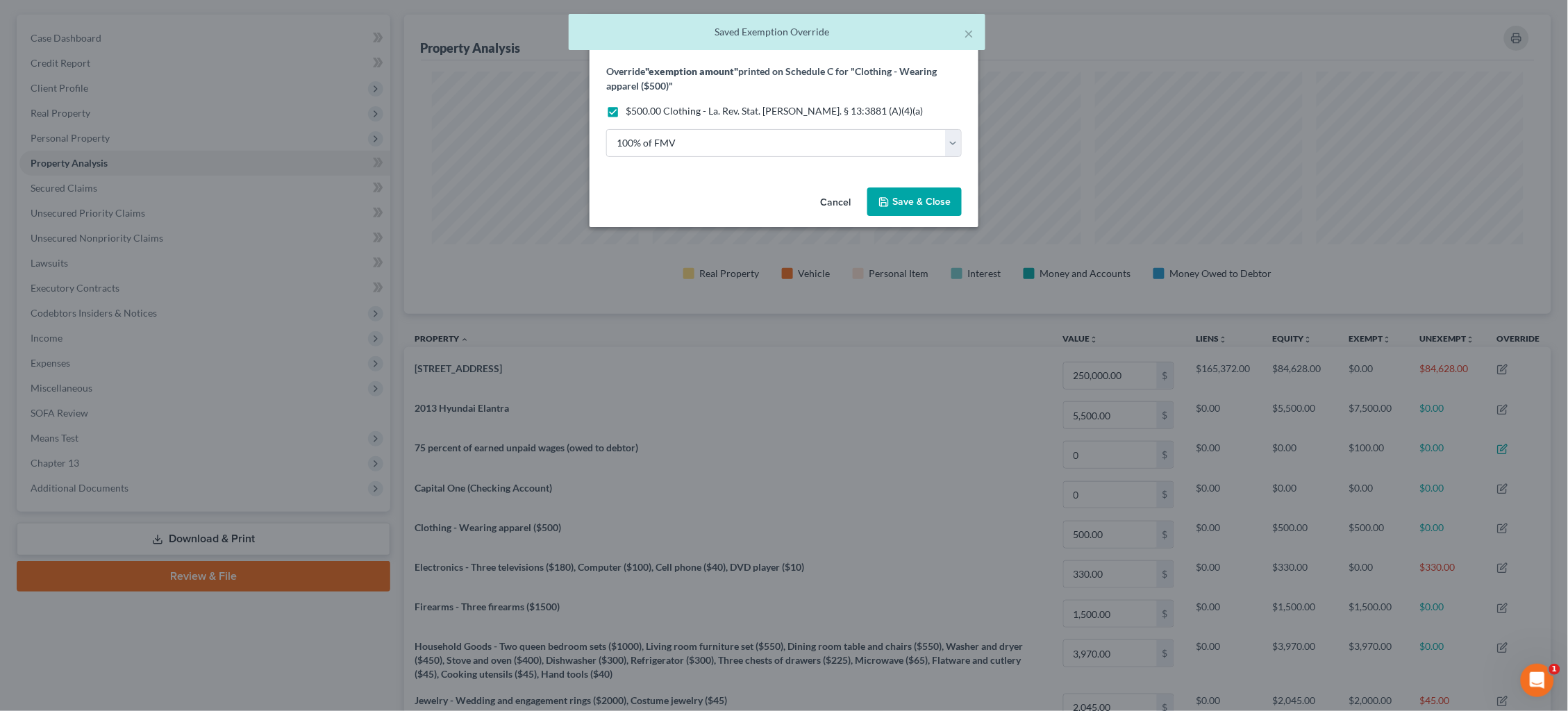
drag, startPoint x: 904, startPoint y: 200, endPoint x: 901, endPoint y: 214, distance: 14.3
click at [903, 200] on span "Save & Close" at bounding box center [921, 201] width 58 height 12
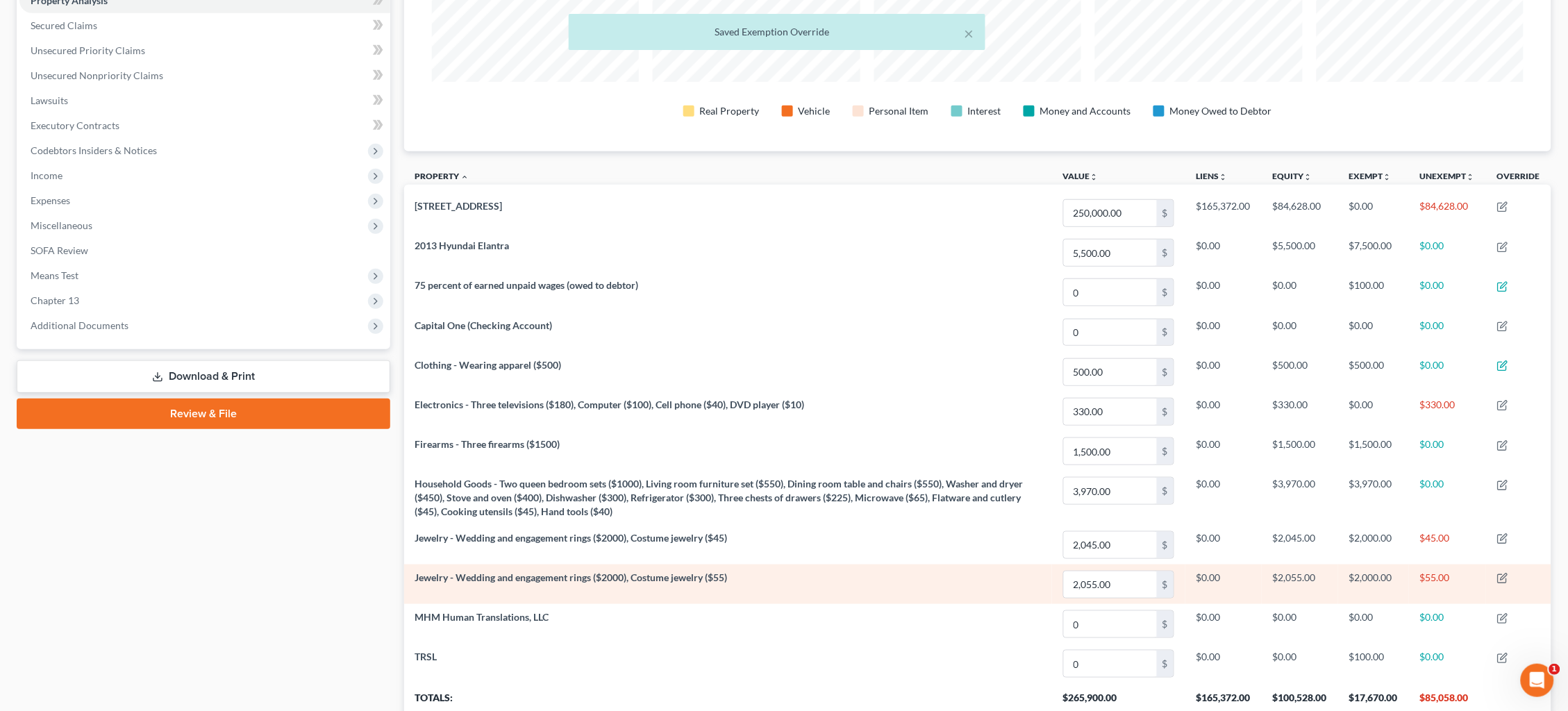
scroll to position [284, 0]
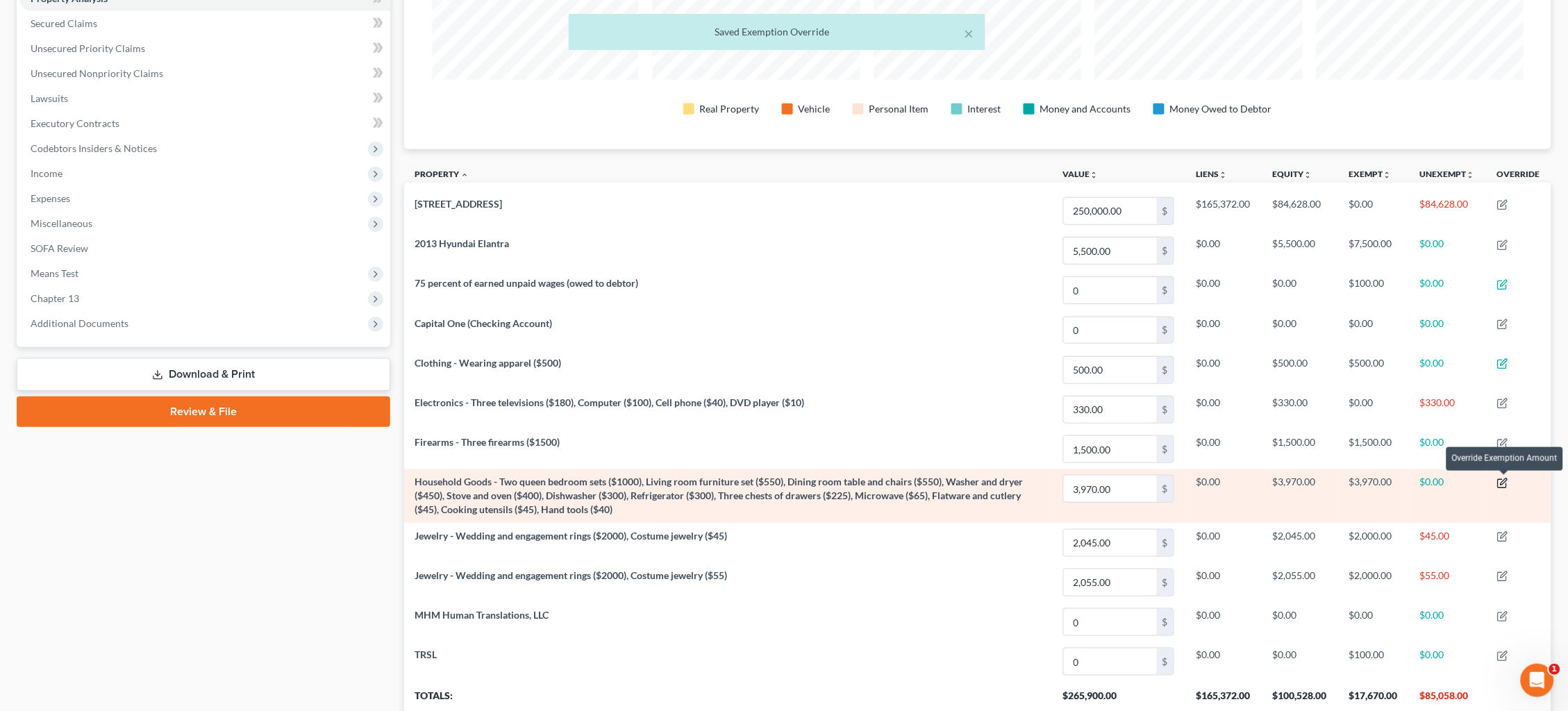
click at [1501, 481] on icon "button" at bounding box center [1503, 483] width 11 height 11
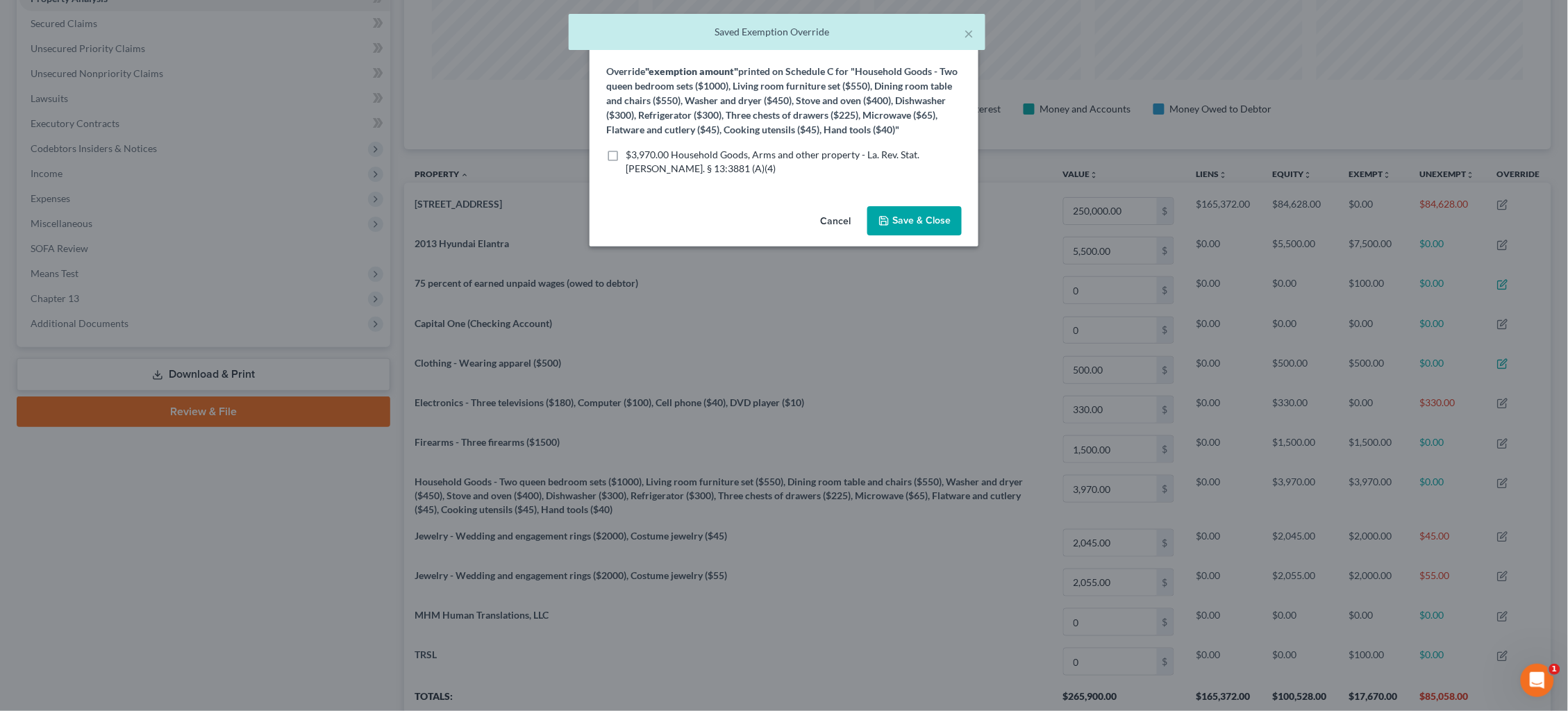
click at [650, 149] on span "$3,970.00 Household Goods, Arms and other property - La. Rev. Stat. Ann. § 13:3…" at bounding box center [772, 161] width 294 height 26
click at [641, 149] on input "$3,970.00 Household Goods, Arms and other property - La. Rev. Stat. Ann. § 13:3…" at bounding box center [636, 153] width 9 height 9
checkbox input "true"
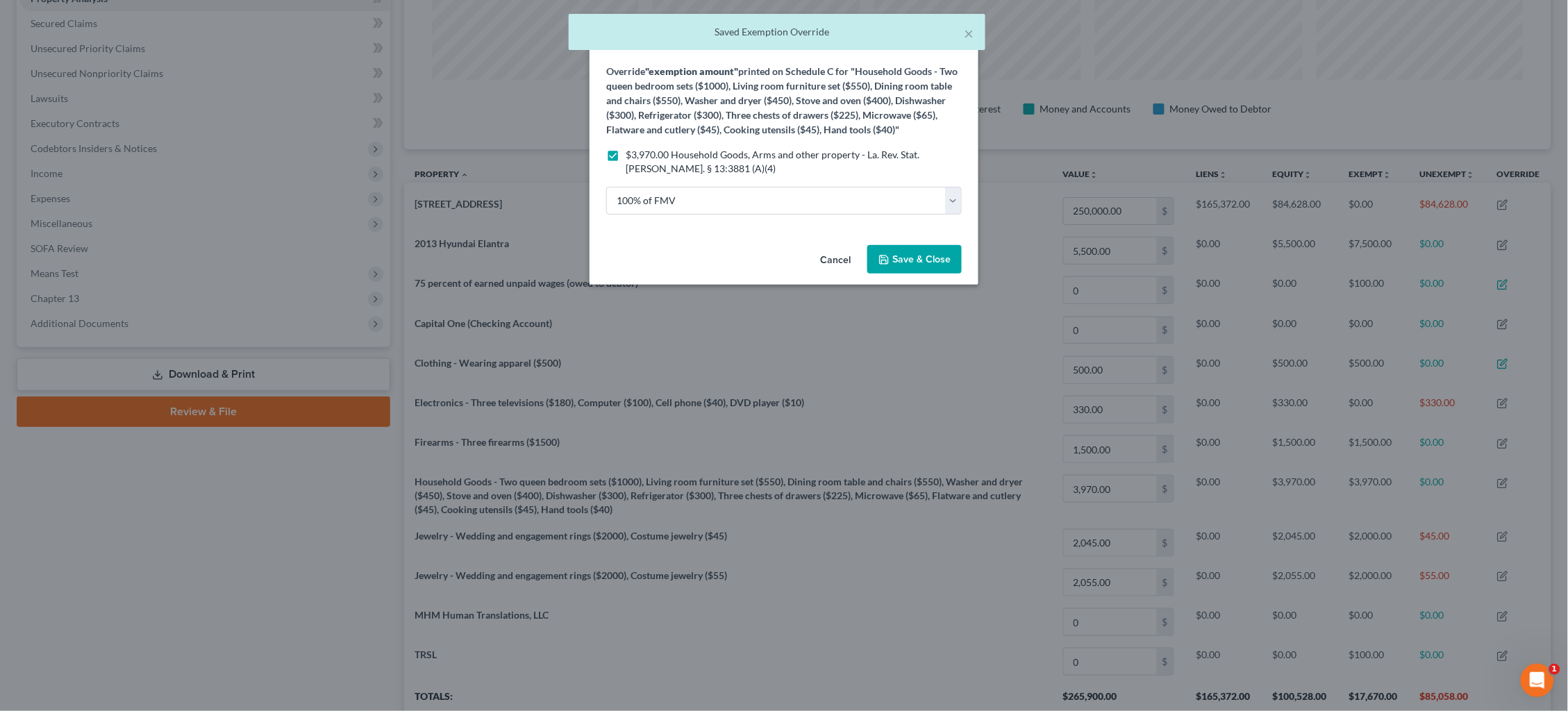
click at [904, 260] on button "Save & Close" at bounding box center [914, 260] width 94 height 29
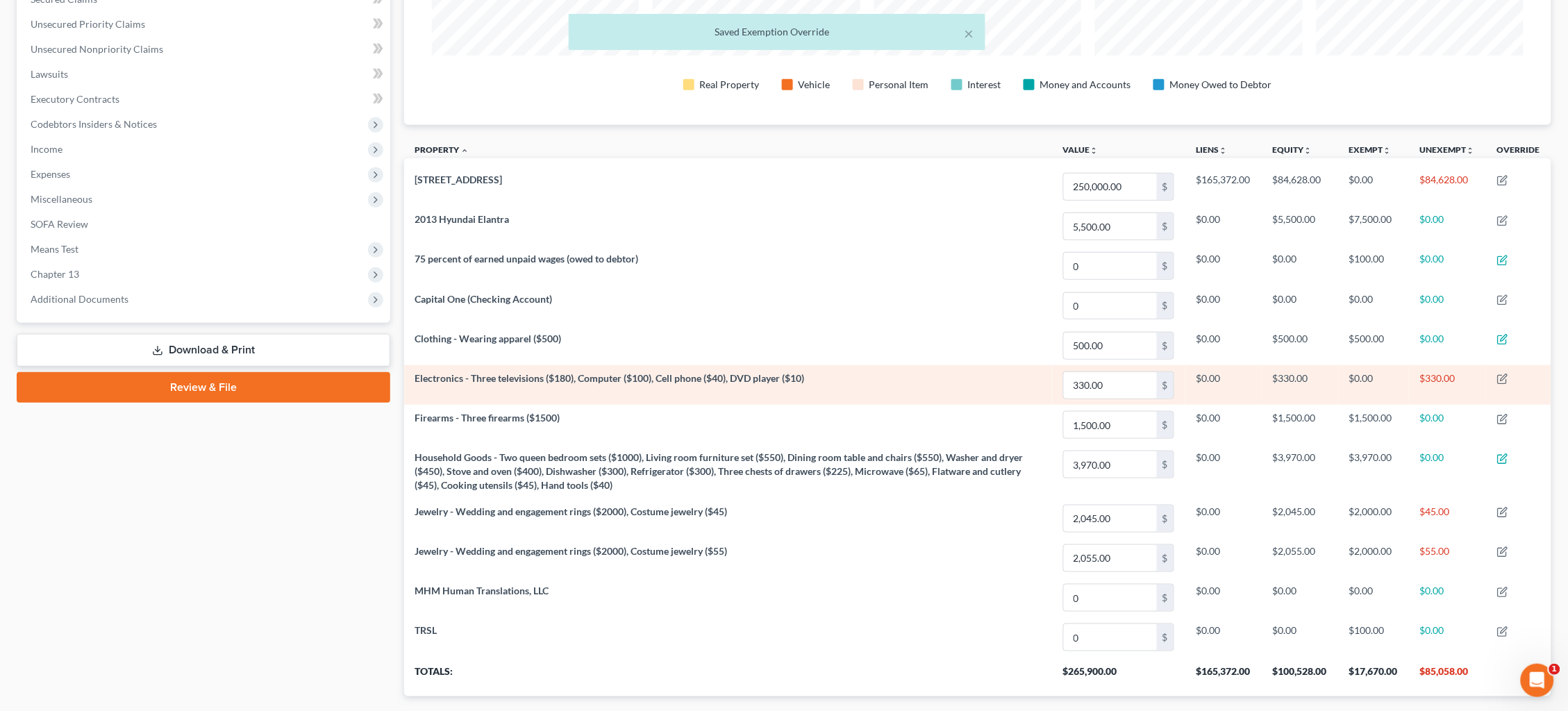
scroll to position [314, 0]
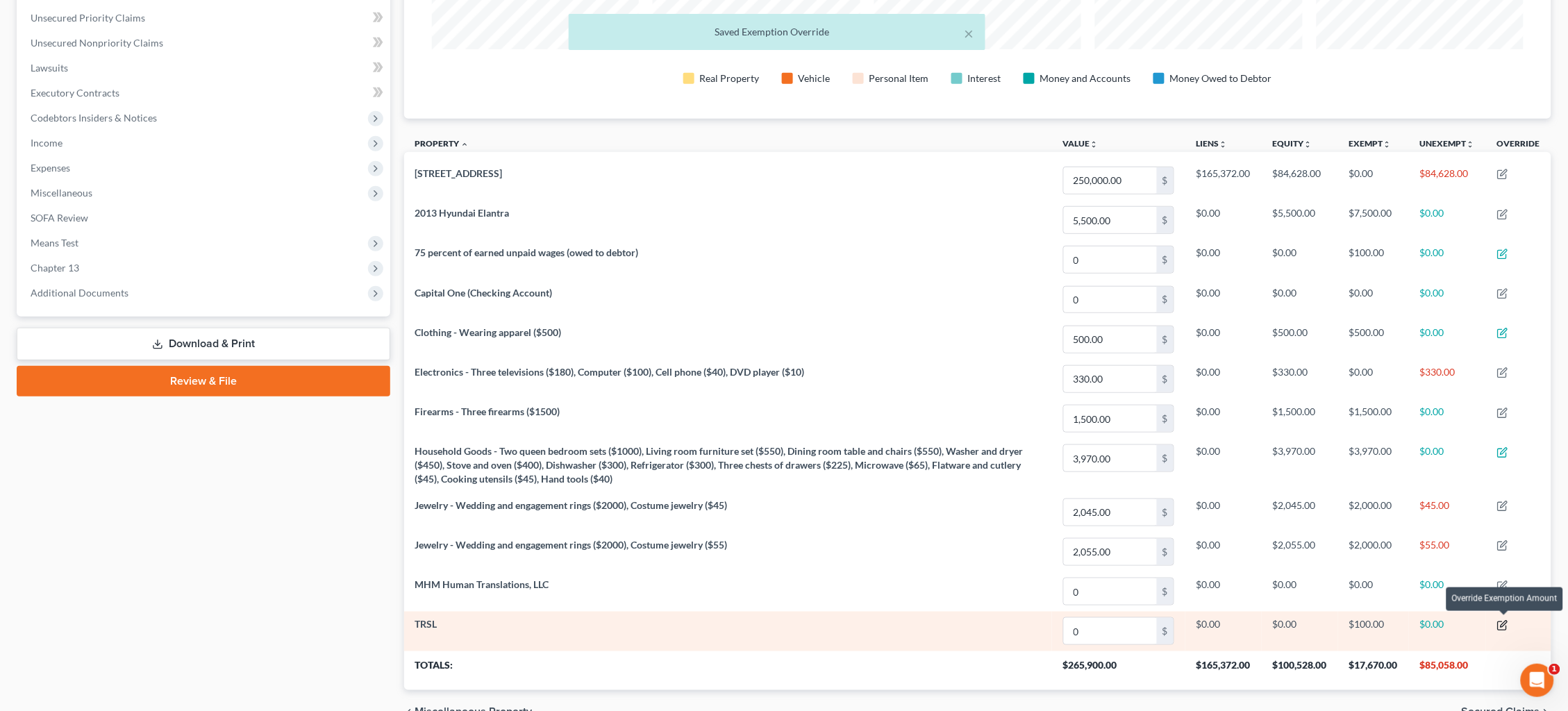
click at [1506, 624] on icon "button" at bounding box center [1503, 626] width 11 height 11
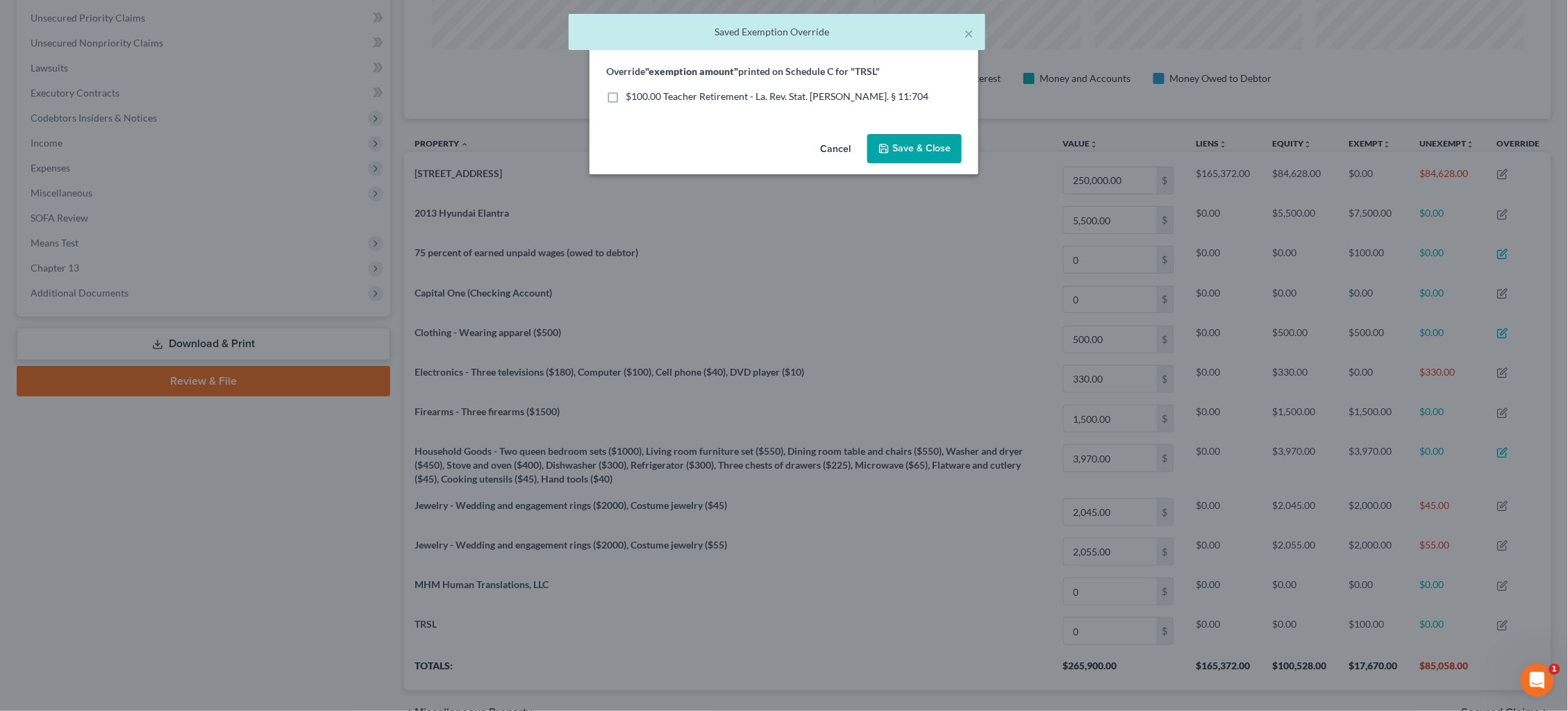
click at [832, 96] on span "$100.00 Teacher Retirement - La. Rev. Stat. Ann. § 11:704" at bounding box center [777, 96] width 302 height 12
click at [641, 96] on input "$100.00 Teacher Retirement - La. Rev. Stat. Ann. § 11:704" at bounding box center [636, 94] width 9 height 9
checkbox input "true"
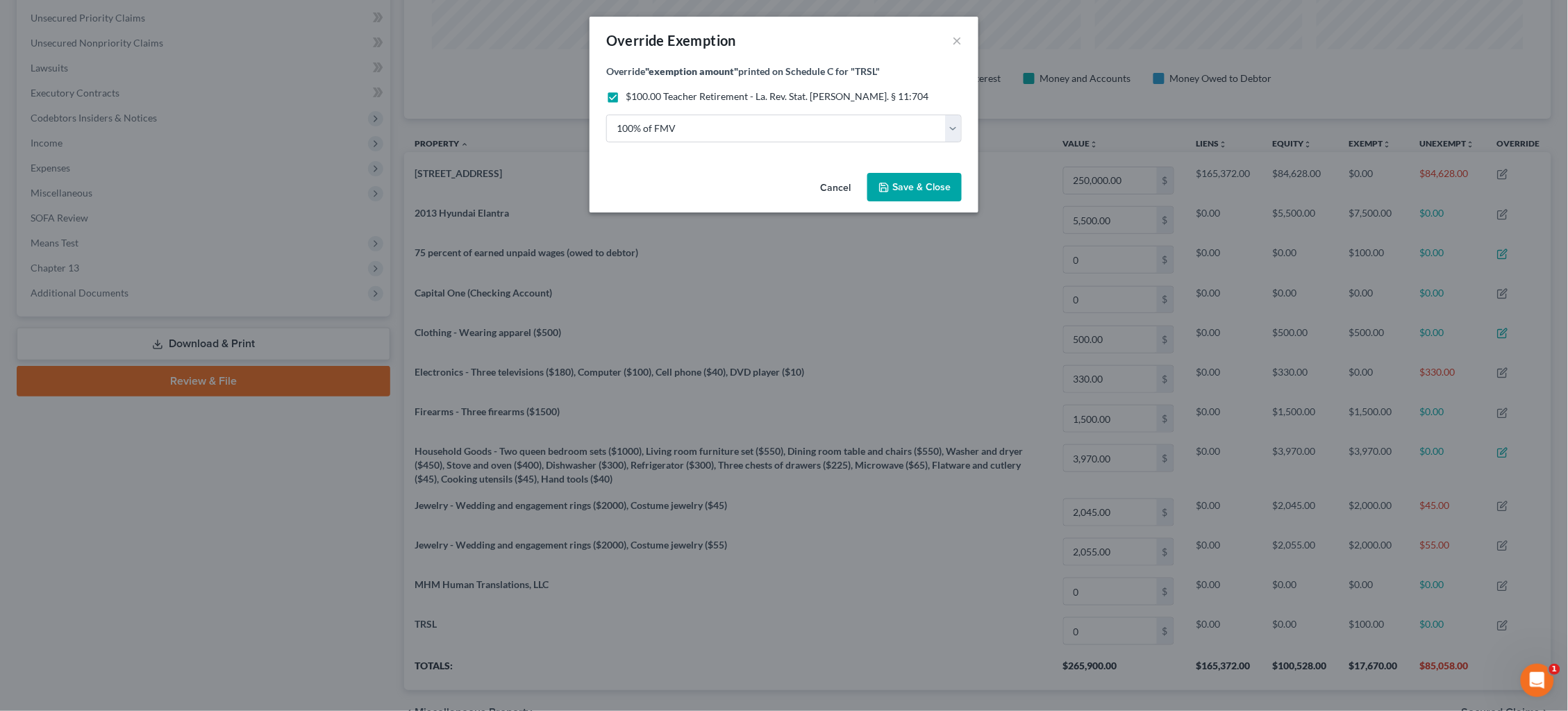
click at [931, 191] on span "Save & Close" at bounding box center [921, 187] width 58 height 12
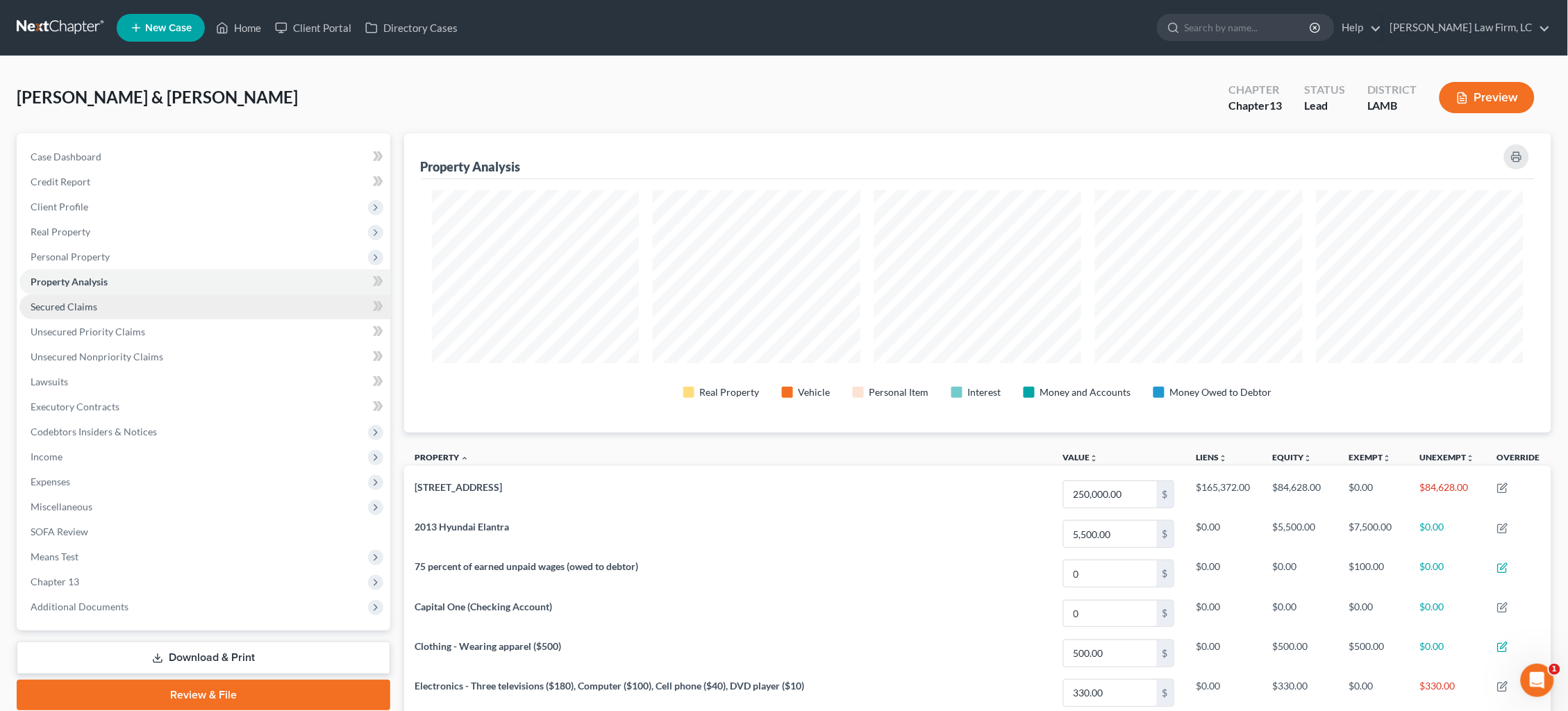
scroll to position [0, 0]
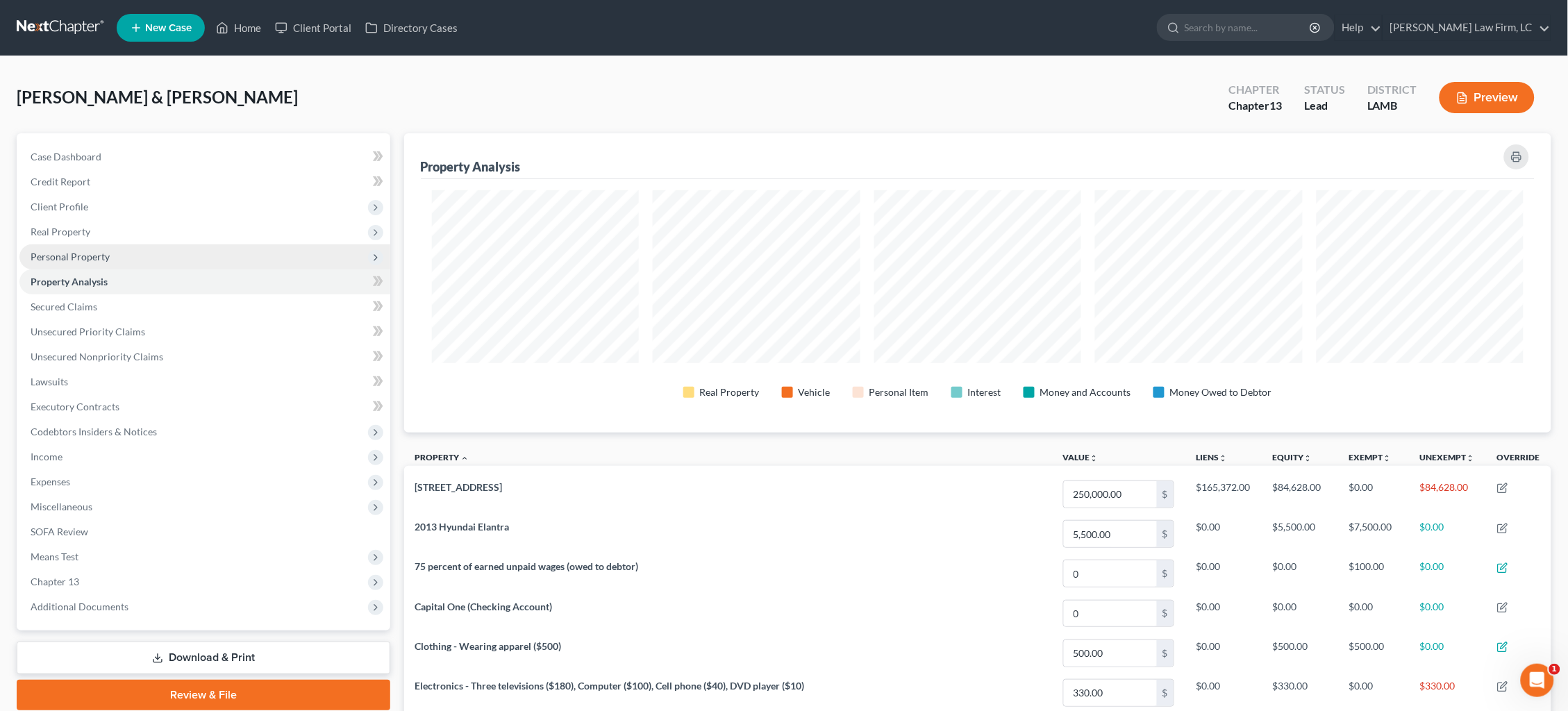
click at [117, 258] on span "Personal Property" at bounding box center [205, 257] width 371 height 25
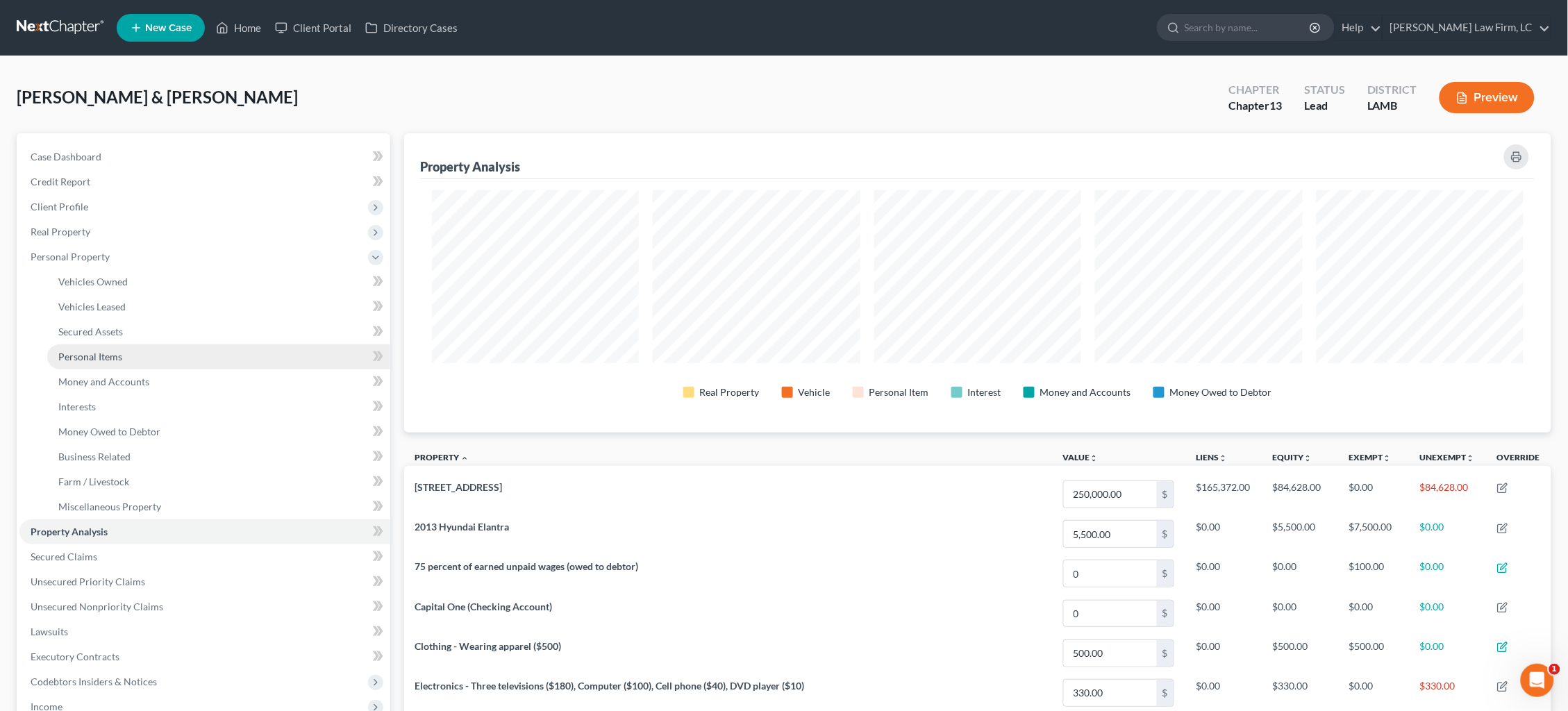
click at [131, 348] on link "Personal Items" at bounding box center [219, 357] width 343 height 25
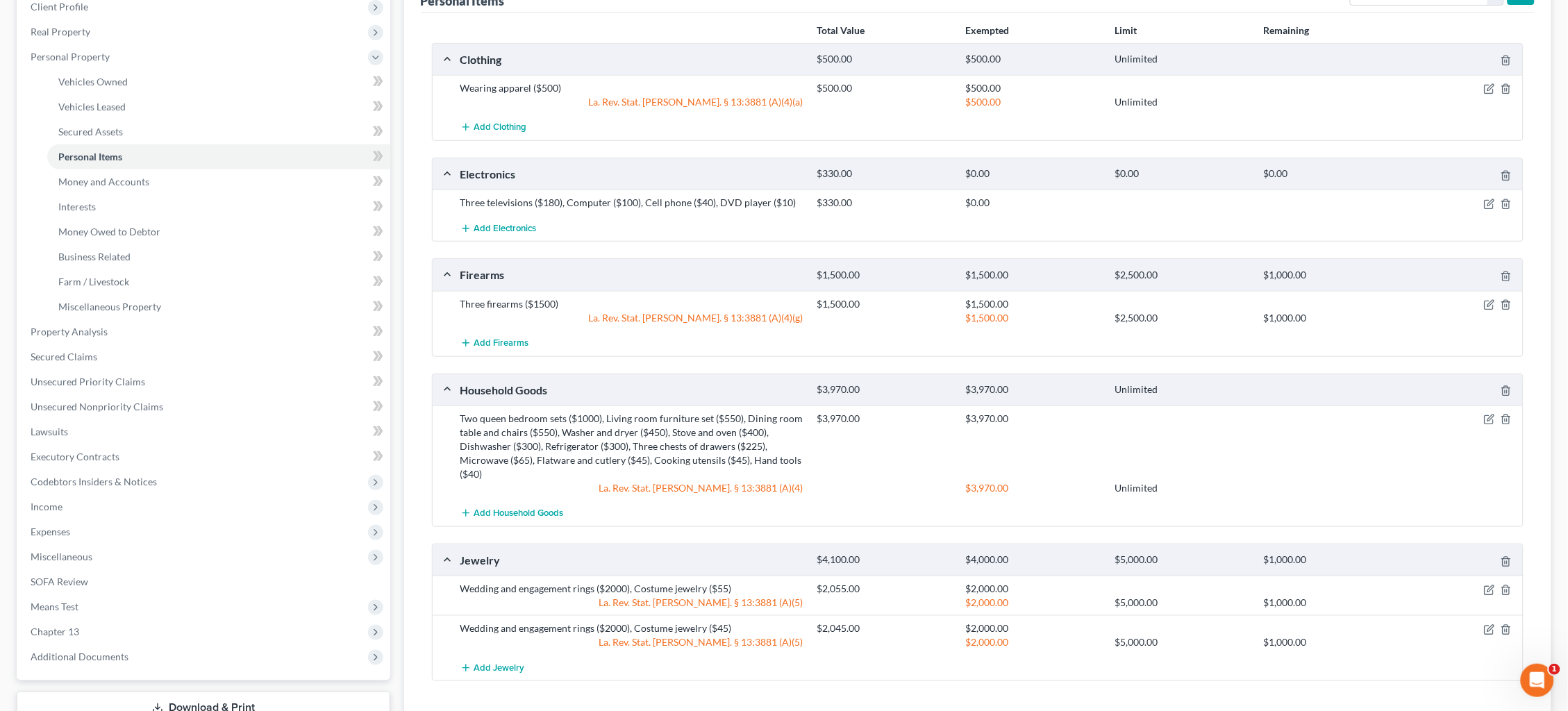
scroll to position [201, 0]
click at [1503, 624] on icon "button" at bounding box center [1506, 629] width 11 height 11
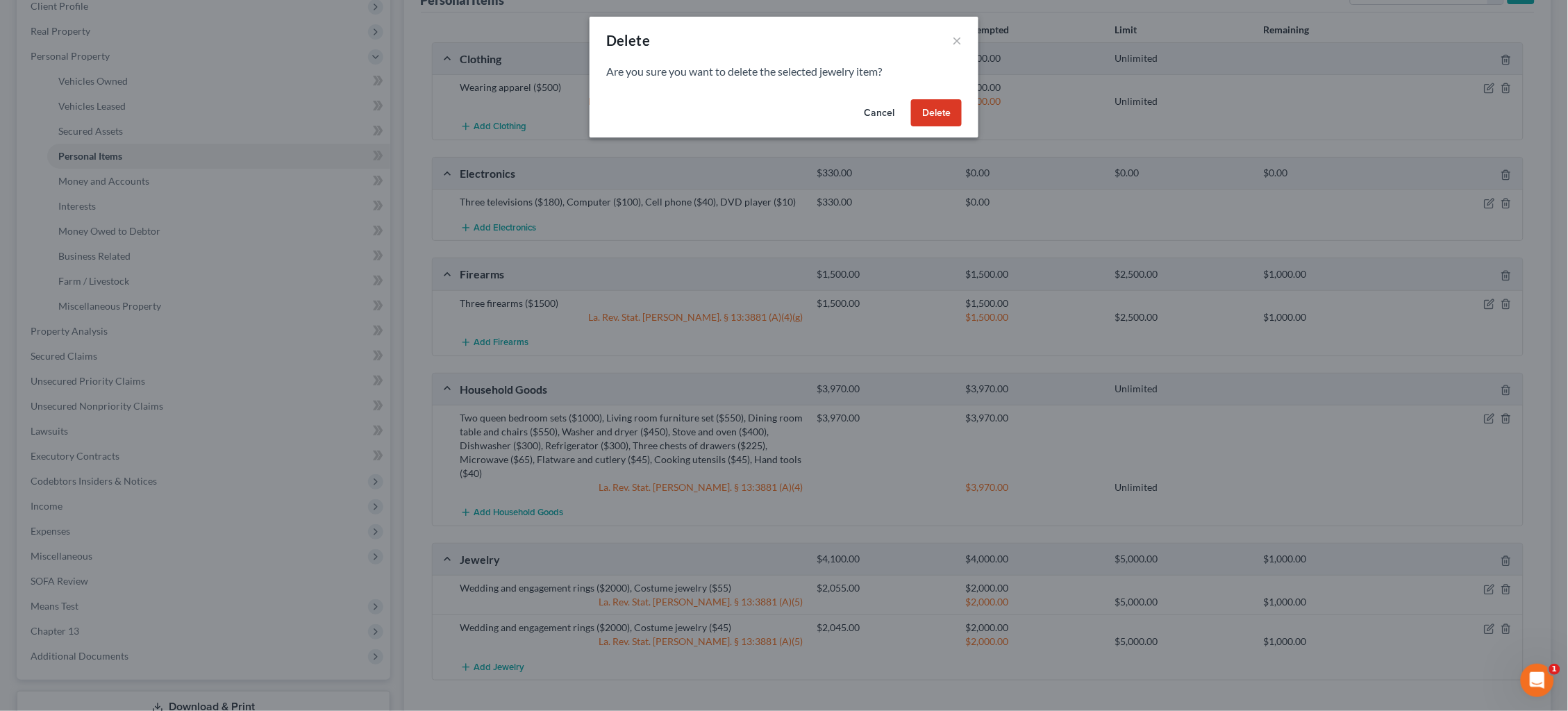
drag, startPoint x: 927, startPoint y: 114, endPoint x: 946, endPoint y: 147, distance: 38.1
click at [927, 114] on button "Delete" at bounding box center [936, 113] width 51 height 28
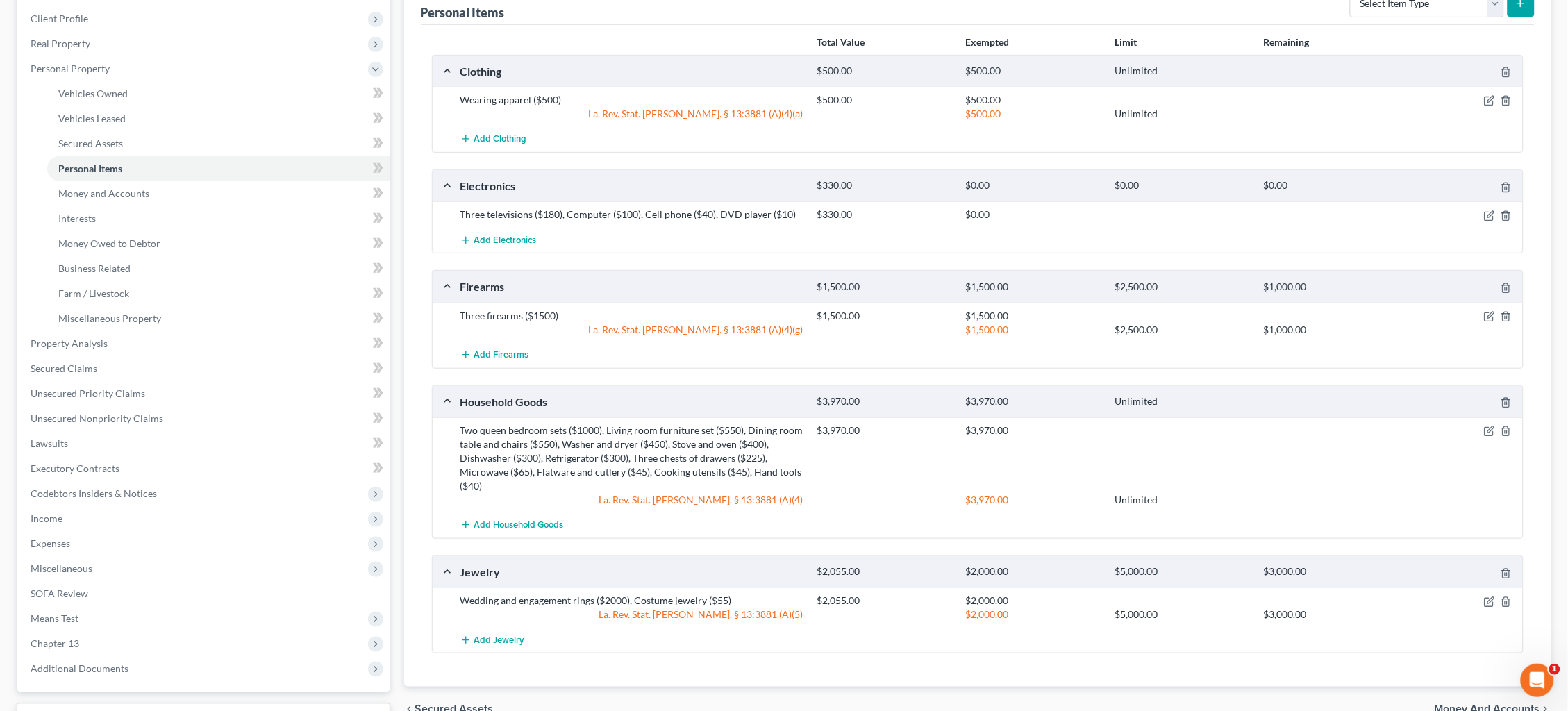
scroll to position [189, 0]
click at [108, 359] on link "Secured Claims" at bounding box center [205, 368] width 371 height 25
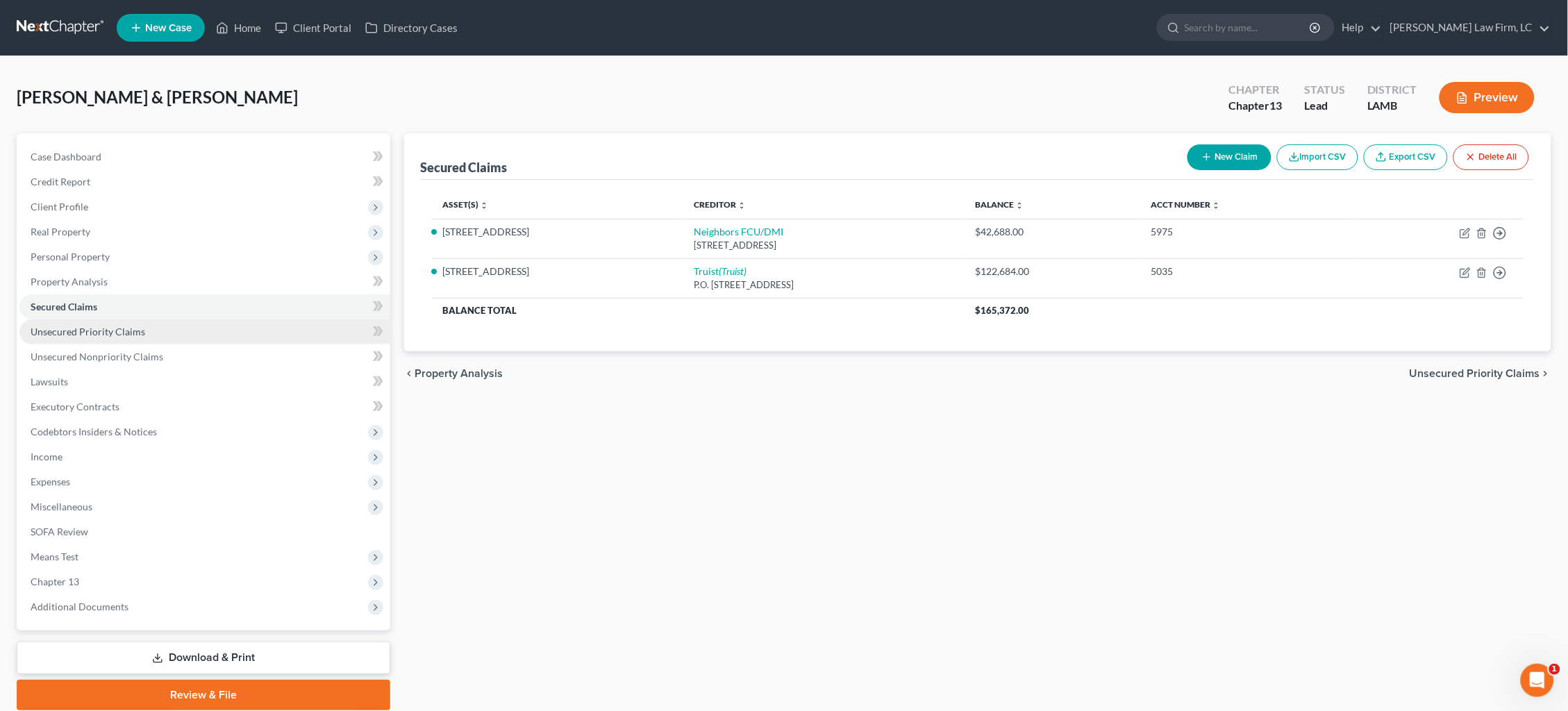
click at [161, 332] on link "Unsecured Priority Claims" at bounding box center [205, 332] width 371 height 25
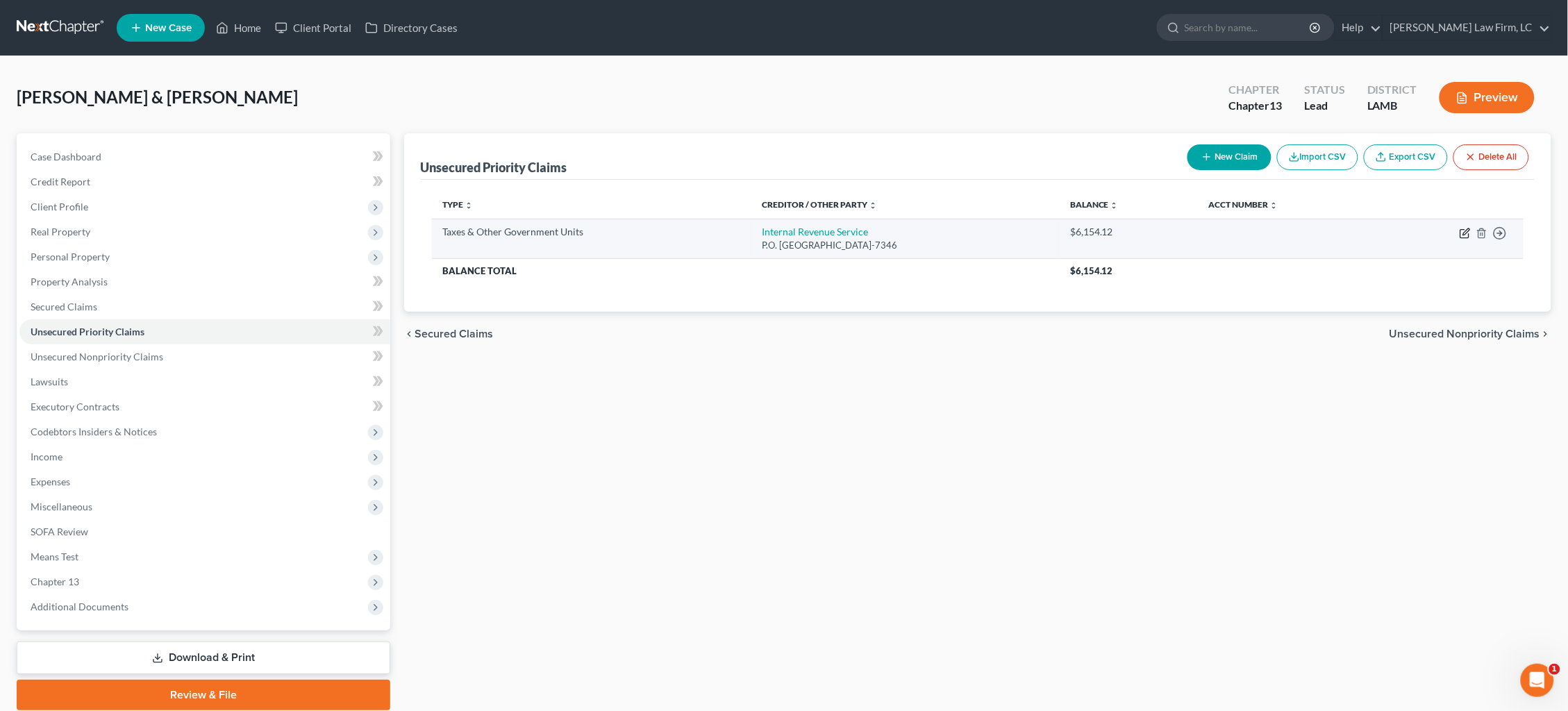
click at [1464, 231] on icon "button" at bounding box center [1465, 233] width 11 height 11
select select "0"
select select "39"
select select "2"
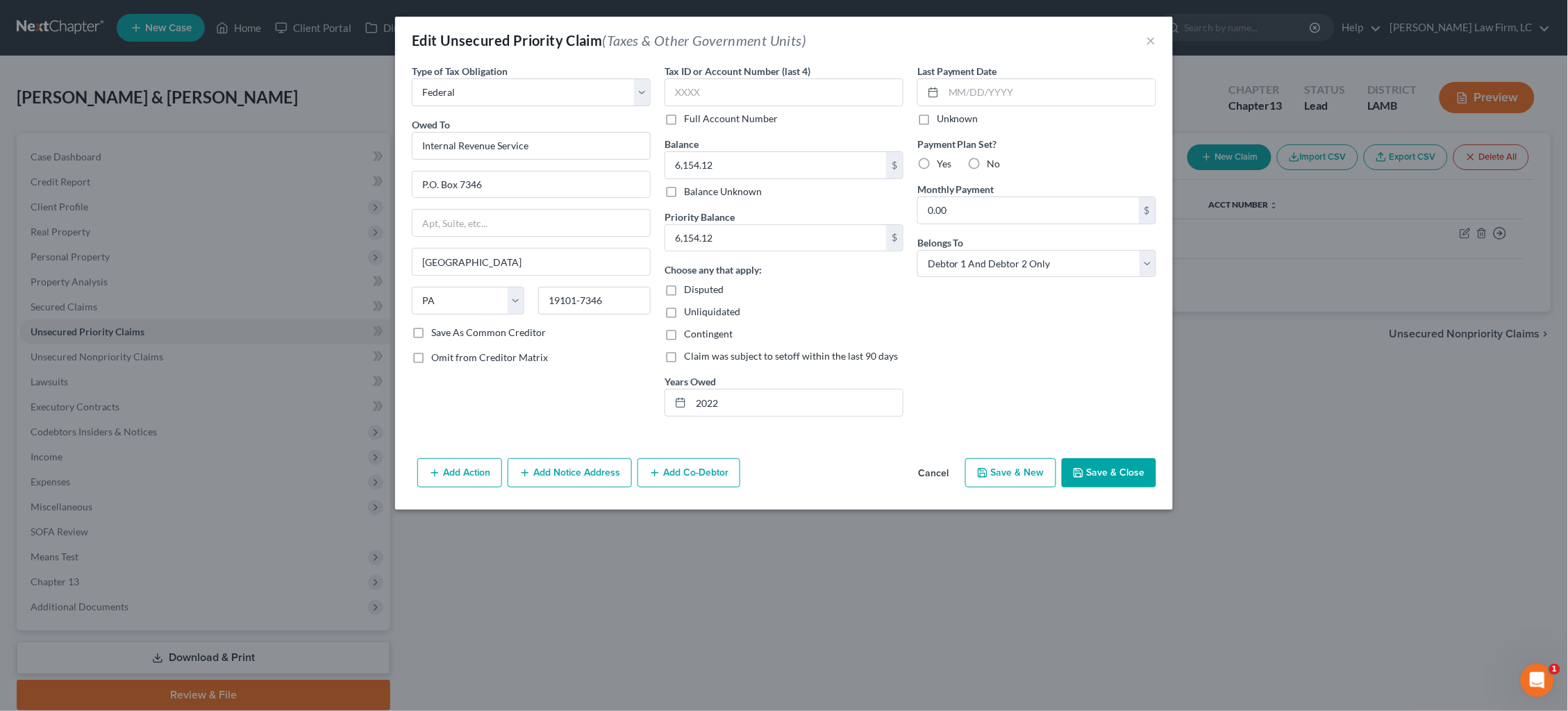
click at [1362, 376] on div "Edit Unsecured Priority Claim (Taxes & Other Government Units) × Type of Tax Ob…" at bounding box center [784, 356] width 1568 height 711
click at [1390, 362] on div "Edit Unsecured Priority Claim (Taxes & Other Government Units) × Type of Tax Ob…" at bounding box center [784, 356] width 1568 height 711
drag, startPoint x: 1150, startPoint y: 35, endPoint x: 1079, endPoint y: 126, distance: 115.4
click at [1150, 35] on button "×" at bounding box center [1151, 40] width 9 height 16
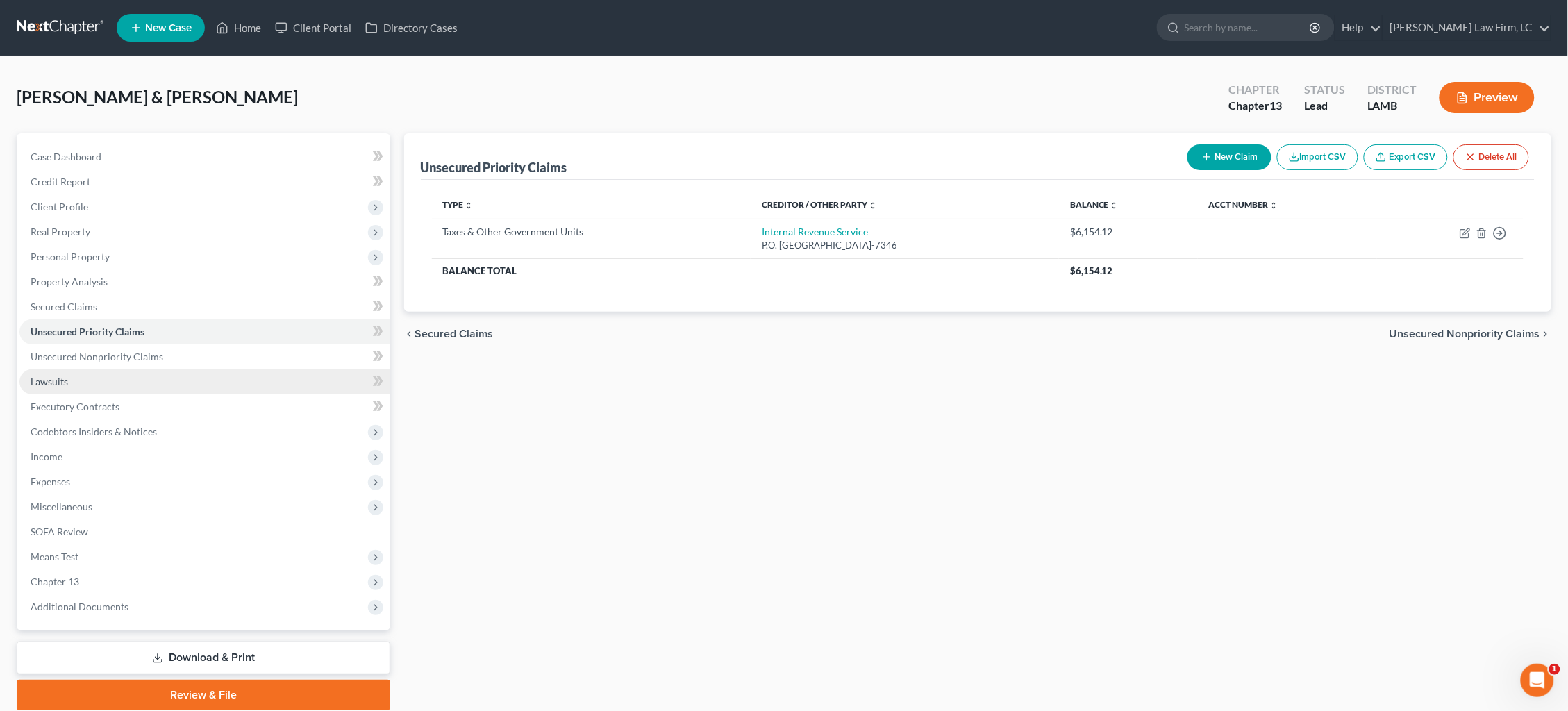
click at [154, 370] on link "Lawsuits" at bounding box center [205, 382] width 371 height 25
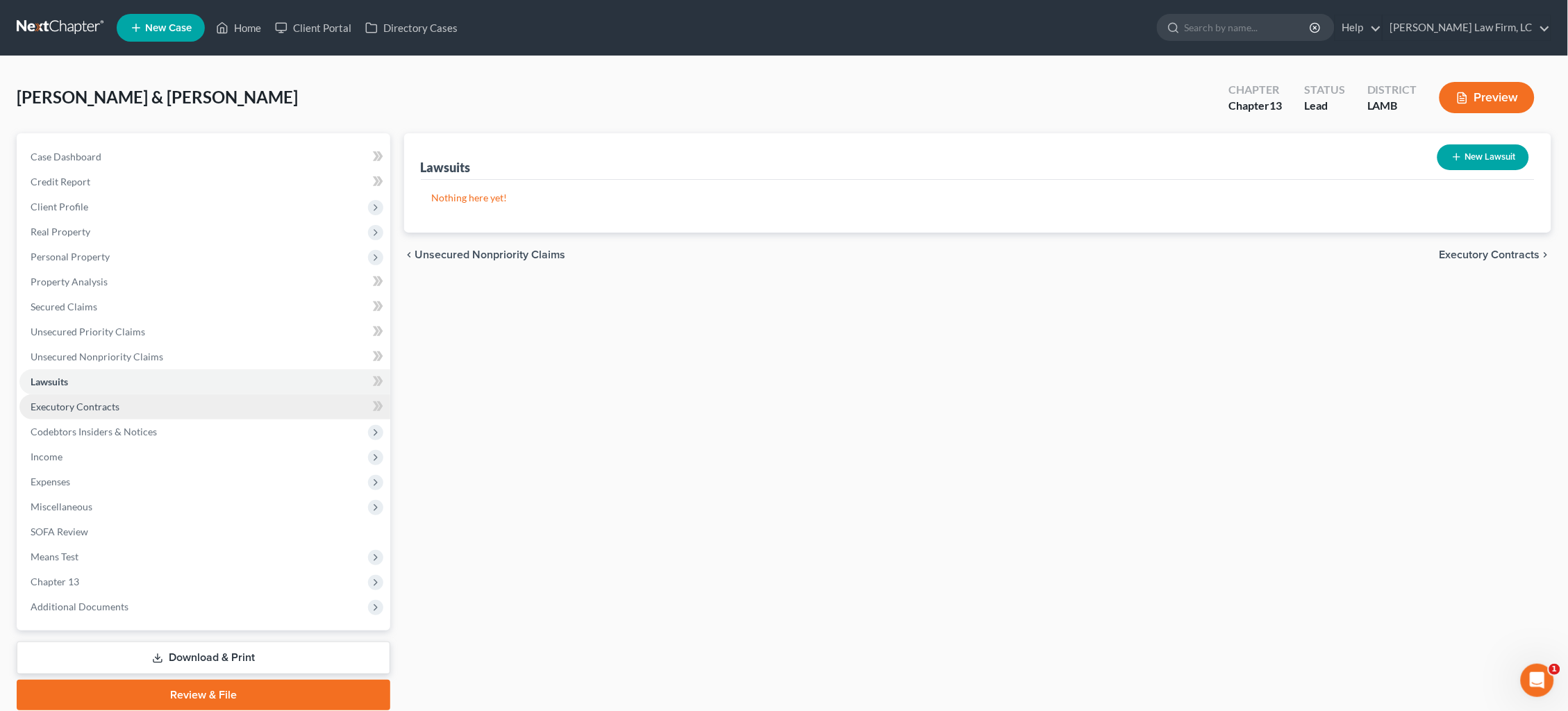
click at [152, 398] on link "Executory Contracts" at bounding box center [205, 407] width 371 height 25
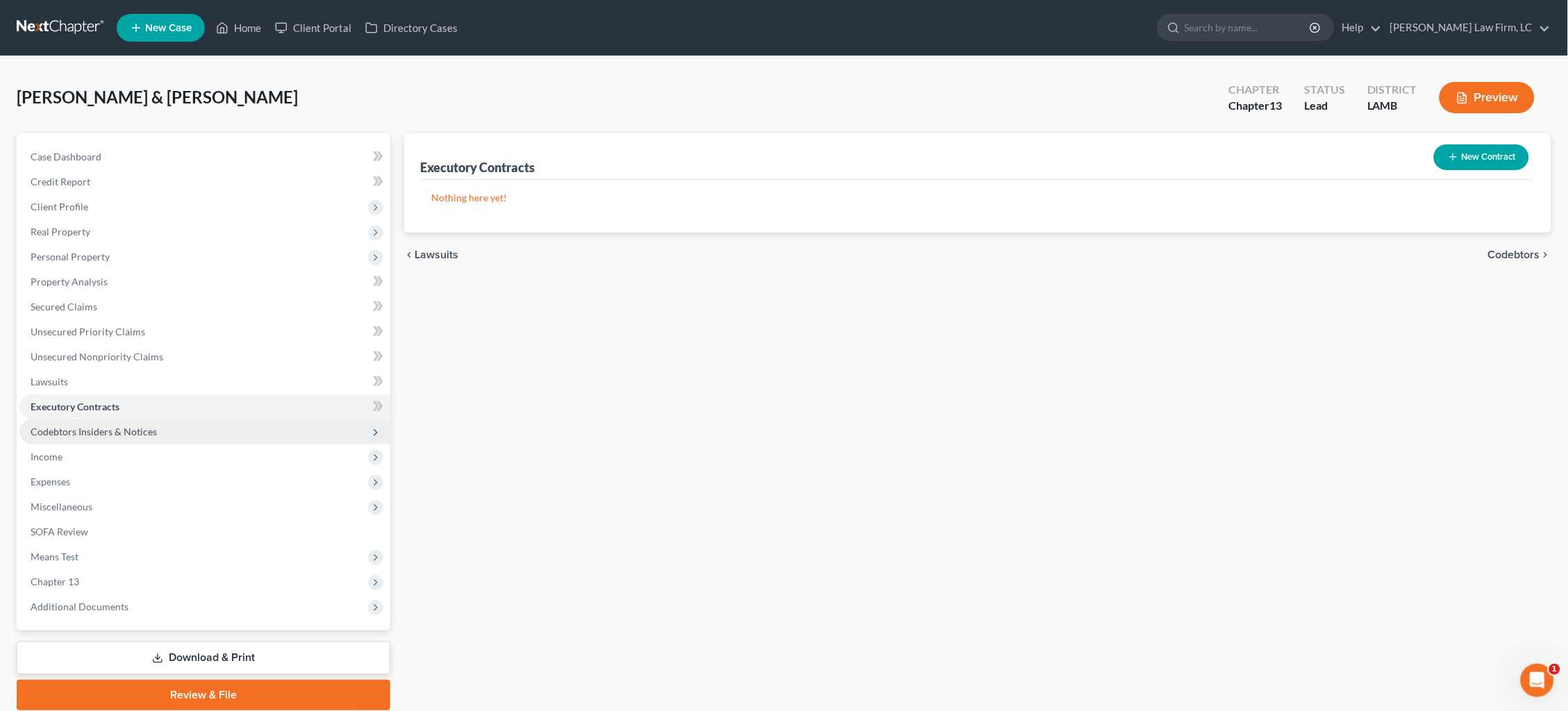
click at [157, 419] on span "Codebtors Insiders & Notices" at bounding box center [205, 432] width 371 height 25
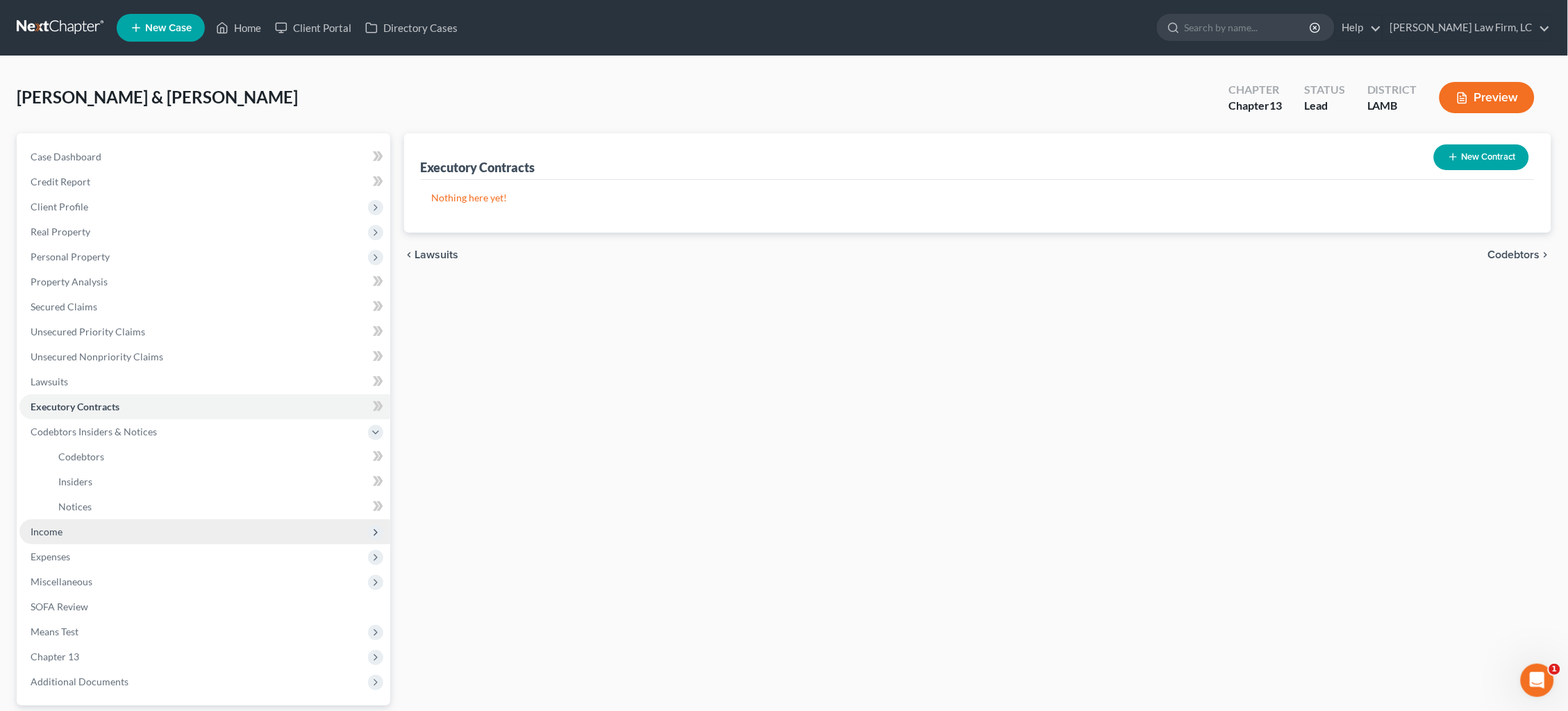
click at [96, 519] on span "Income" at bounding box center [205, 532] width 371 height 25
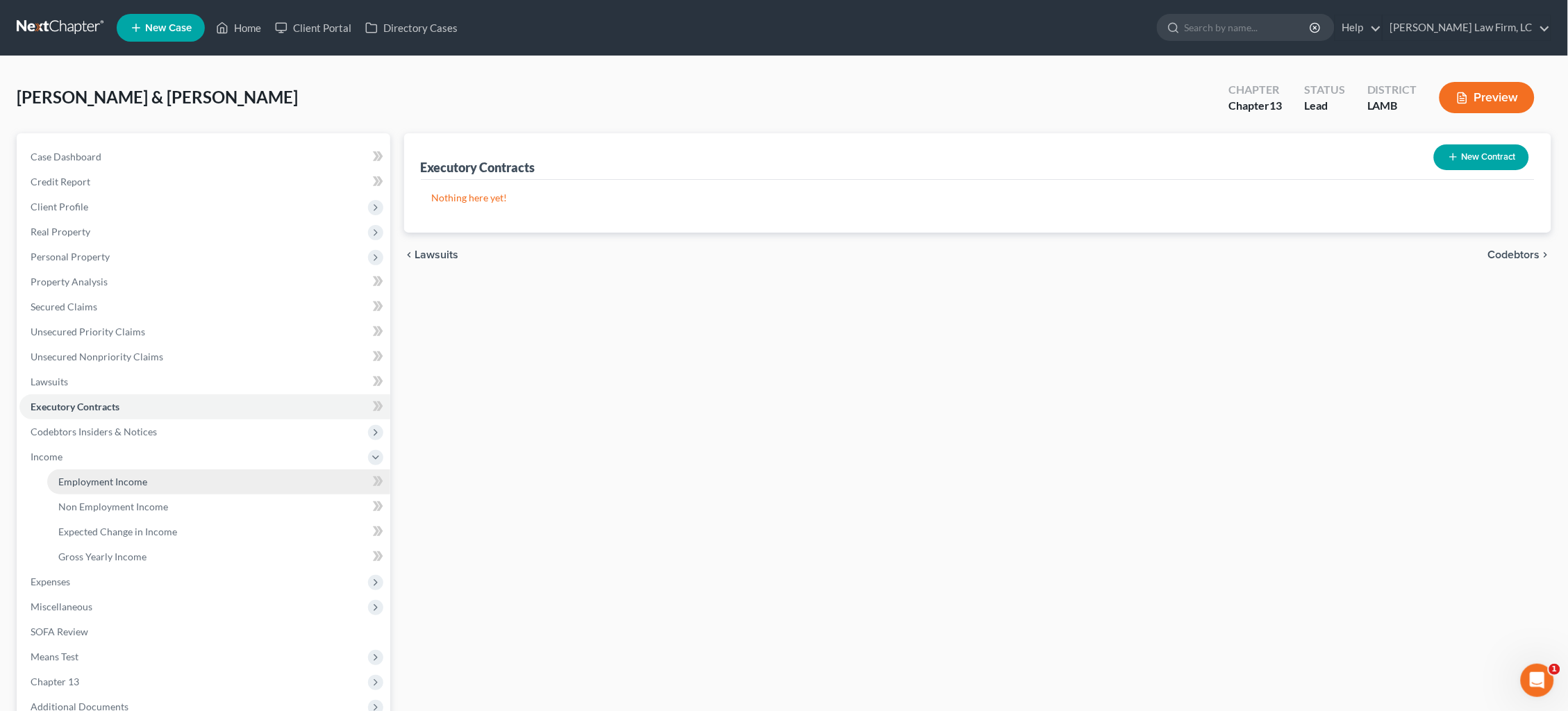
click at [112, 476] on span "Employment Income" at bounding box center [103, 481] width 89 height 12
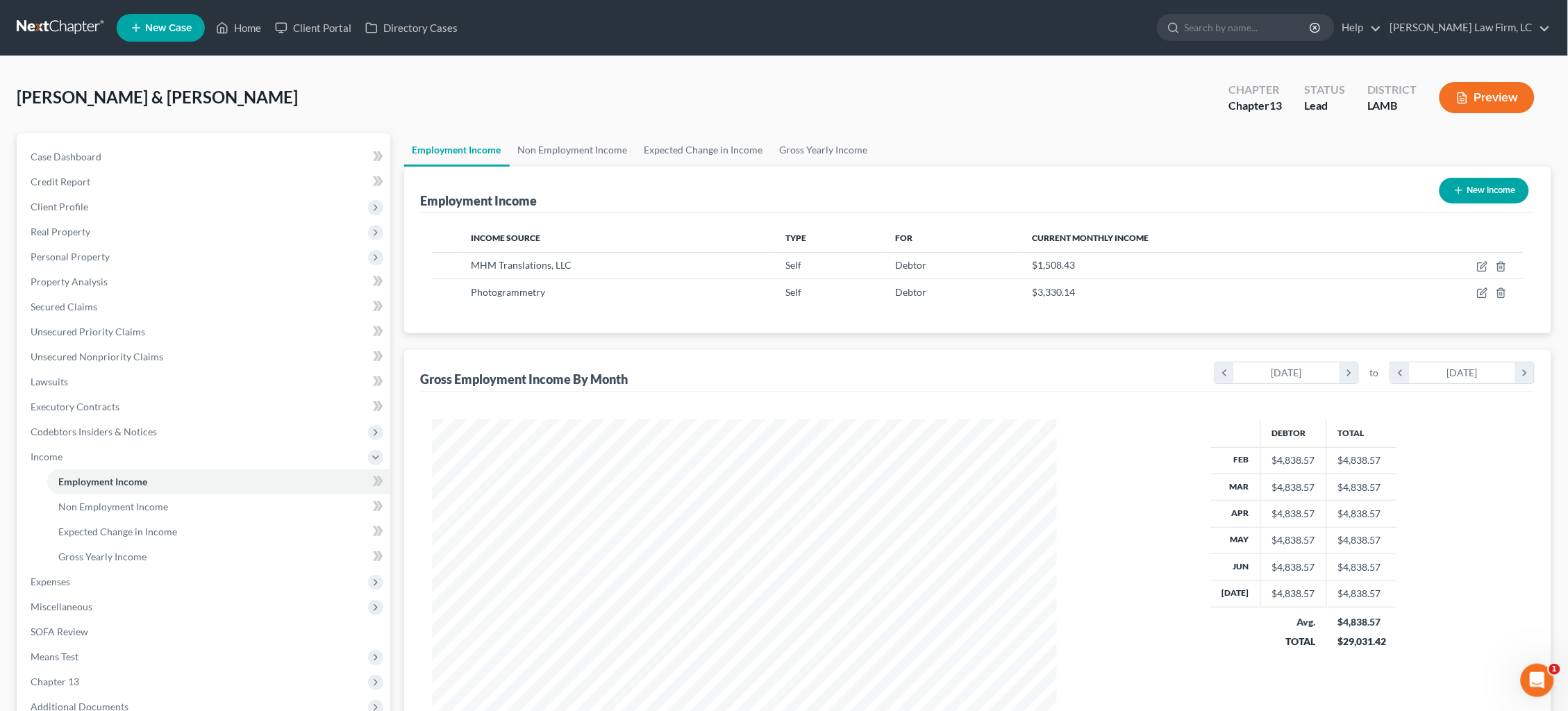
scroll to position [312, 653]
click at [150, 570] on span "Expenses" at bounding box center [205, 582] width 371 height 25
click at [132, 494] on link "Home" at bounding box center [219, 507] width 343 height 25
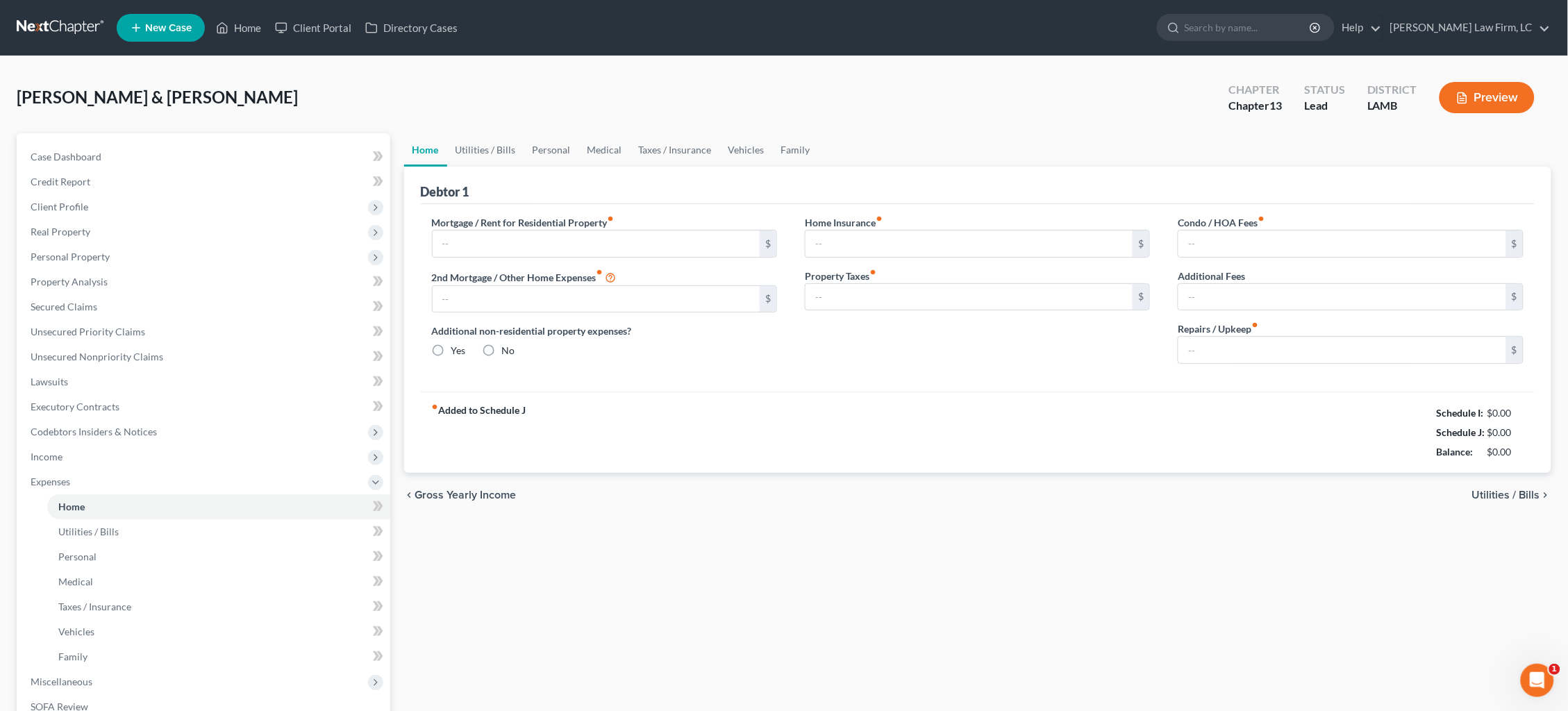
type input "906.41"
type input "654.00"
radio input "true"
type input "0.00"
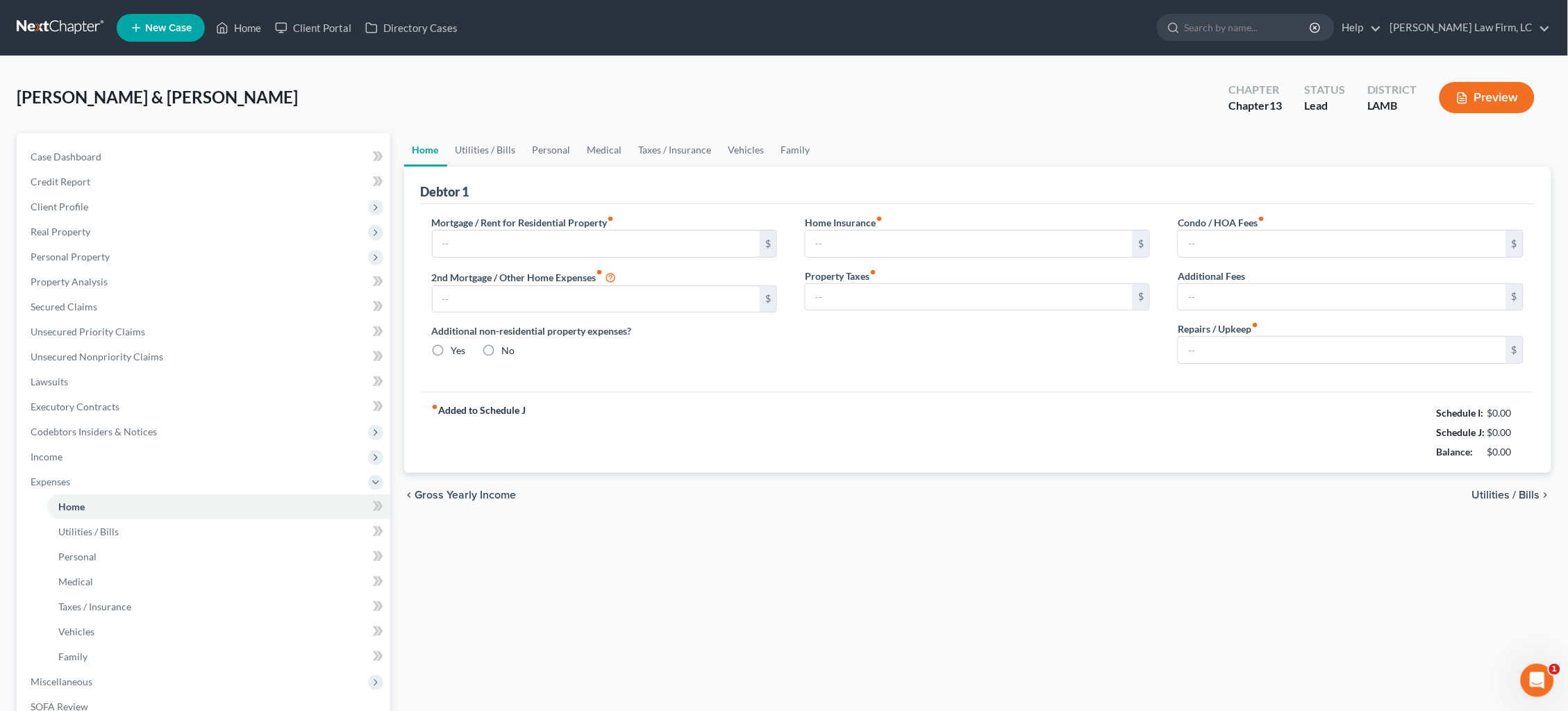
type input "0.00"
type input "100.00"
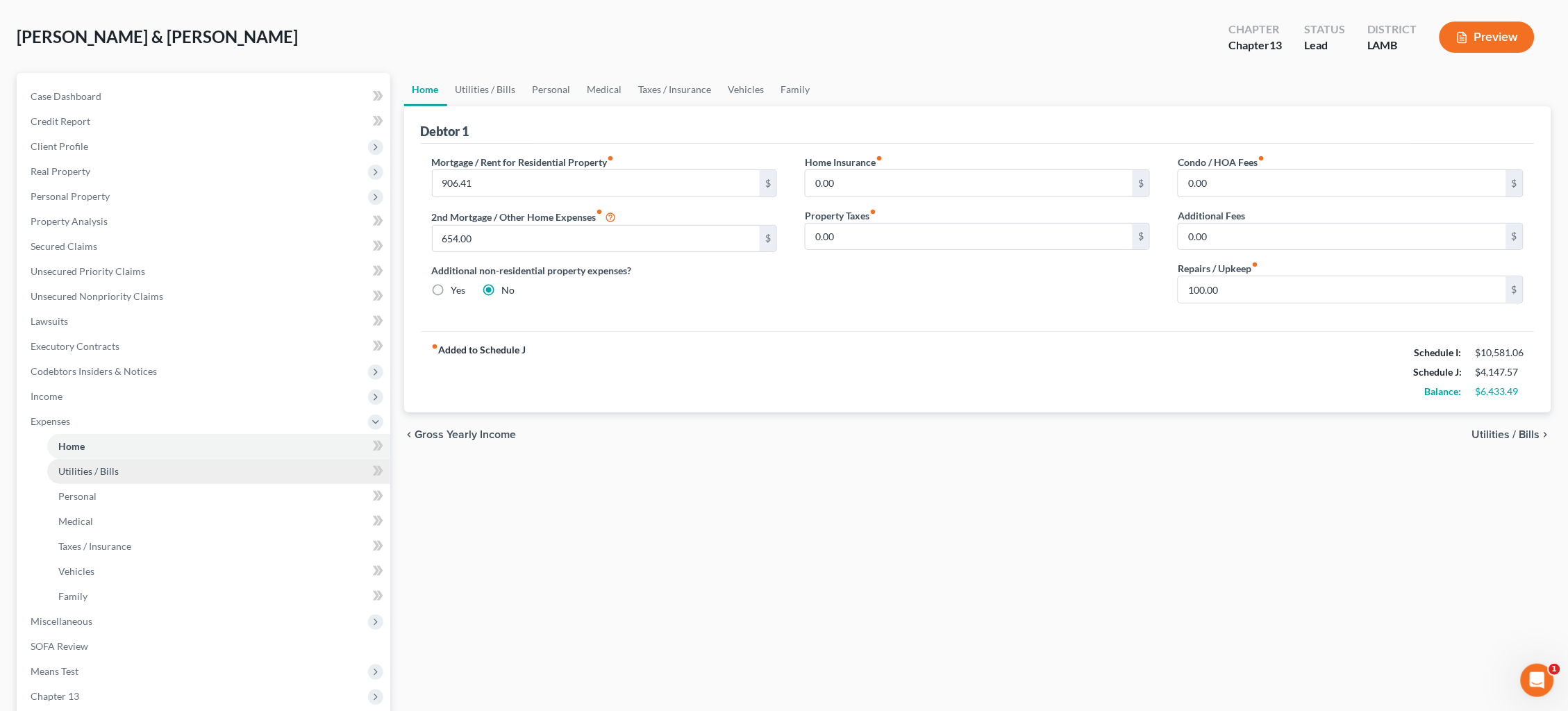
scroll to position [163, 0]
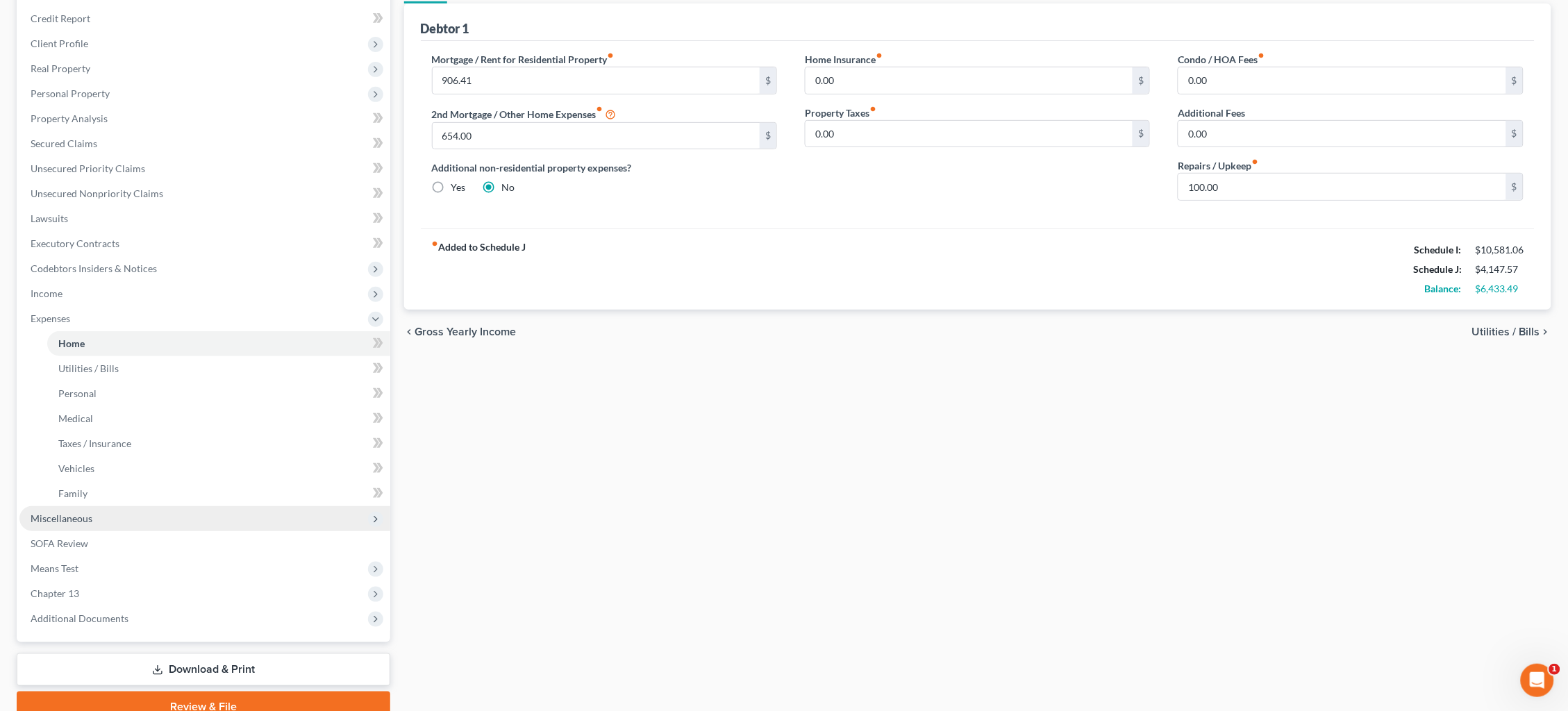
click at [215, 507] on span "Miscellaneous" at bounding box center [205, 519] width 371 height 25
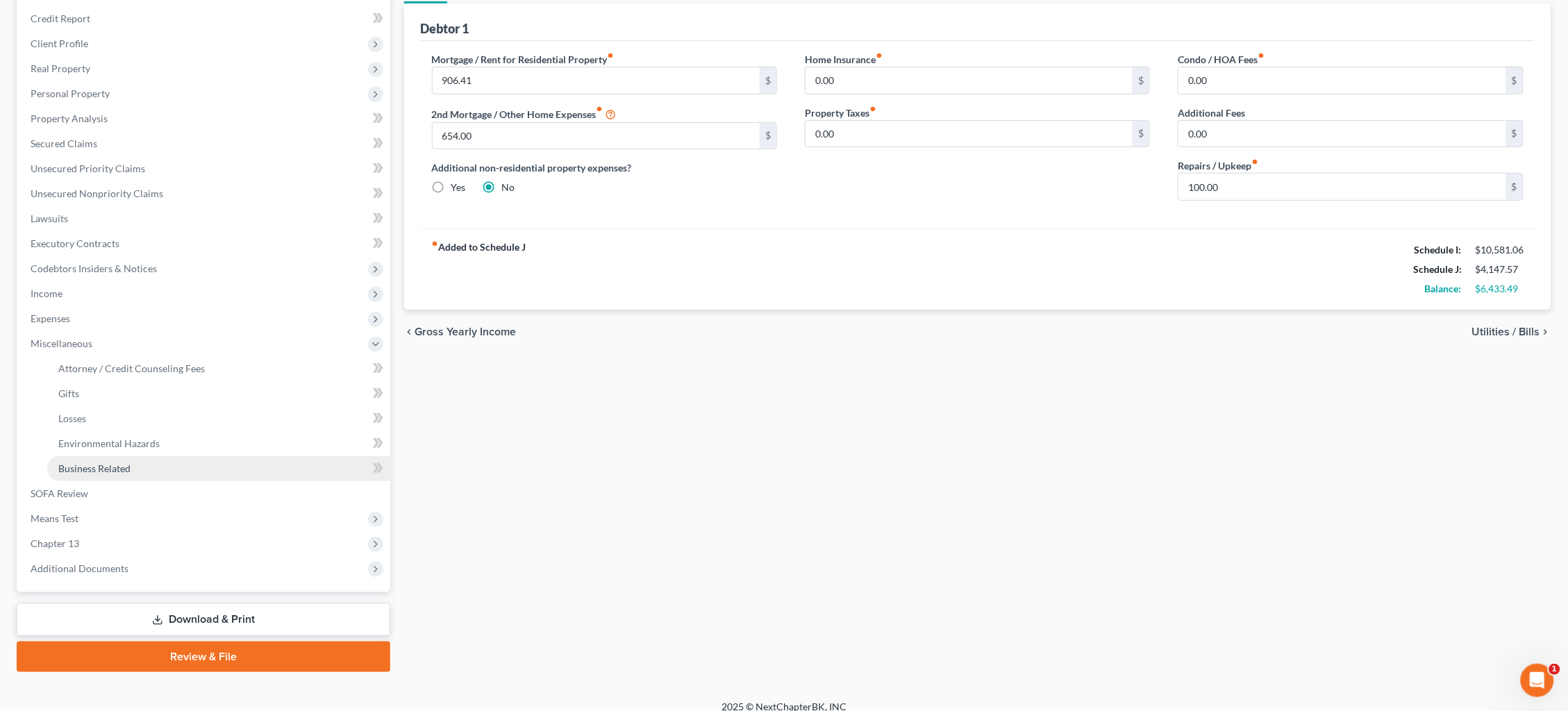
scroll to position [154, 0]
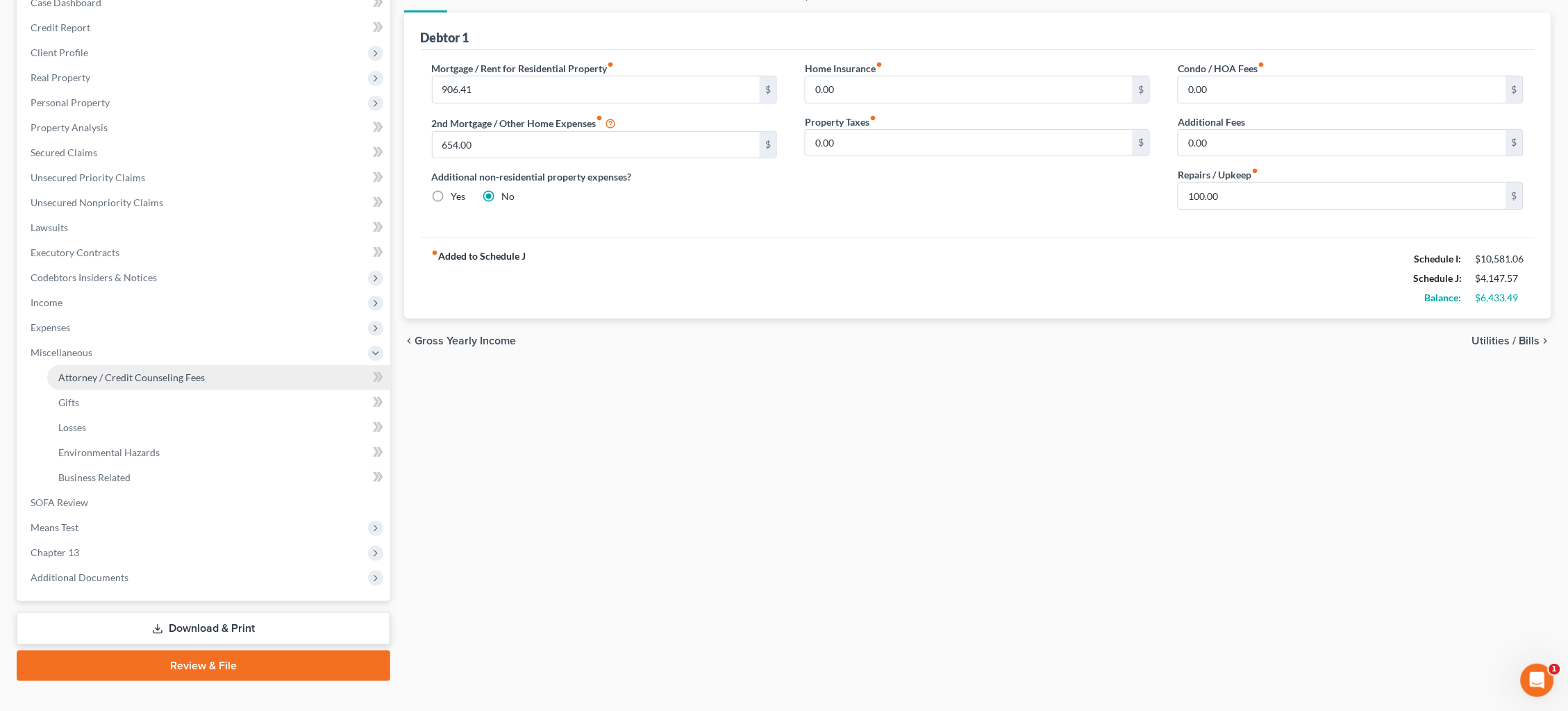
click at [176, 372] on span "Attorney / Credit Counseling Fees" at bounding box center [132, 377] width 147 height 12
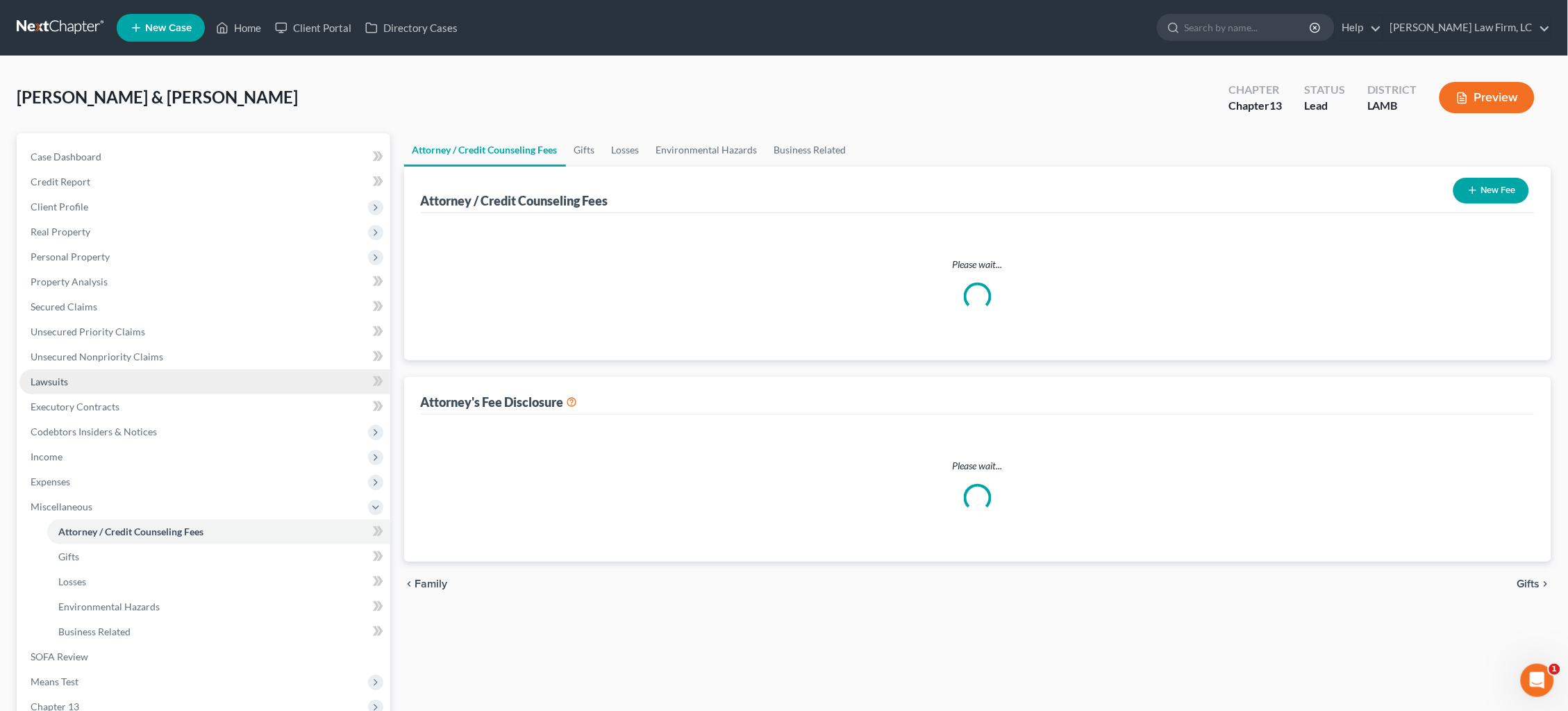
select select "1"
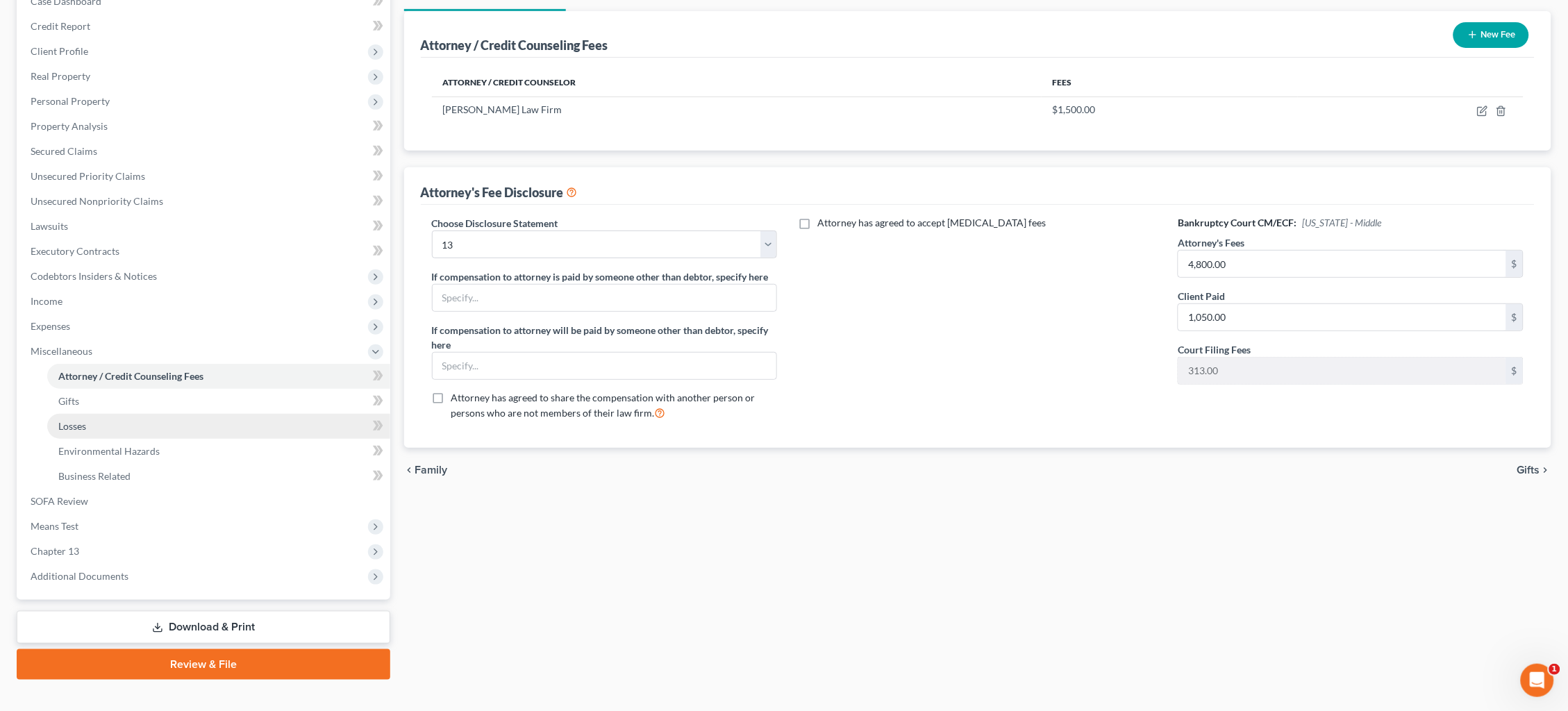
scroll to position [154, 0]
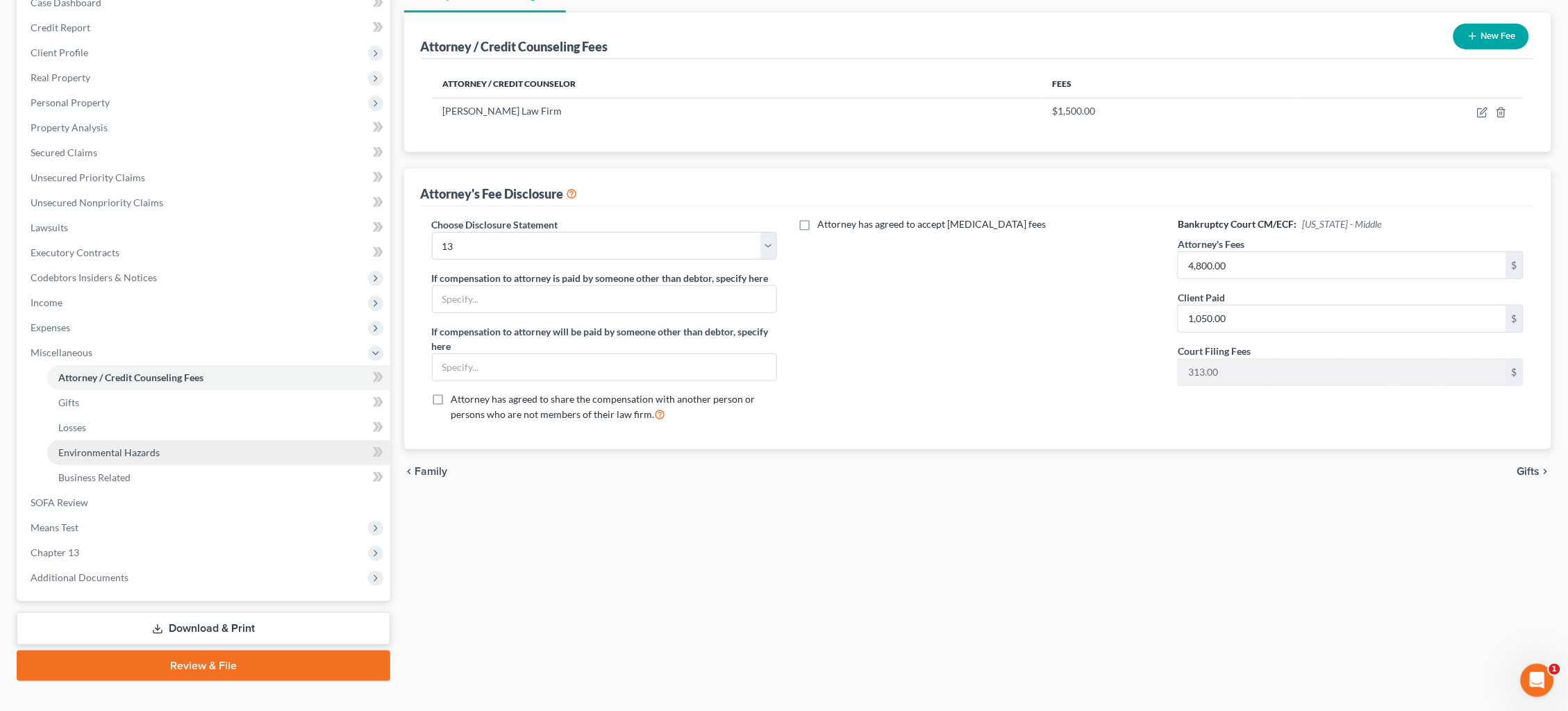
click at [180, 465] on link "Business Related" at bounding box center [219, 478] width 343 height 25
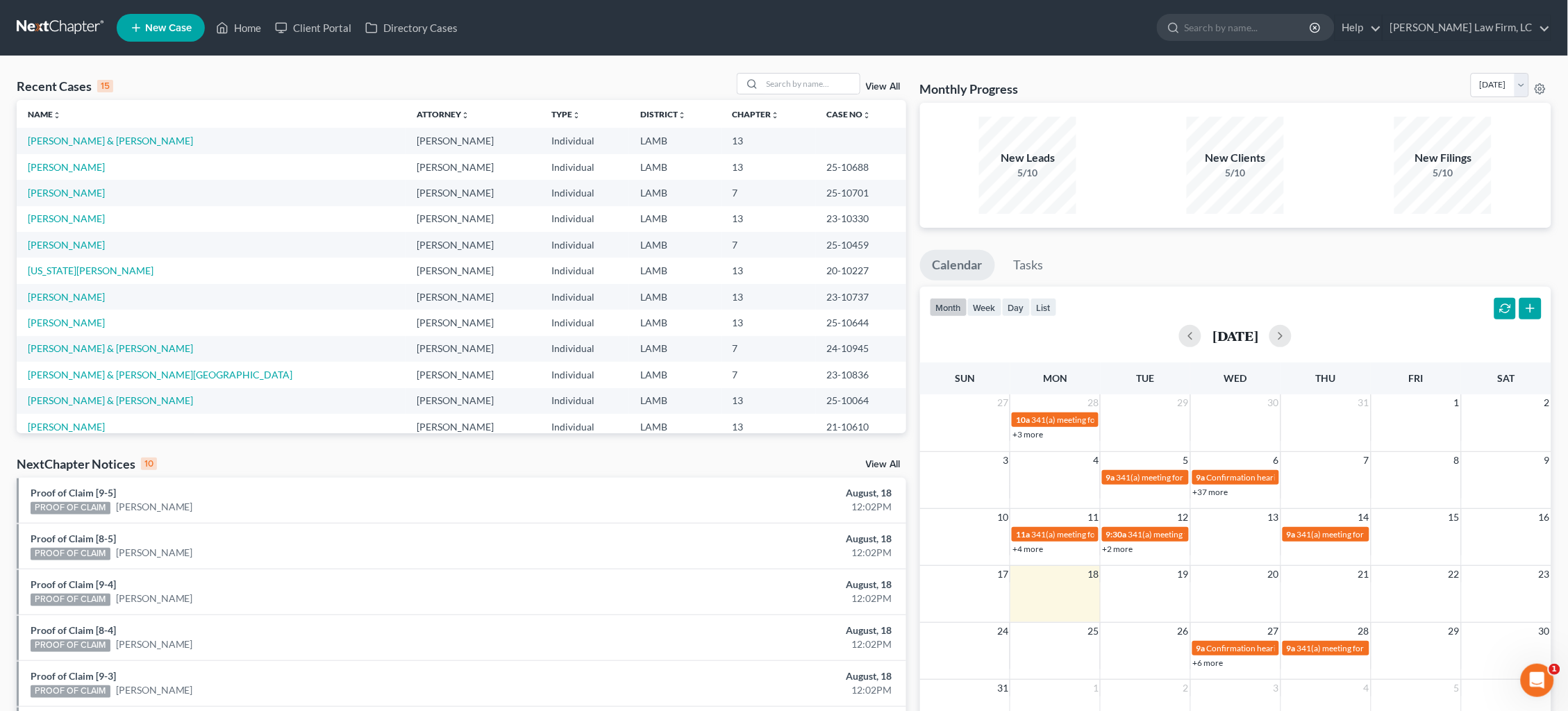
click at [1424, 3] on nav "Home New Case Client Portal Directory Cases Dickson Law Firm, LC dam@dicksonlaw…" at bounding box center [784, 27] width 1568 height 55
click at [808, 80] on input "search" at bounding box center [810, 83] width 97 height 20
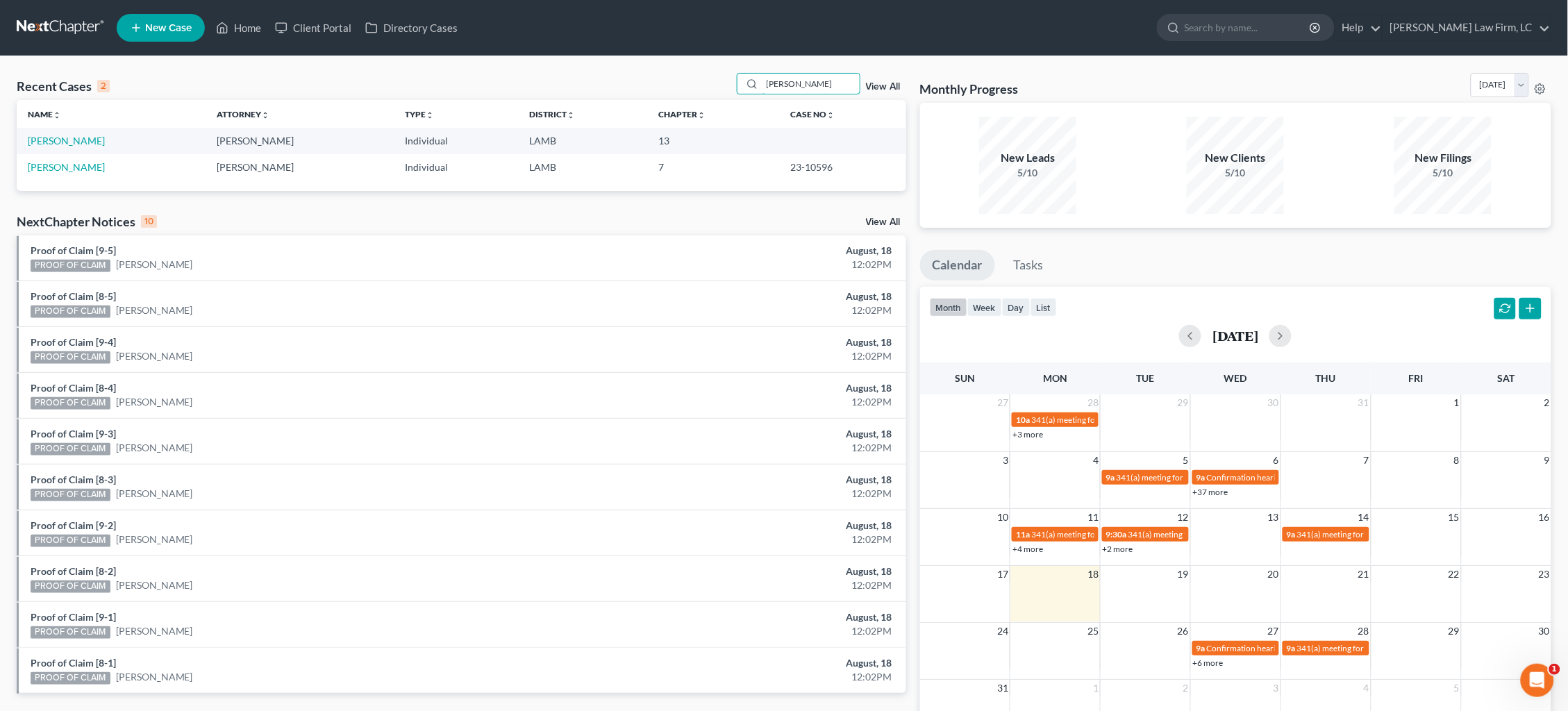
type input "Sanford"
drag, startPoint x: 750, startPoint y: 147, endPoint x: 74, endPoint y: 137, distance: 676.1
click at [74, 137] on link "Banford, Tyesha" at bounding box center [66, 140] width 77 height 12
click at [72, 138] on link "Banford, Tyesha" at bounding box center [66, 140] width 77 height 12
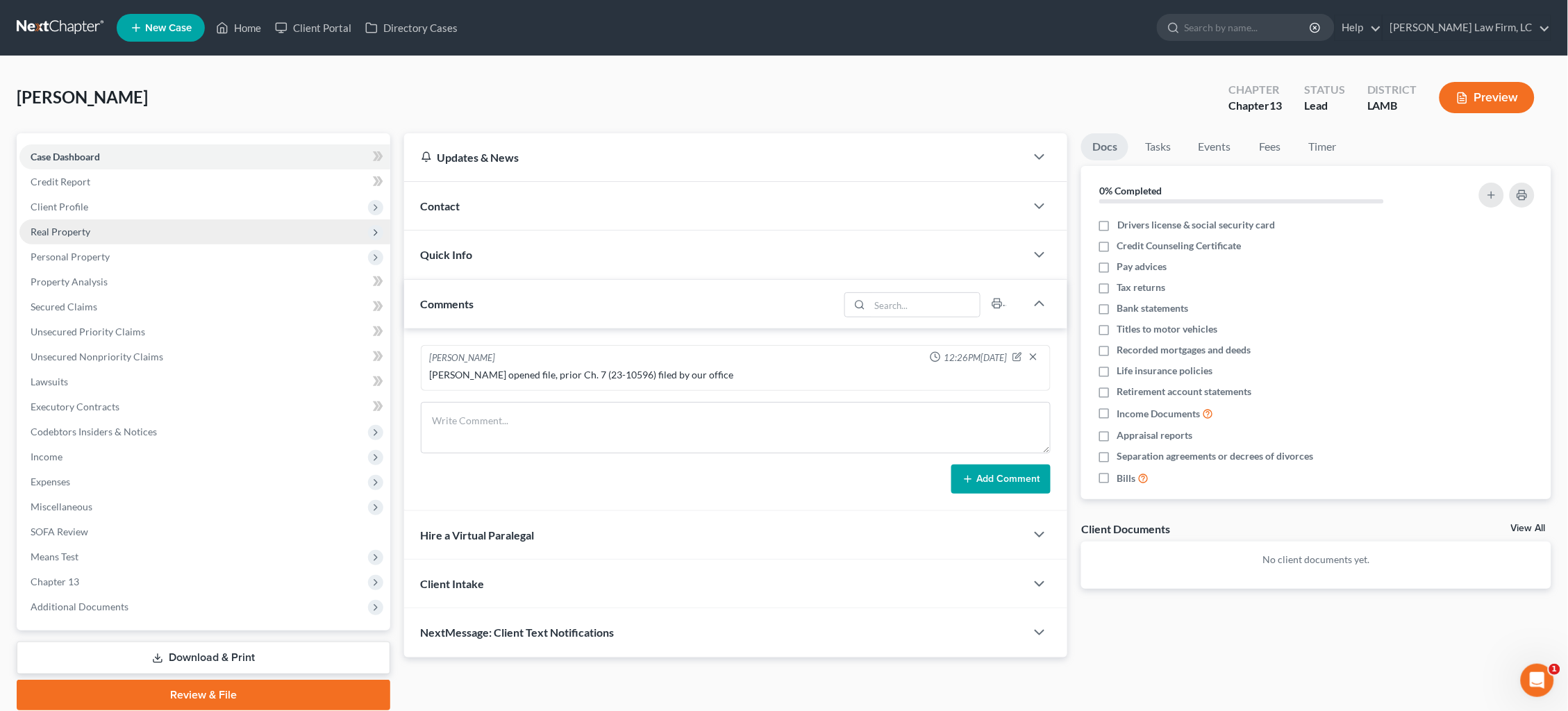
click at [70, 230] on span "Real Property" at bounding box center [60, 232] width 60 height 12
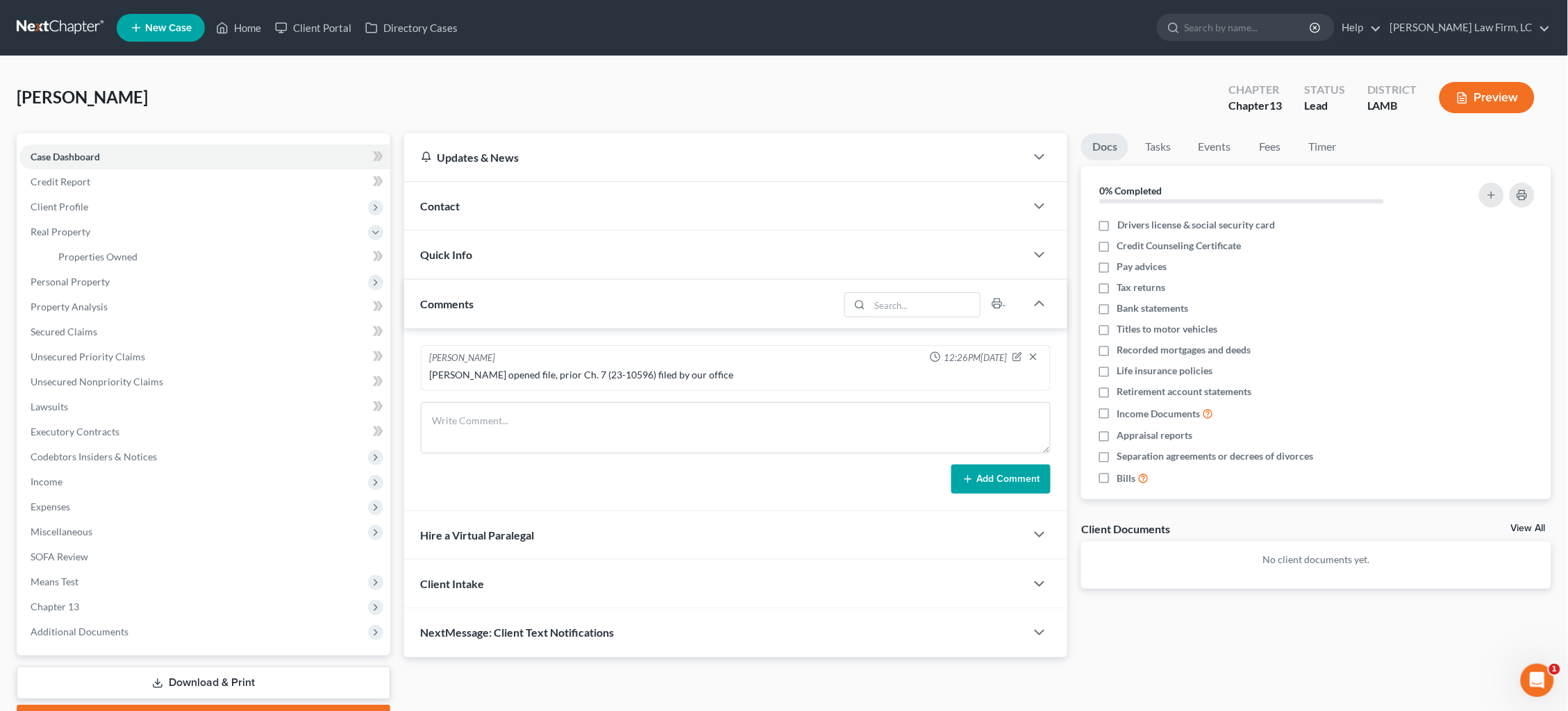
drag, startPoint x: 76, startPoint y: 210, endPoint x: 76, endPoint y: 221, distance: 11.0
click at [75, 210] on span "Client Profile" at bounding box center [205, 207] width 371 height 25
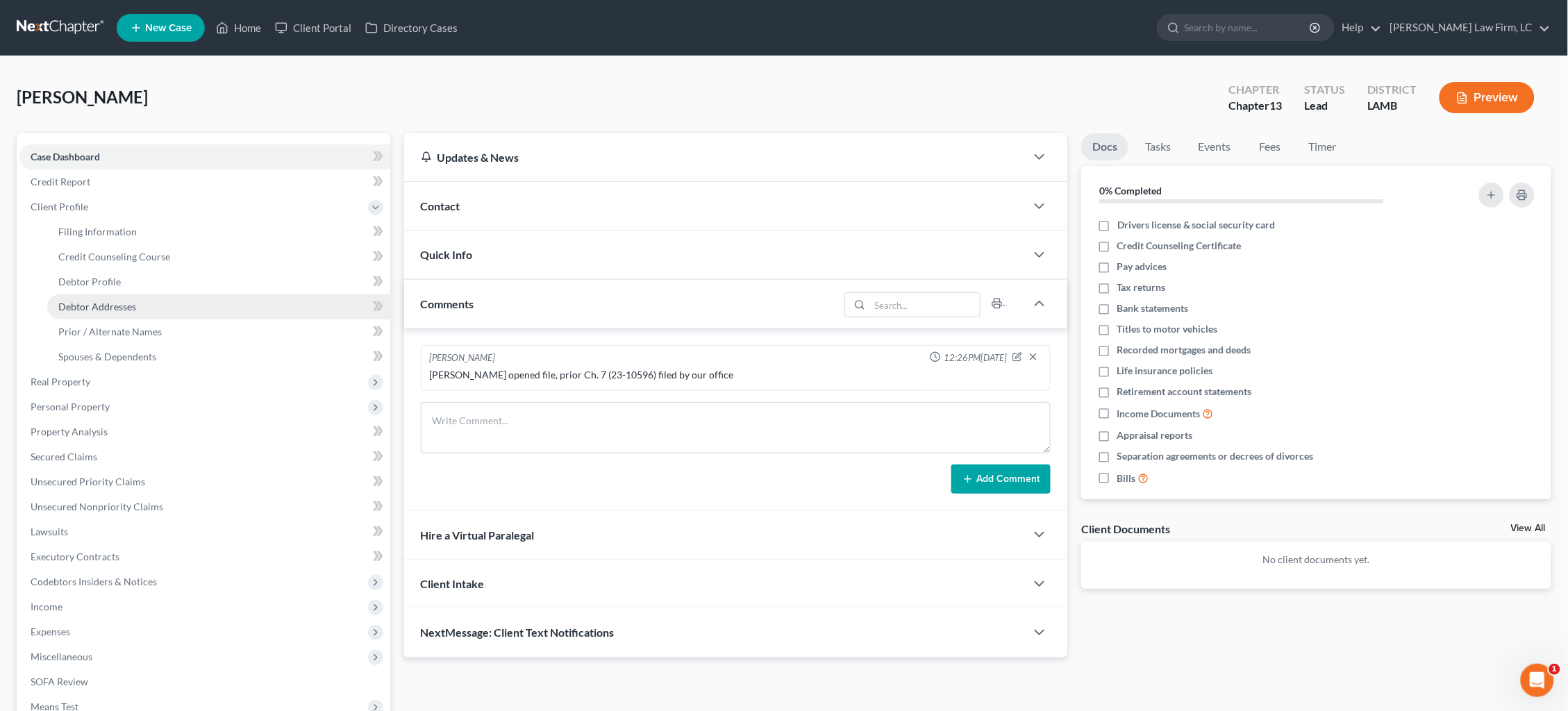
click at [100, 307] on link "Debtor Addresses" at bounding box center [219, 307] width 343 height 25
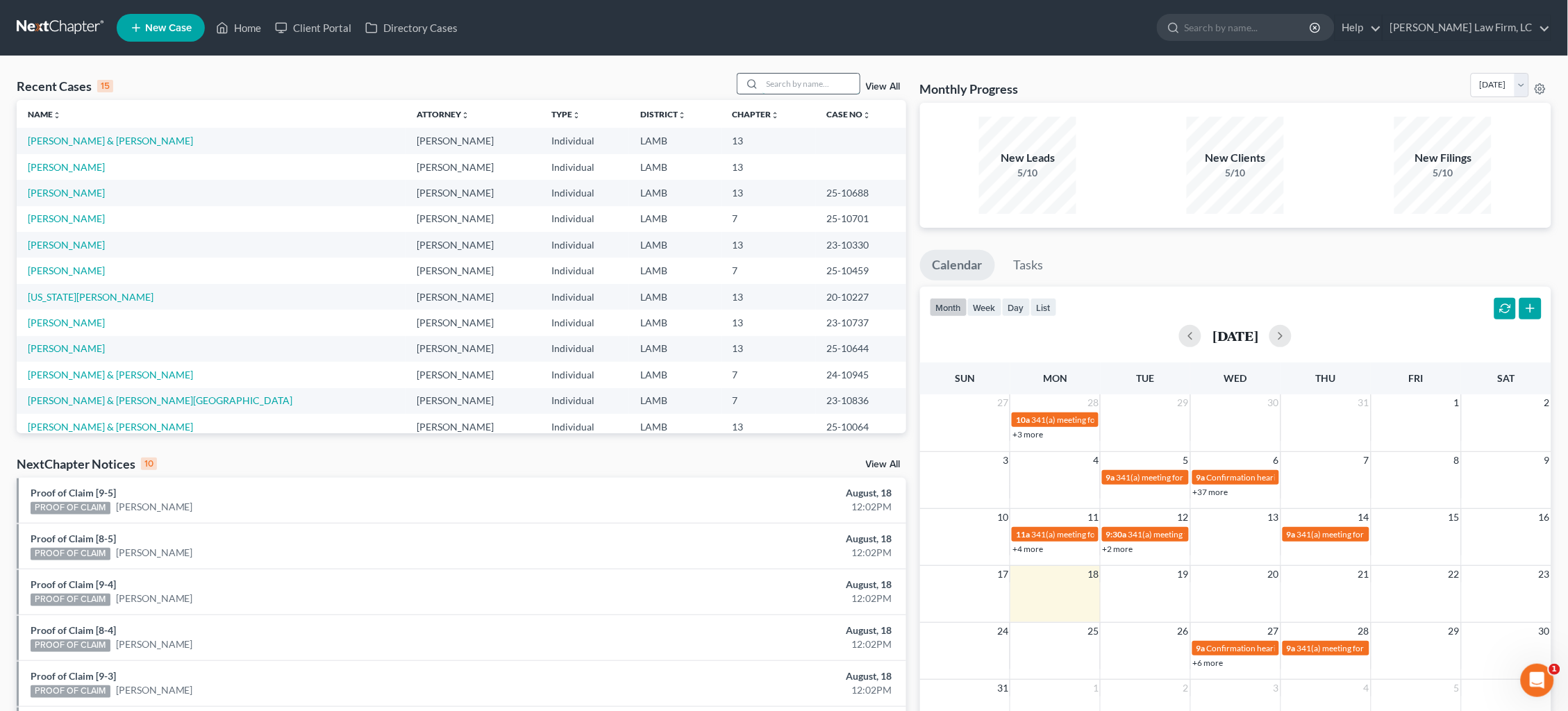
click at [835, 90] on input "search" at bounding box center [810, 83] width 97 height 20
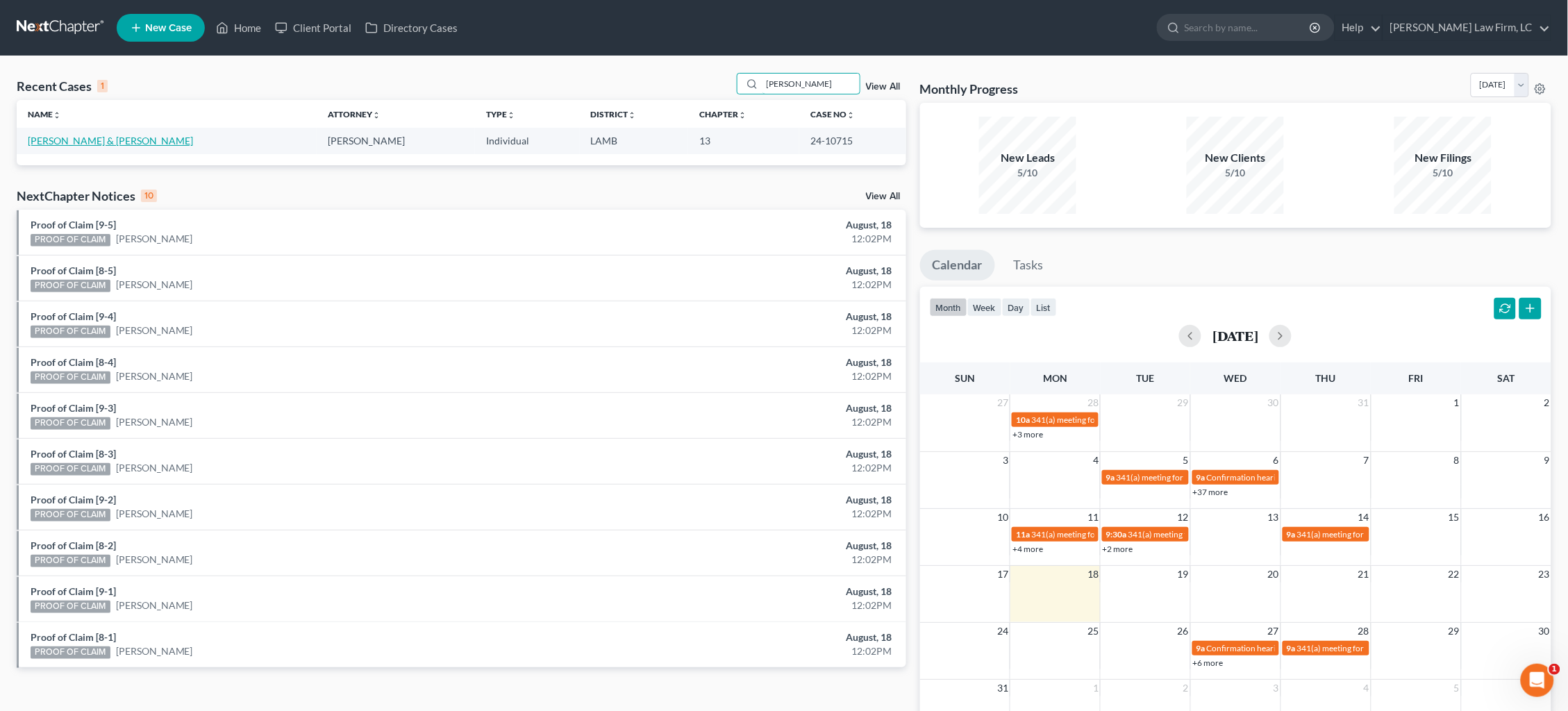
type input "Francisco"
click at [96, 142] on link "Martinez, Francisco & Jasmin" at bounding box center [111, 140] width 165 height 12
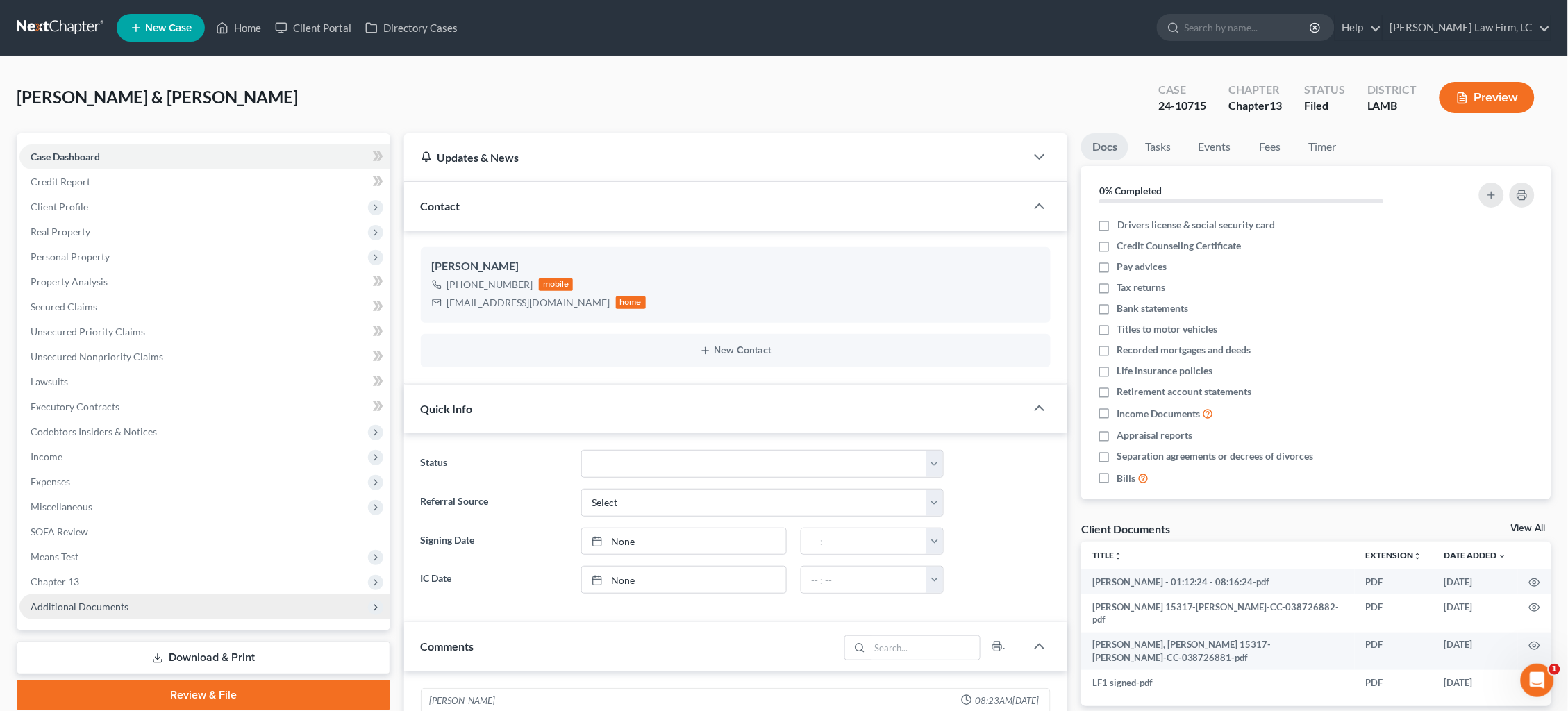
click at [109, 601] on span "Additional Documents" at bounding box center [79, 607] width 98 height 12
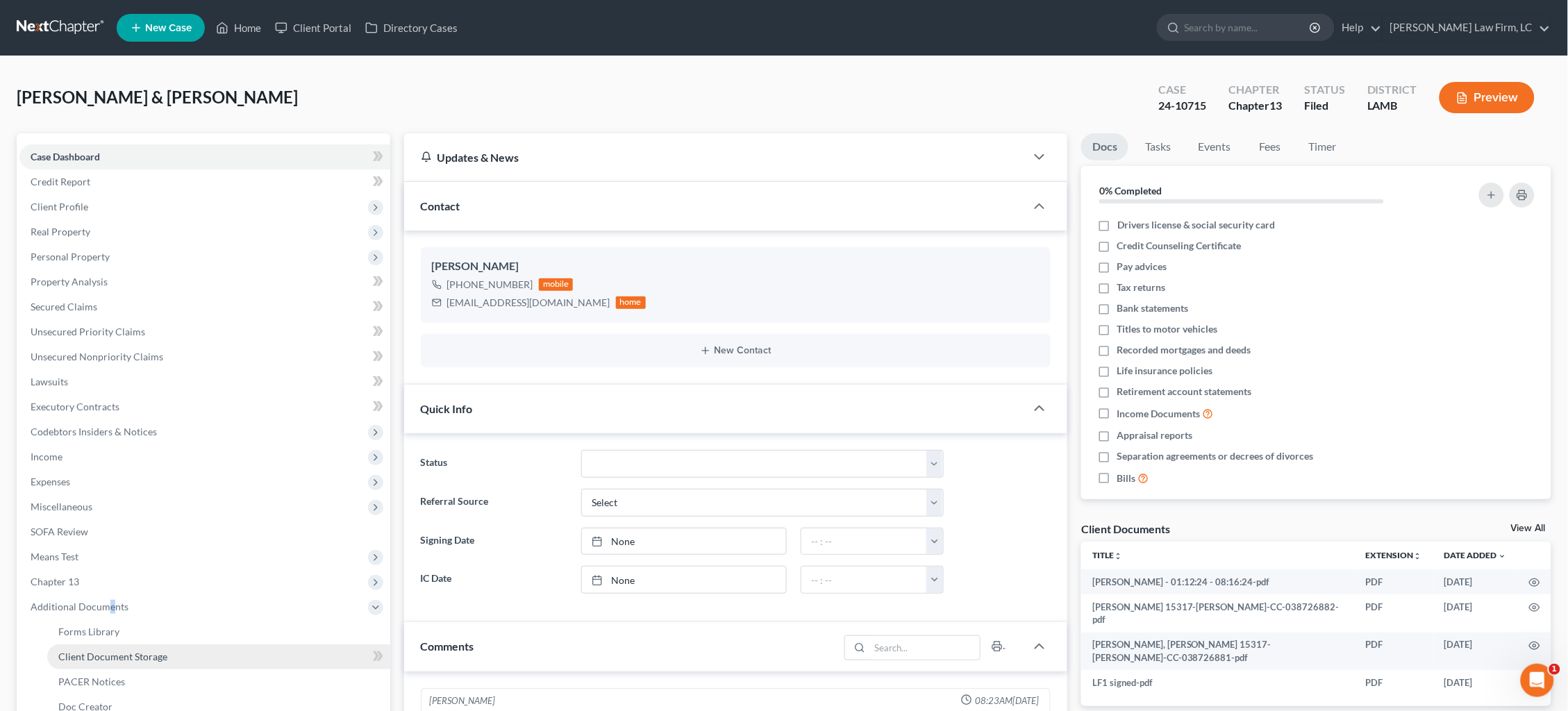
click at [145, 649] on link "Client Document Storage" at bounding box center [219, 657] width 343 height 25
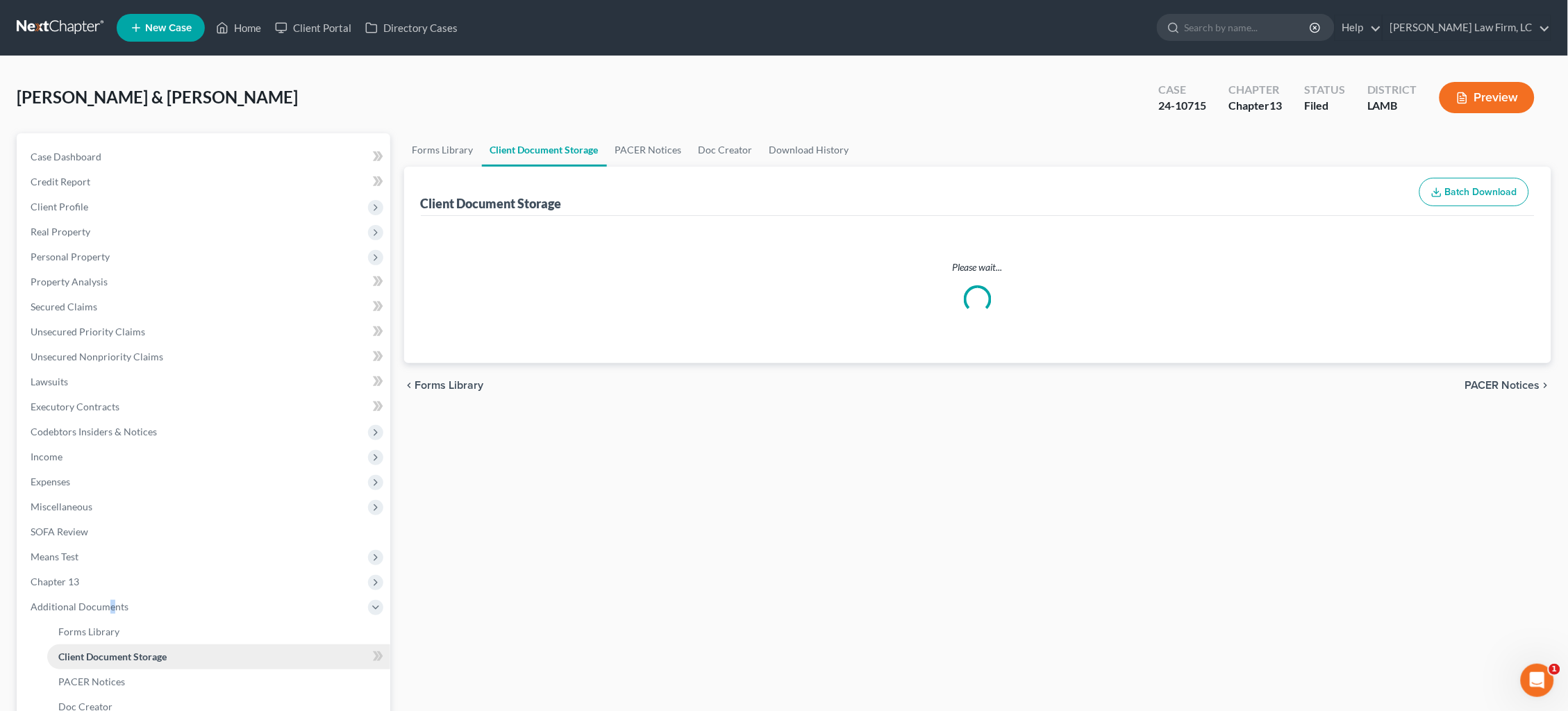
select select "13"
select select "39"
